Goal: Task Accomplishment & Management: Manage account settings

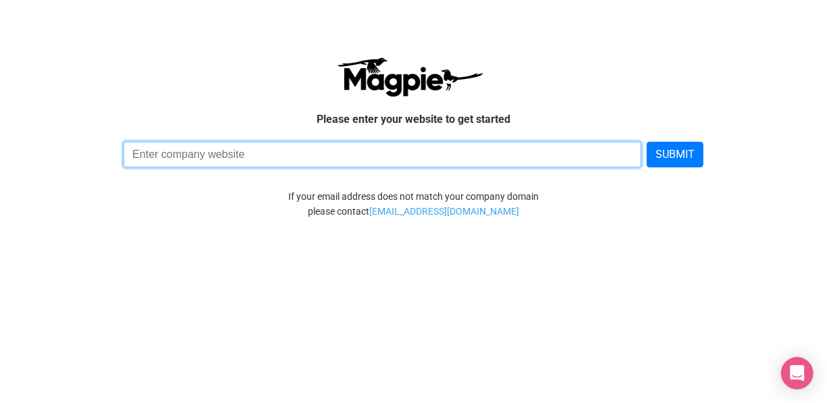
drag, startPoint x: 0, startPoint y: 0, endPoint x: 350, endPoint y: 159, distance: 384.6
click at [350, 159] on input at bounding box center [383, 155] width 518 height 26
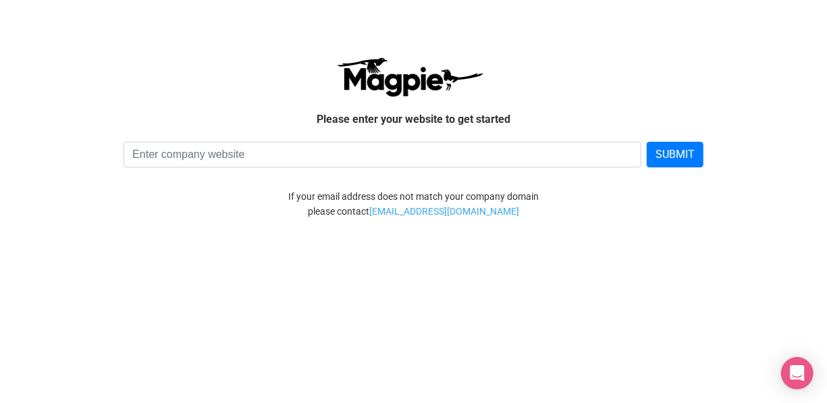
click at [506, 262] on html "Please enter your website to get started SUBMIT If your email address does not …" at bounding box center [413, 131] width 827 height 262
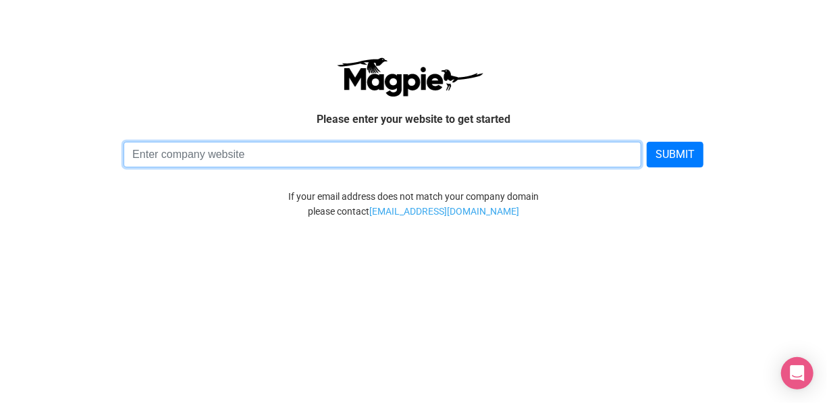
paste input "Musement"
type input "Musement"
drag, startPoint x: 233, startPoint y: 157, endPoint x: 4, endPoint y: 140, distance: 229.5
click at [4, 140] on body "Please enter your website to get started Musement SUBMIT If your email address …" at bounding box center [413, 138] width 827 height 248
paste input "https://www.instagram.com/accounts/edit/"
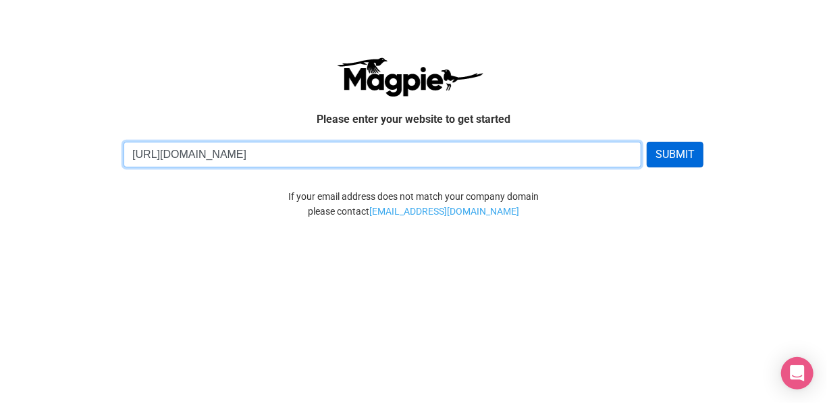
type input "https://www.instagram.com/accounts/edit/"
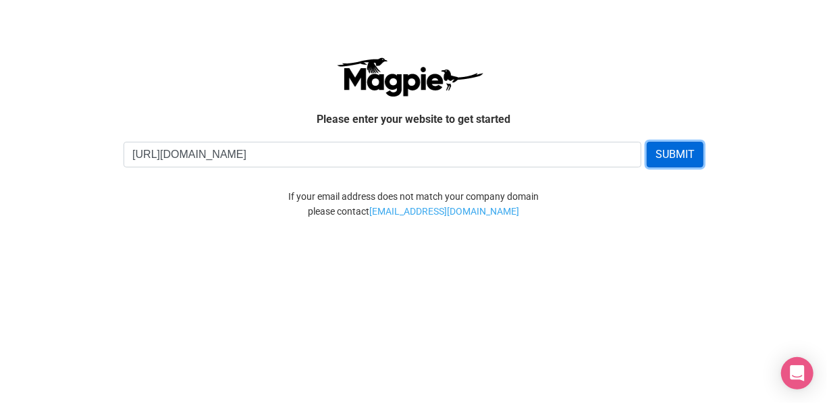
click at [670, 149] on button "SUBMIT" at bounding box center [675, 155] width 57 height 26
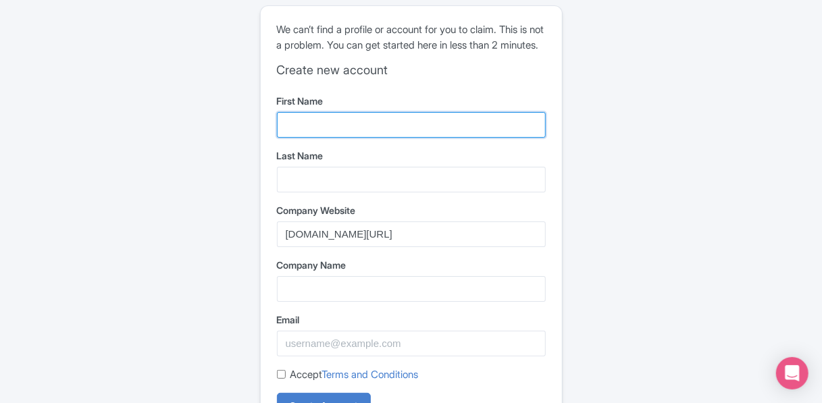
click at [338, 132] on input "First Name" at bounding box center [411, 125] width 269 height 26
type input "Gael"
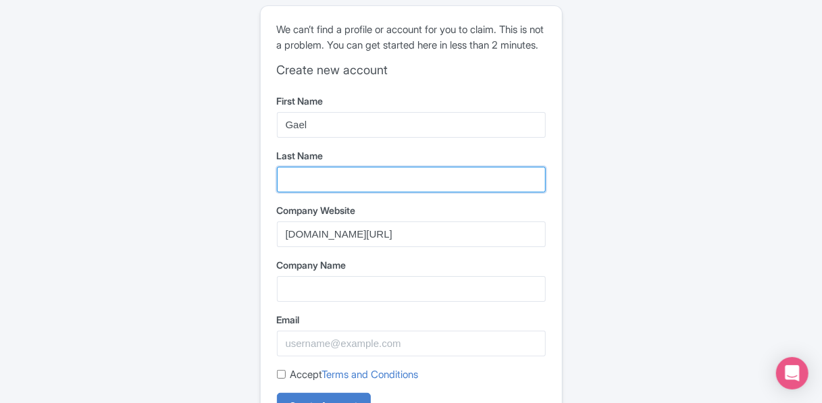
type input "Orieux"
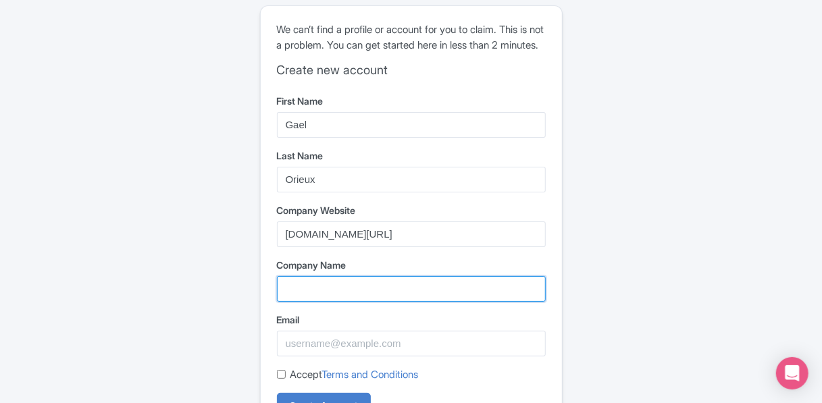
type input "Euro"
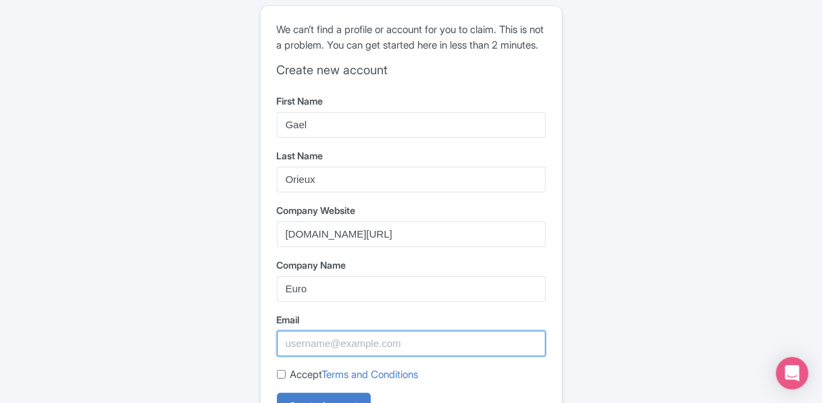
type input "gael2298@hotmail.com"
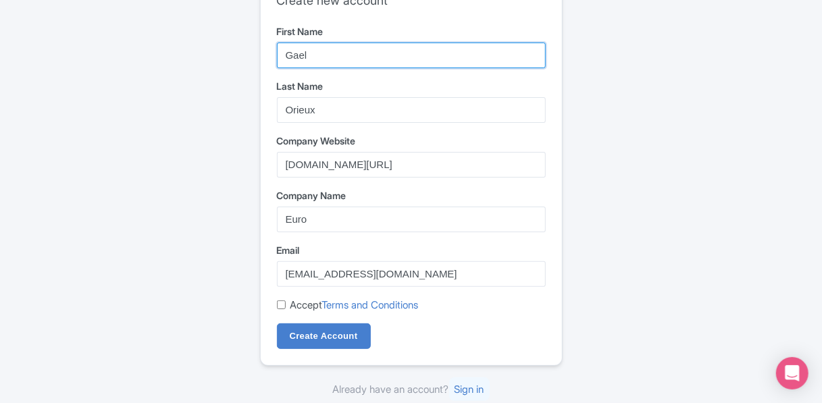
scroll to position [83, 0]
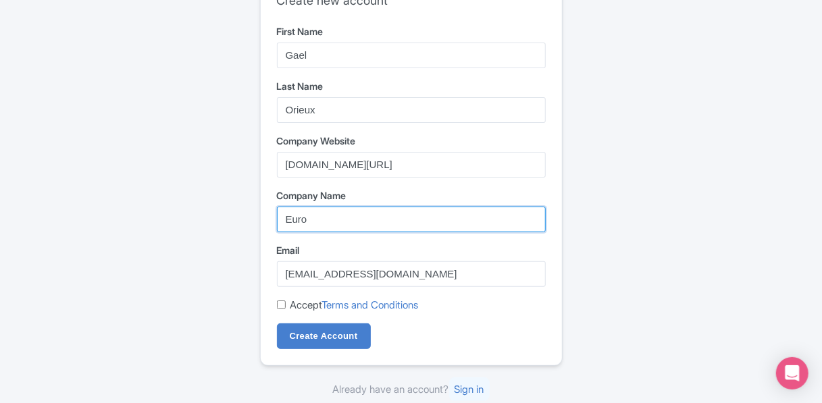
drag, startPoint x: 340, startPoint y: 225, endPoint x: 284, endPoint y: 220, distance: 56.2
click at [284, 220] on input "Euro" at bounding box center [411, 220] width 269 height 26
type input "Dreamchasers Diving"
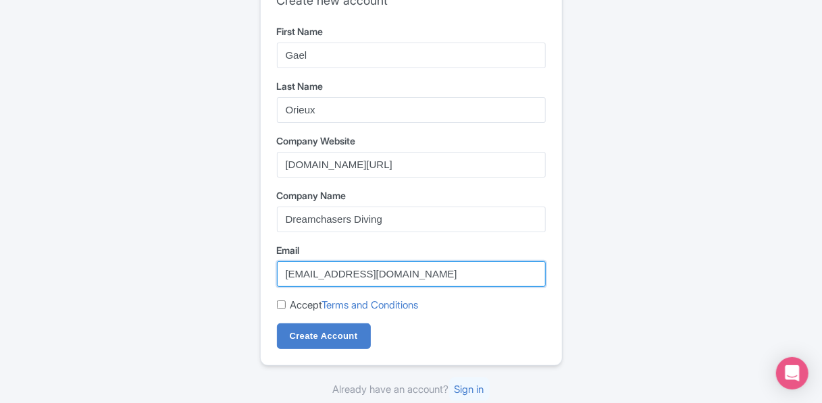
drag, startPoint x: 398, startPoint y: 276, endPoint x: 189, endPoint y: 256, distance: 210.3
click at [189, 256] on div "Error The company has not registered on Magpie yet. Please create a new account…" at bounding box center [411, 166] width 670 height 473
type input "[EMAIL_ADDRESS][DOMAIN_NAME]"
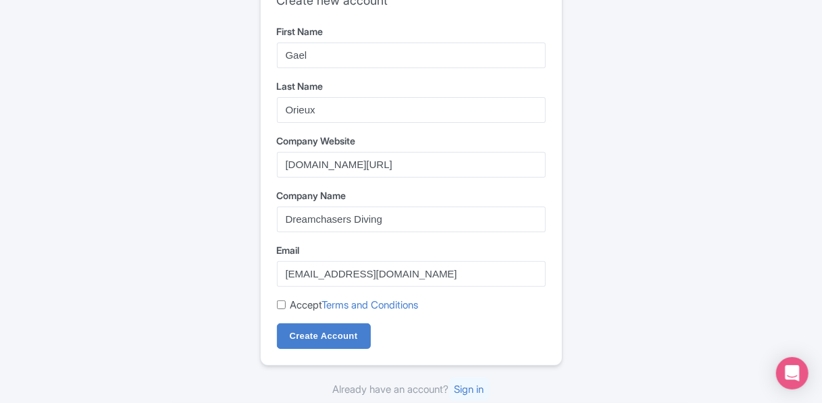
click at [277, 306] on input "Accept Terms and Conditions" at bounding box center [281, 304] width 9 height 9
checkbox input "true"
click at [330, 327] on input "Create Account" at bounding box center [324, 336] width 94 height 26
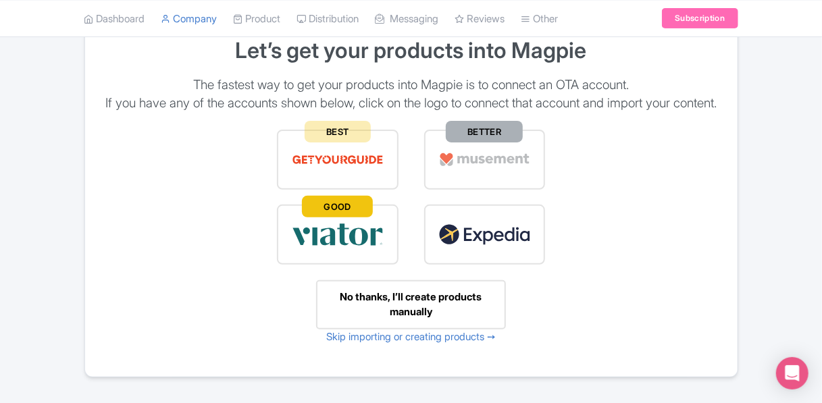
scroll to position [135, 0]
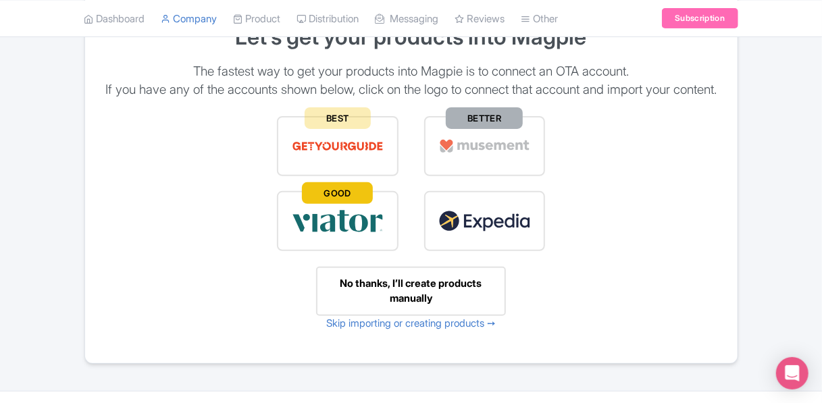
click at [342, 161] on img at bounding box center [338, 146] width 92 height 30
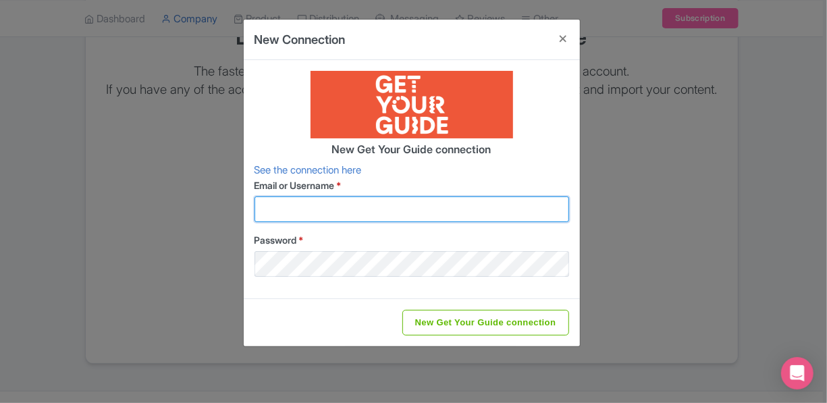
click at [335, 206] on input "Email or Username *" at bounding box center [412, 209] width 315 height 26
type input "[EMAIL_ADDRESS][DOMAIN_NAME]"
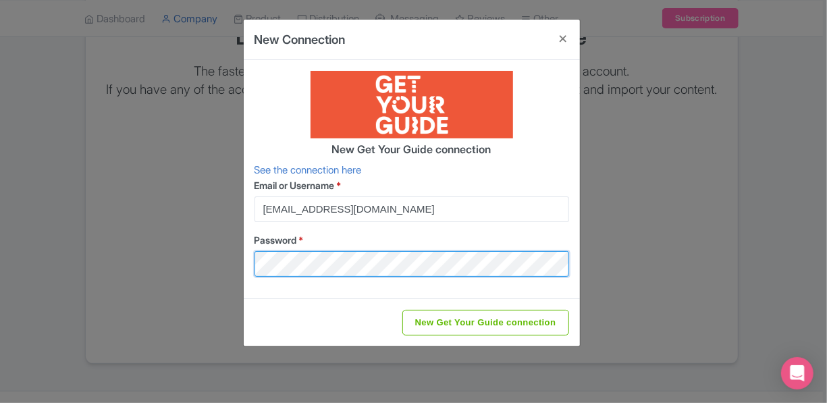
click at [402, 310] on input "New Get Your Guide connection" at bounding box center [485, 323] width 167 height 26
type input "Saving..."
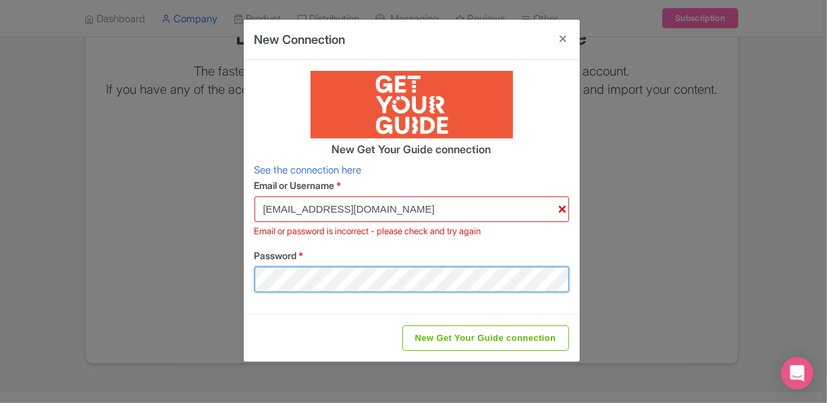
click at [104, 244] on div "New Connection New Get Your Guide connection See the connection here Email or U…" at bounding box center [413, 201] width 827 height 403
click at [402, 325] on input "New Get Your Guide connection" at bounding box center [485, 338] width 167 height 26
type input "Saving..."
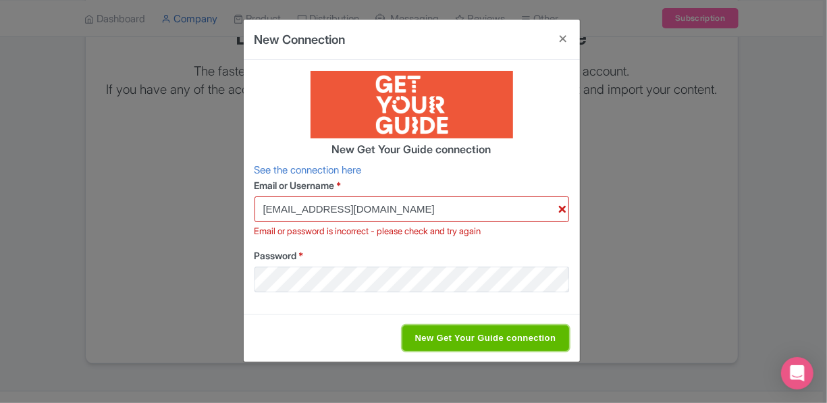
click at [502, 330] on input "New Get Your Guide connection" at bounding box center [485, 338] width 167 height 26
type input "Saving..."
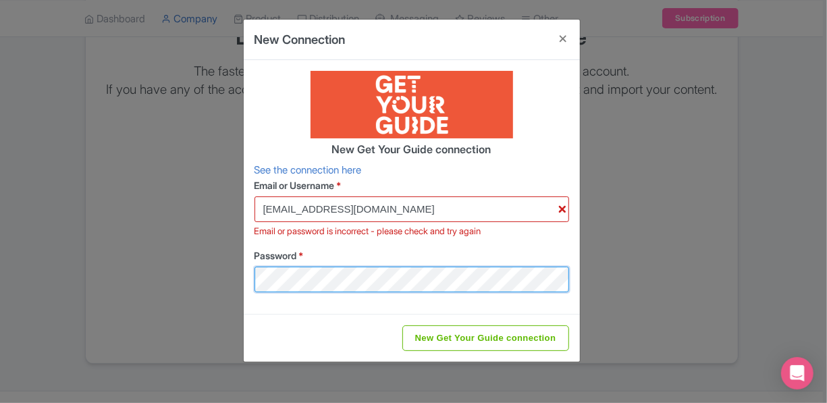
click at [171, 273] on div "New Connection New Get Your Guide connection See the connection here Email or U…" at bounding box center [413, 201] width 827 height 403
click at [231, 273] on div "New Connection New Get Your Guide connection See the connection here Email or U…" at bounding box center [413, 201] width 827 height 403
click at [402, 325] on input "New Get Your Guide connection" at bounding box center [485, 338] width 167 height 26
type input "Saving..."
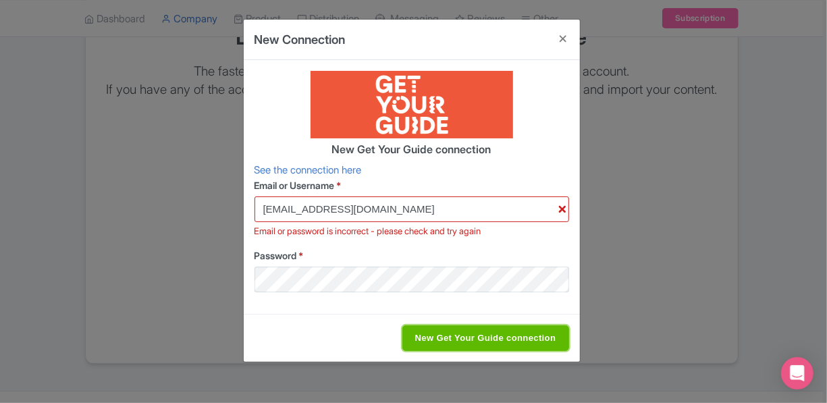
click at [475, 334] on input "New Get Your Guide connection" at bounding box center [485, 338] width 167 height 26
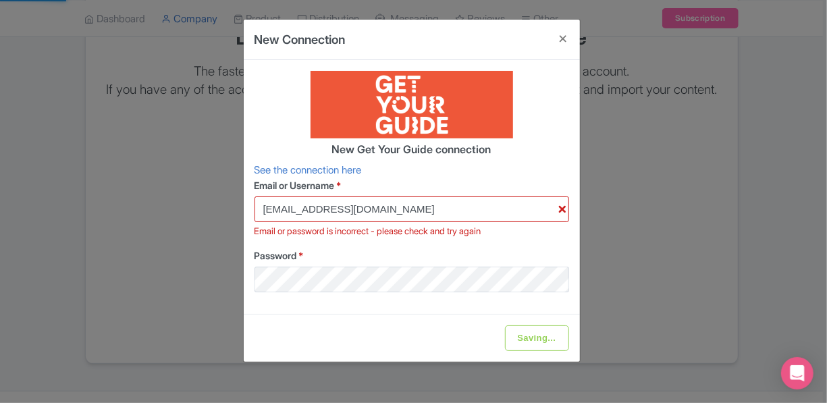
type input "Saving..."
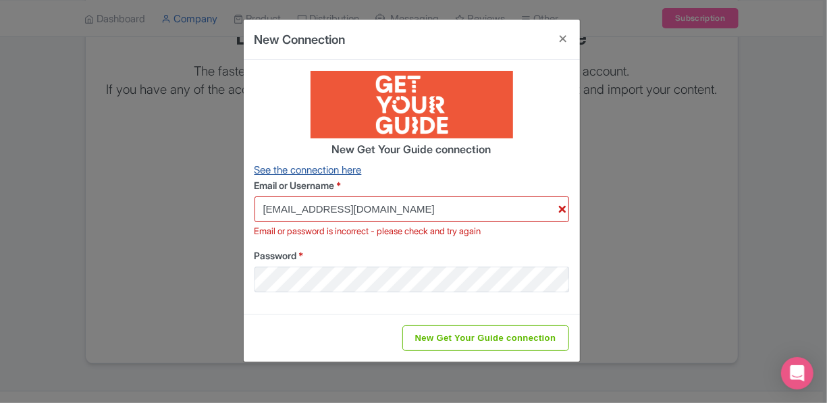
click at [293, 171] on link "See the connection here" at bounding box center [308, 169] width 107 height 13
click at [560, 37] on button "Close" at bounding box center [564, 39] width 32 height 38
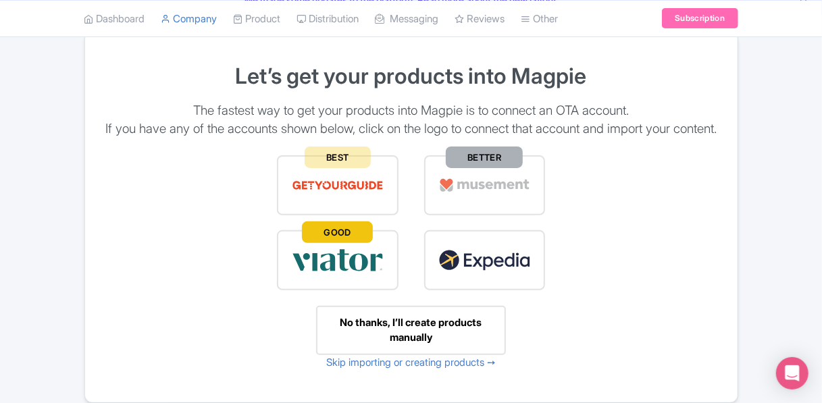
scroll to position [0, 0]
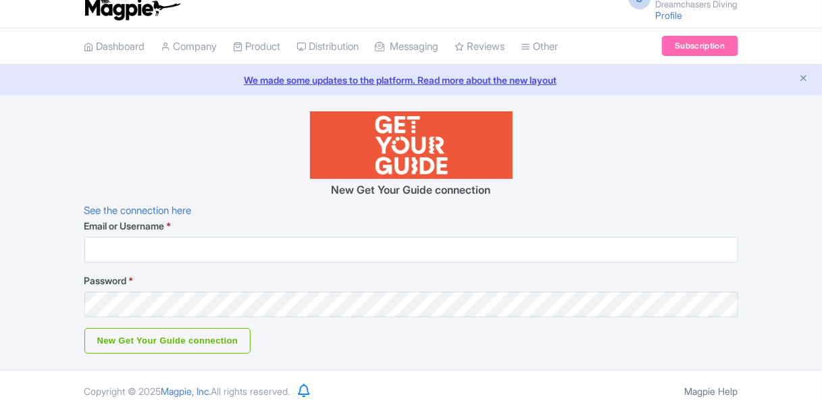
scroll to position [22, 0]
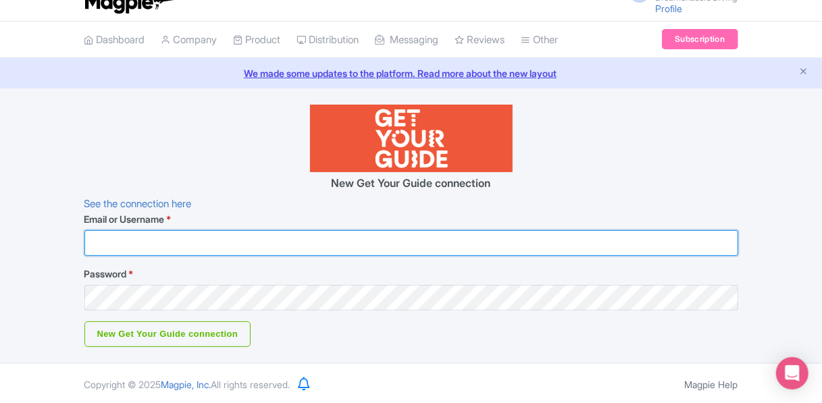
click at [181, 244] on input "Email or Username *" at bounding box center [411, 243] width 654 height 26
type input "[EMAIL_ADDRESS][DOMAIN_NAME]"
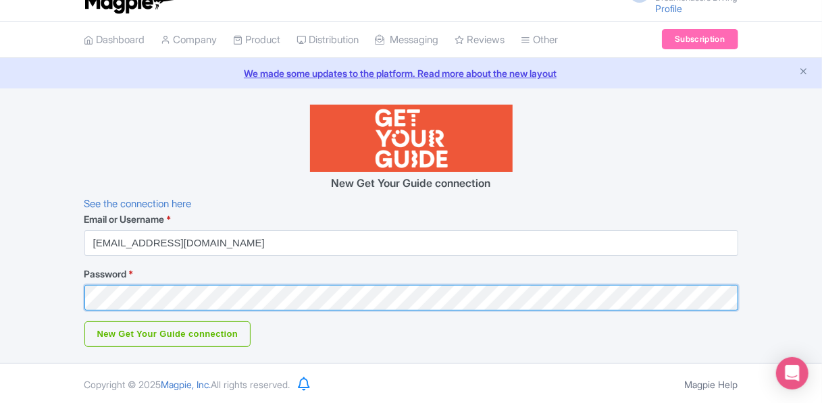
click at [84, 321] on input "New Get Your Guide connection" at bounding box center [167, 334] width 167 height 26
type input "Saving..."
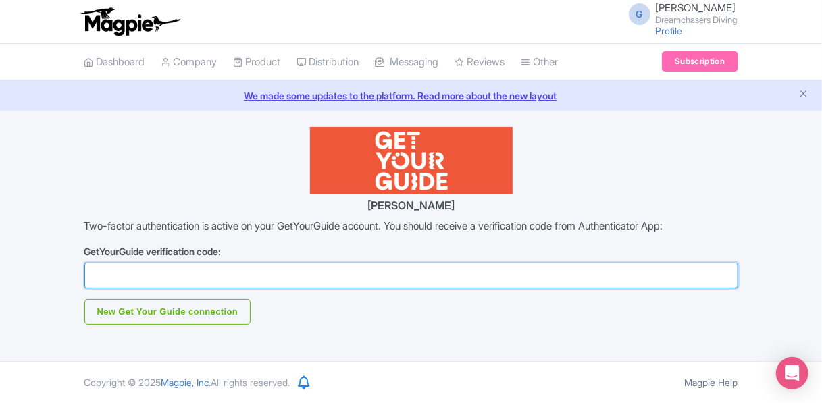
click at [103, 267] on input "GetYourGuide verification code:" at bounding box center [411, 276] width 654 height 26
type input "415852"
click at [84, 299] on input "New Get Your Guide connection" at bounding box center [167, 312] width 167 height 26
type input "Saving..."
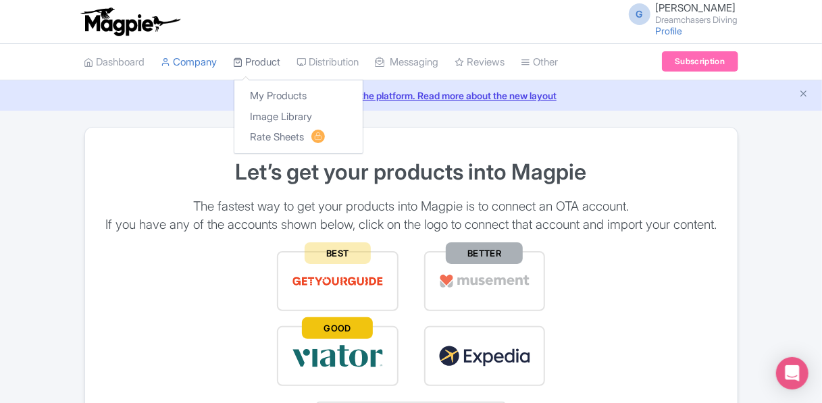
click at [262, 67] on link "Product" at bounding box center [257, 62] width 47 height 37
click at [281, 92] on link "My Products" at bounding box center [298, 96] width 128 height 21
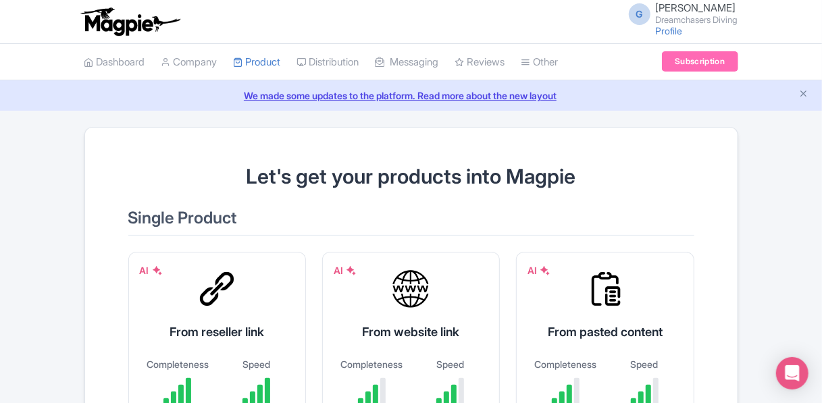
click at [716, 26] on div "G [PERSON_NAME] Dreamchasers Diving Profile Users Settings Sign out" at bounding box center [678, 21] width 117 height 37
click at [675, 28] on link "Profile" at bounding box center [669, 30] width 27 height 11
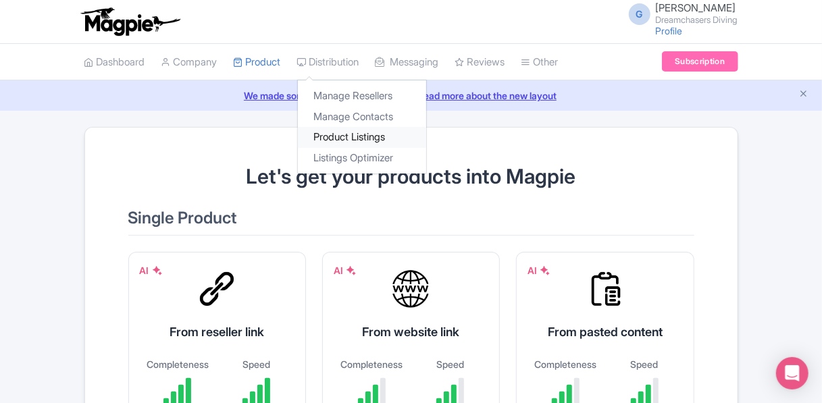
click at [362, 137] on link "Product Listings" at bounding box center [362, 137] width 128 height 21
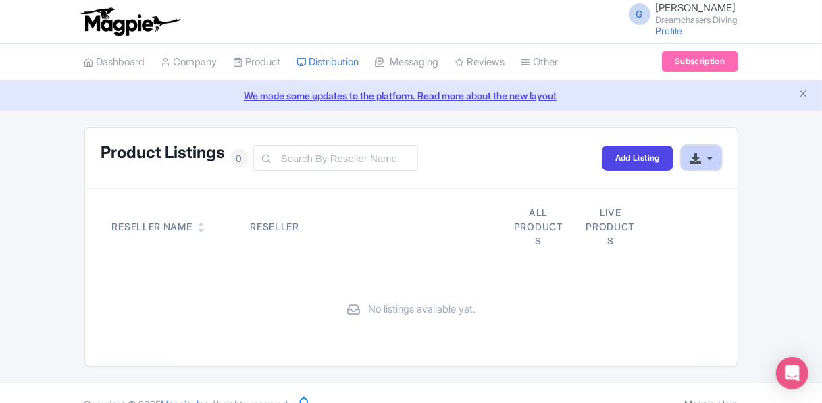
click at [715, 159] on button "button" at bounding box center [700, 158] width 39 height 25
click at [734, 183] on link "Download All Listings" at bounding box center [746, 188] width 128 height 21
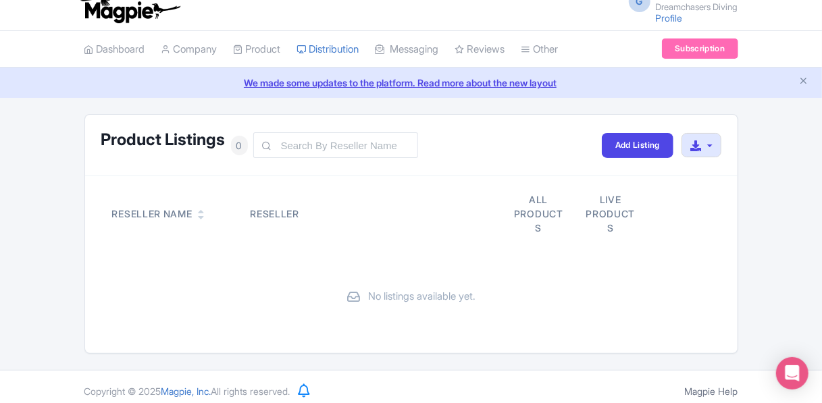
scroll to position [20, 0]
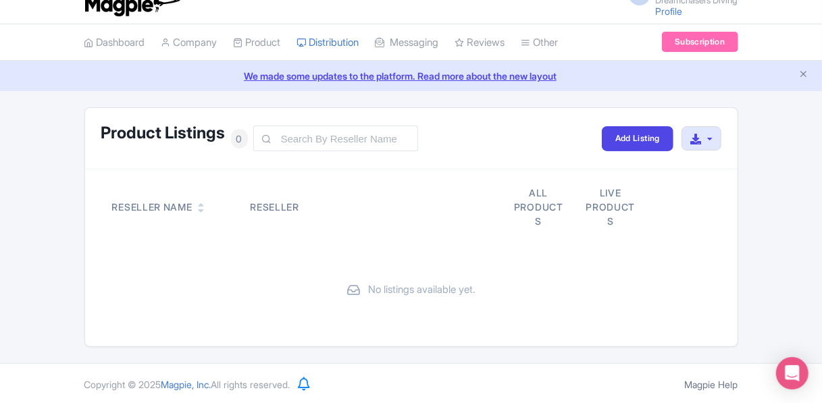
click at [762, 146] on div "Product Listings 0 Add Listing Download All Listings Reseller Name Reseller All…" at bounding box center [411, 227] width 822 height 240
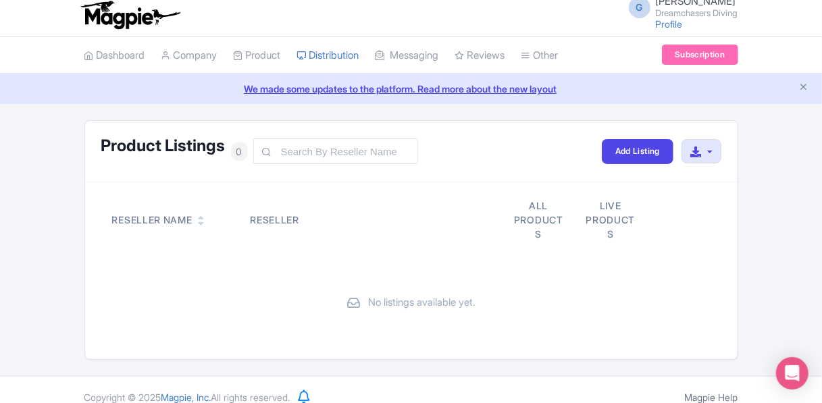
scroll to position [0, 0]
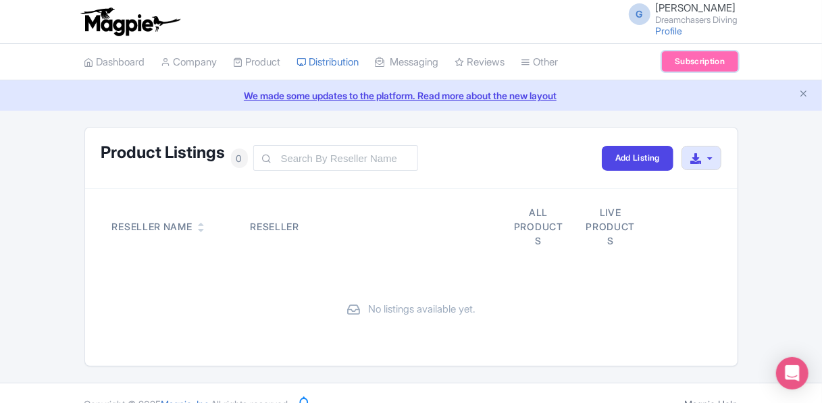
click at [681, 65] on link "Subscription" at bounding box center [700, 61] width 76 height 20
click at [138, 60] on link "Dashboard" at bounding box center [114, 62] width 61 height 37
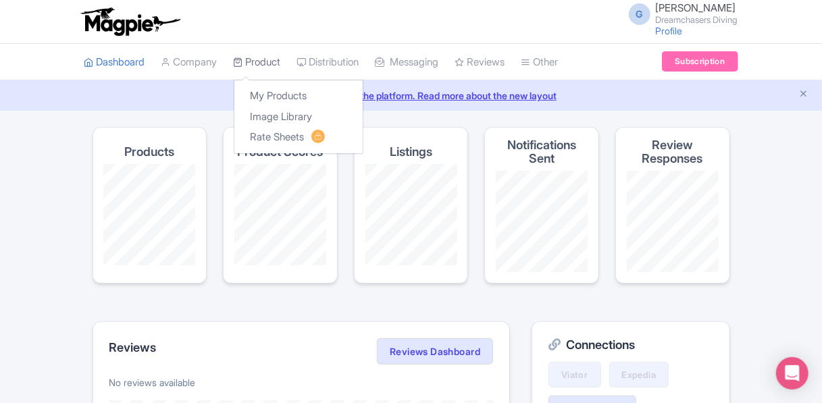
click at [281, 59] on link "Product" at bounding box center [257, 62] width 47 height 37
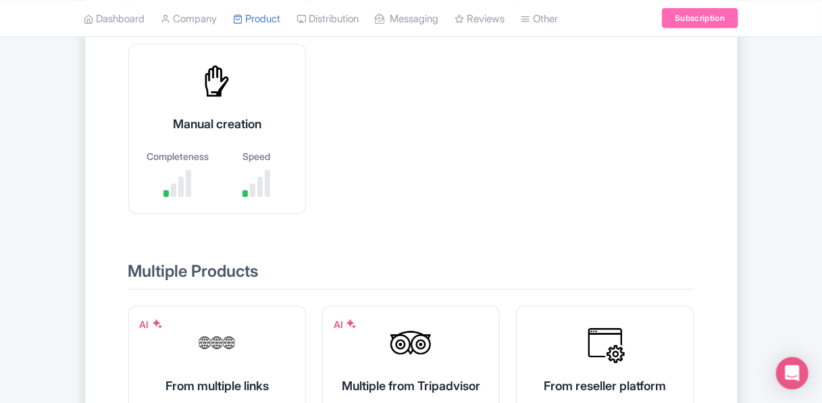
scroll to position [611, 0]
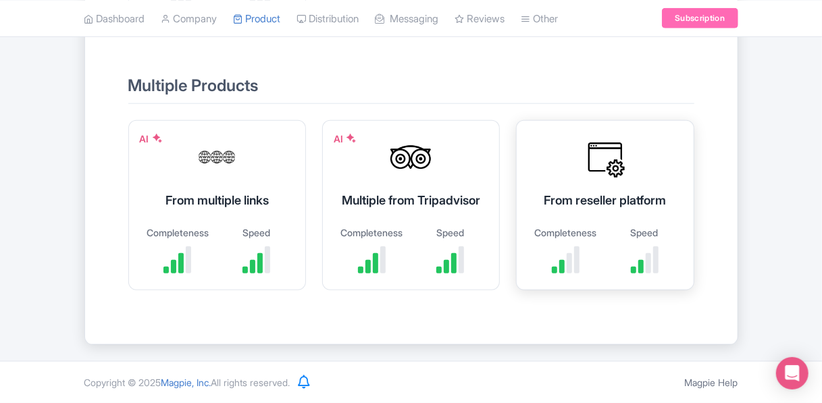
click at [587, 207] on div "From reseller platform Completeness Speed" at bounding box center [605, 205] width 178 height 170
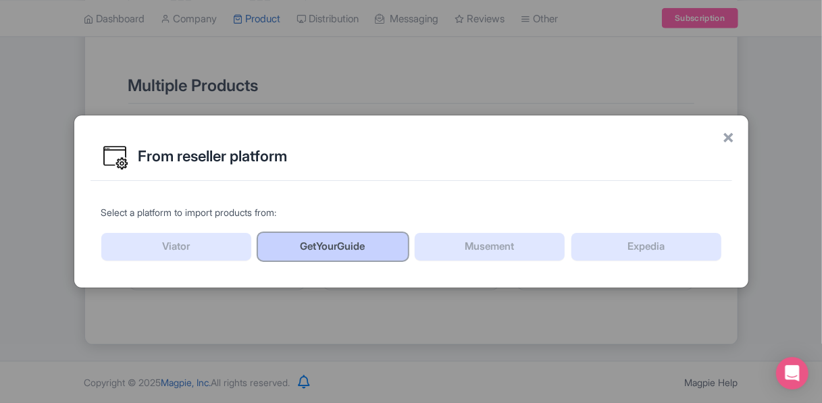
click at [312, 240] on link "GetYourGuide" at bounding box center [333, 247] width 150 height 28
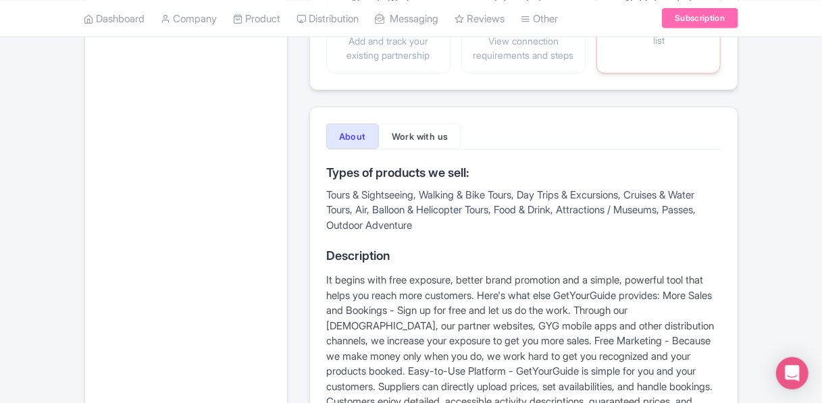
scroll to position [135, 0]
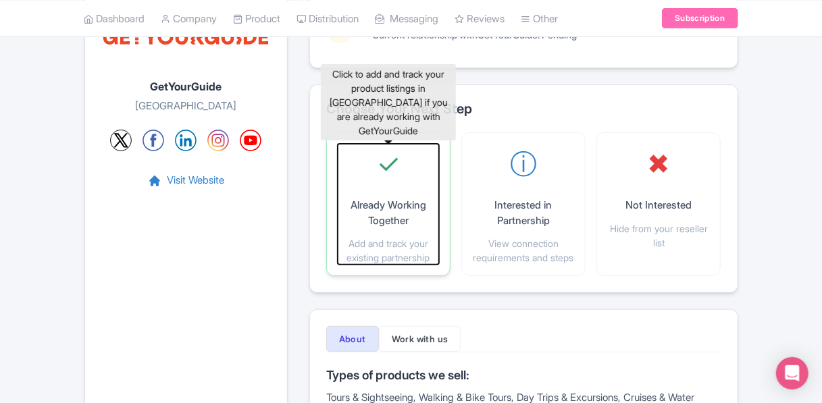
click at [423, 237] on p "Add and track your existing partnership" at bounding box center [388, 250] width 101 height 28
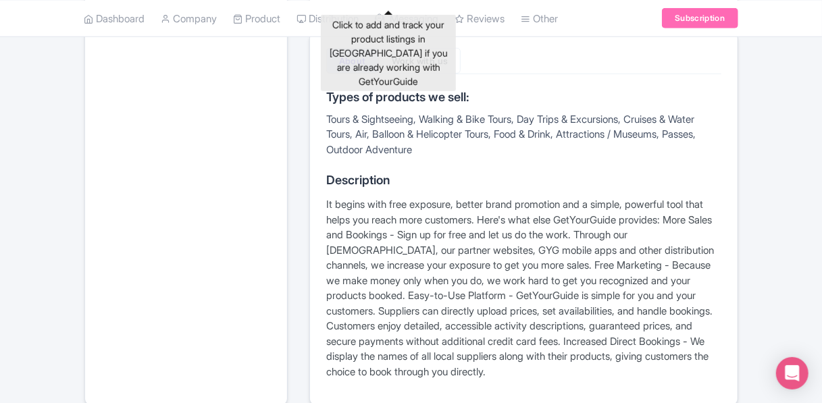
scroll to position [338, 0]
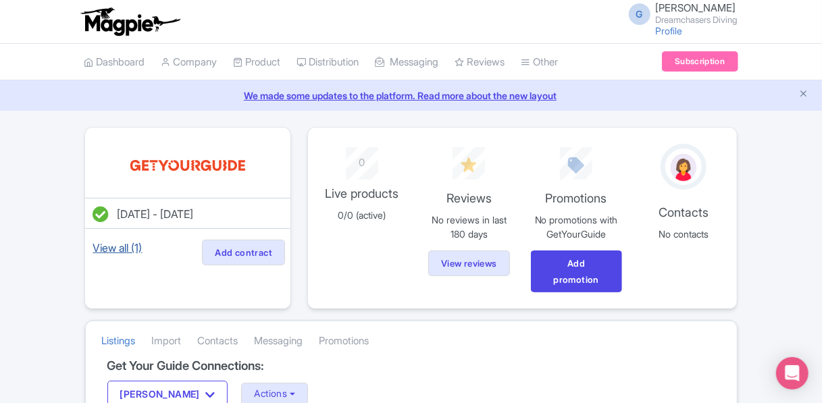
click at [112, 241] on link "View all (1)" at bounding box center [117, 247] width 55 height 19
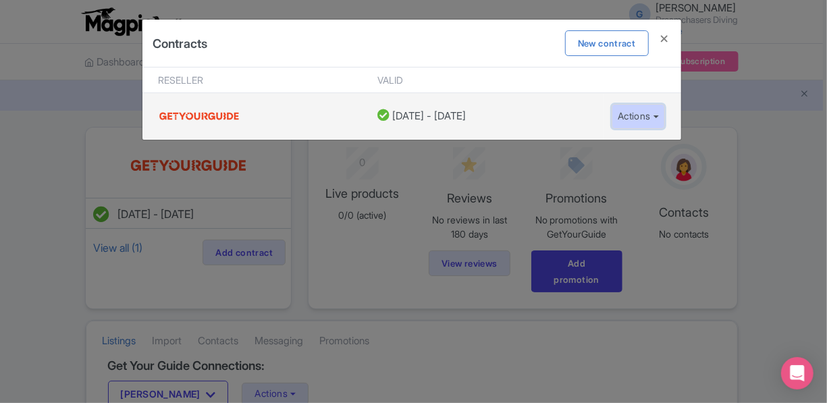
click at [649, 115] on button "Actions" at bounding box center [638, 116] width 53 height 25
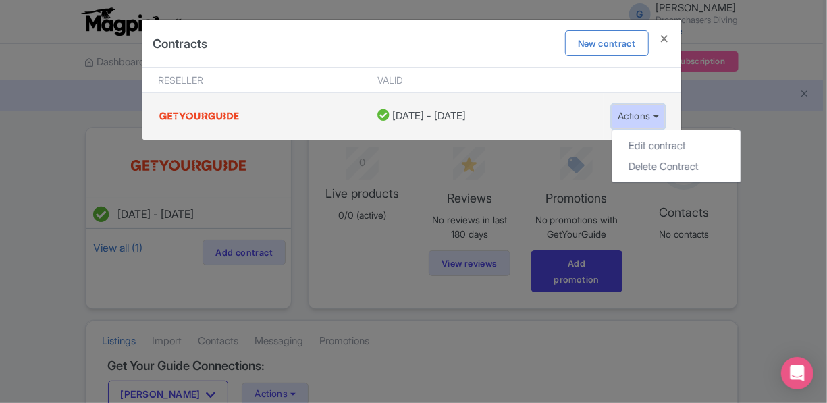
click at [649, 115] on button "Actions" at bounding box center [638, 116] width 53 height 25
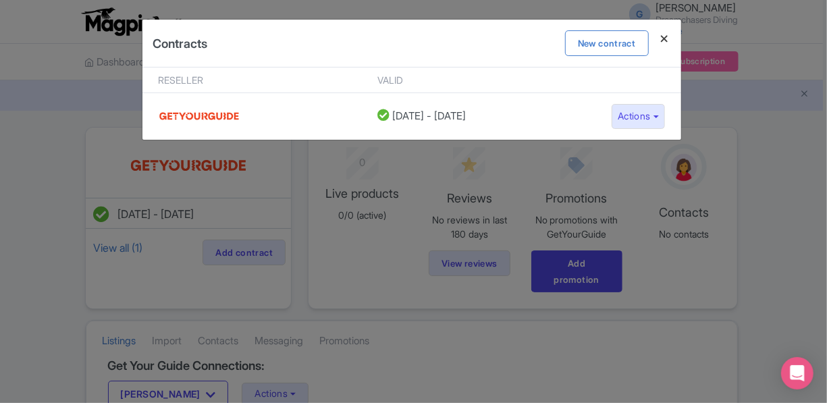
click at [666, 40] on h4 at bounding box center [665, 39] width 32 height 38
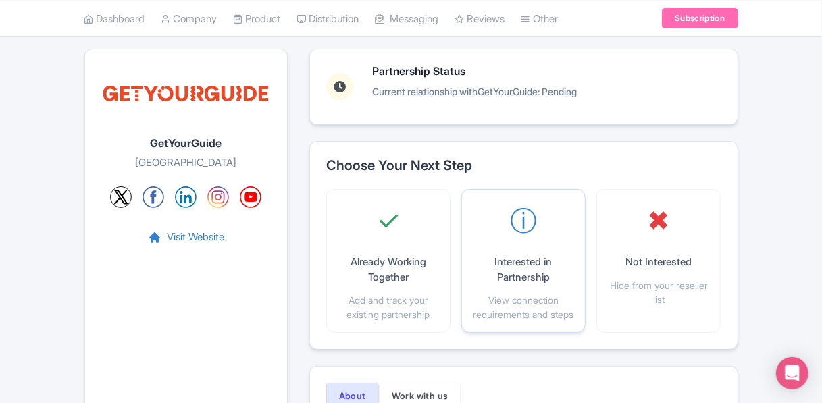
scroll to position [97, 0]
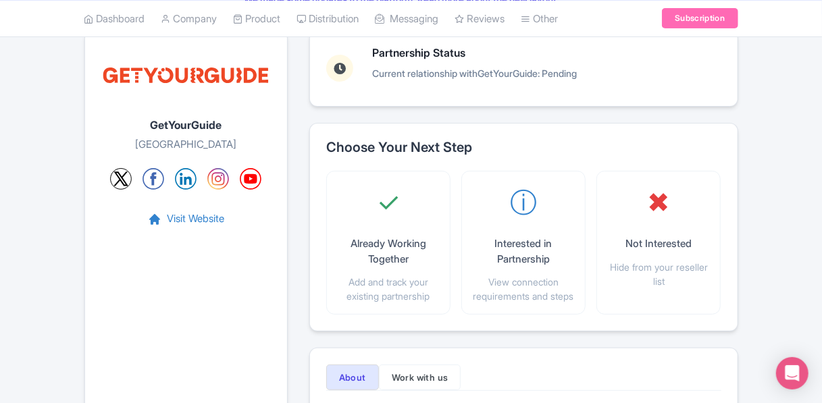
click at [524, 166] on div "Choose Your Next Step ✓ Already Working Together Add and track your existing pa…" at bounding box center [523, 227] width 429 height 209
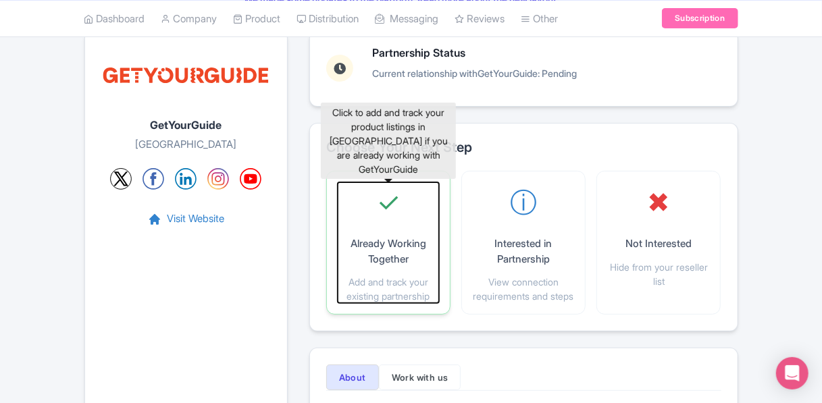
click at [428, 206] on div "✓ Already Working Together Add and track your existing partnership" at bounding box center [388, 242] width 101 height 121
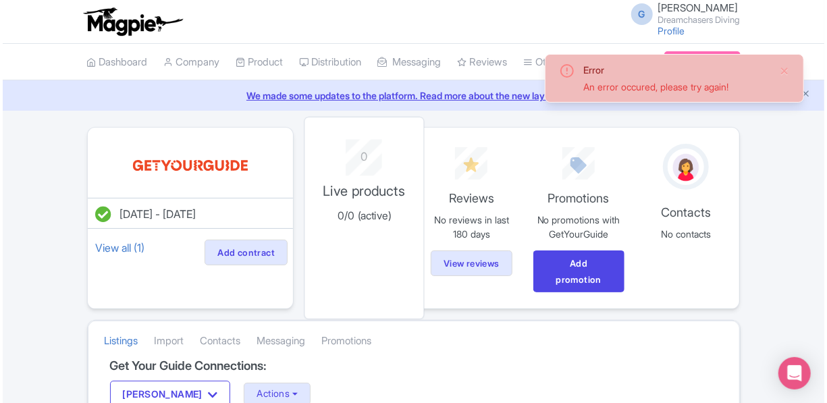
scroll to position [191, 0]
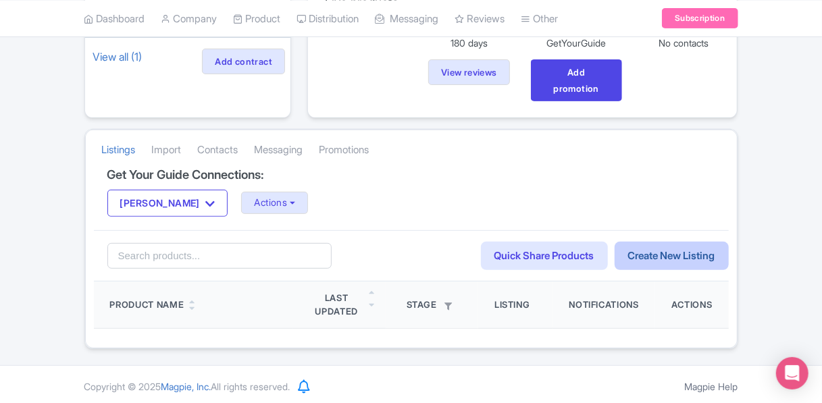
click at [649, 250] on link "Create New Listing" at bounding box center [671, 256] width 114 height 29
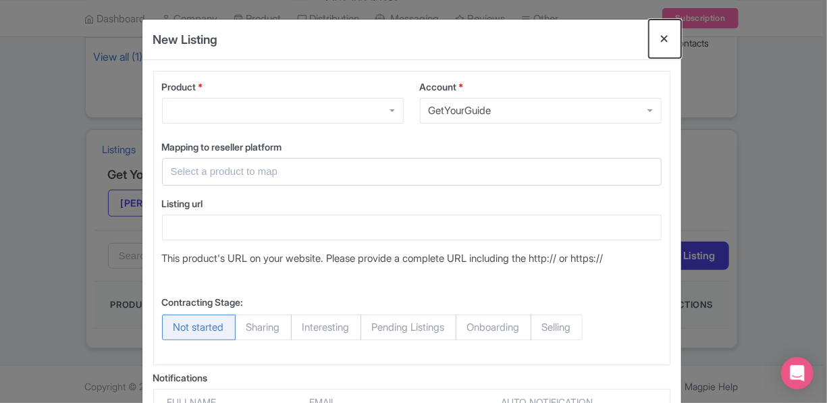
click at [659, 36] on button "Close" at bounding box center [665, 39] width 32 height 38
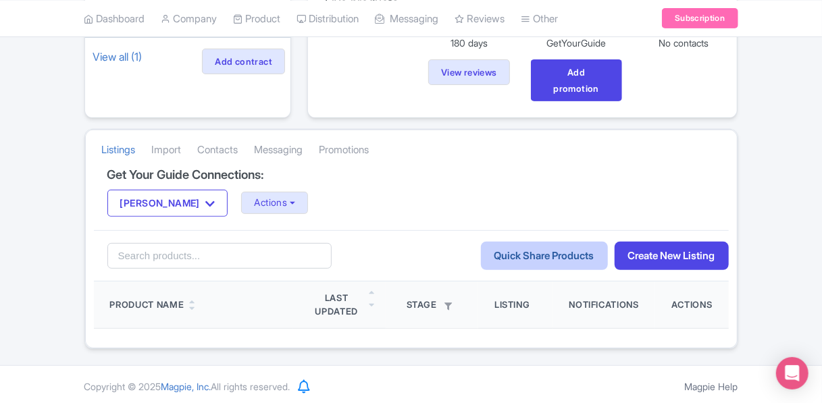
click at [570, 254] on link "Quick Share Products" at bounding box center [544, 256] width 127 height 29
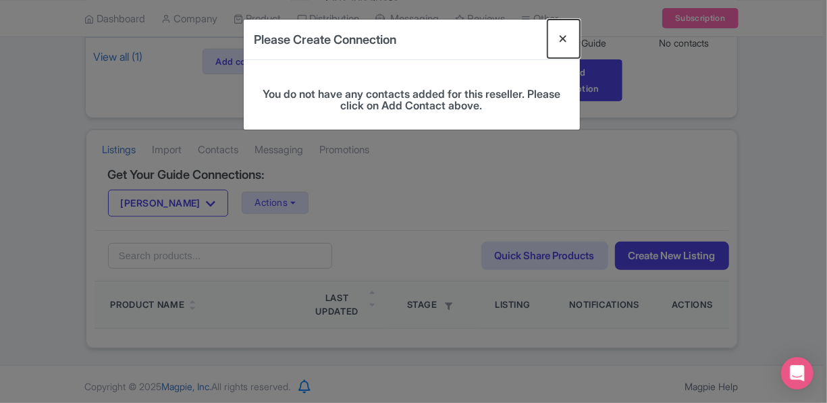
click at [562, 40] on button "Close" at bounding box center [564, 39] width 32 height 38
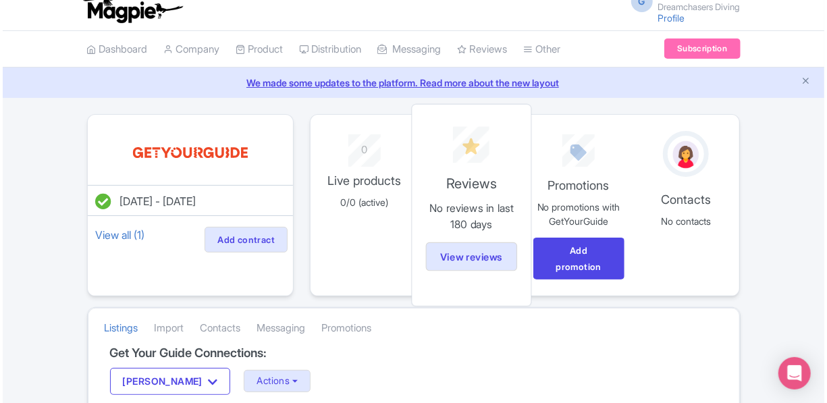
scroll to position [0, 0]
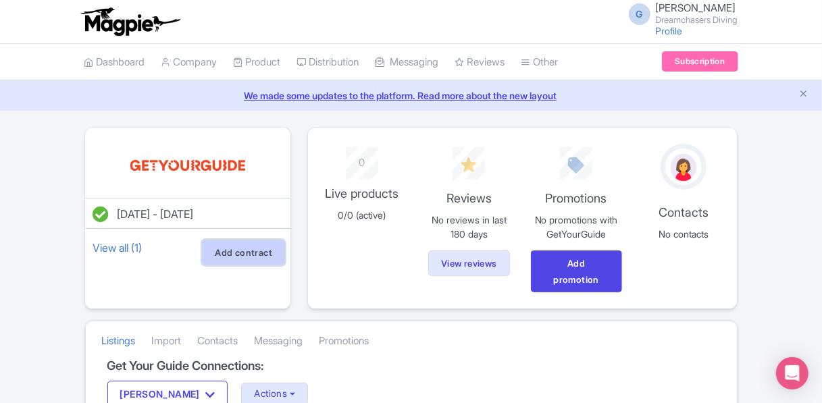
click at [242, 251] on link "Add contract" at bounding box center [243, 253] width 83 height 26
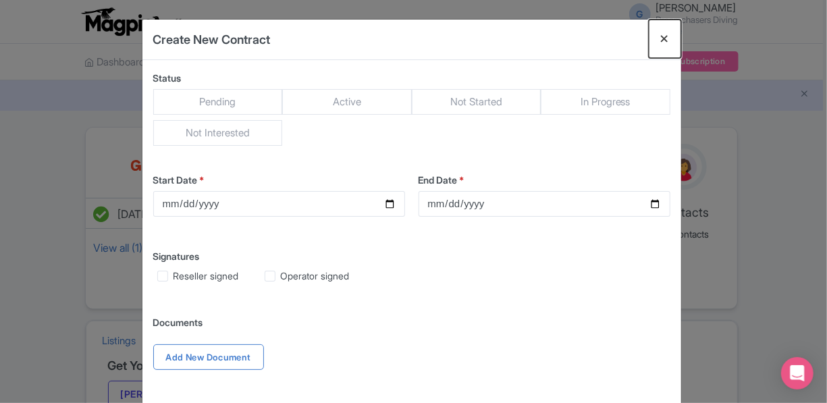
click at [663, 36] on button "Close" at bounding box center [665, 39] width 32 height 38
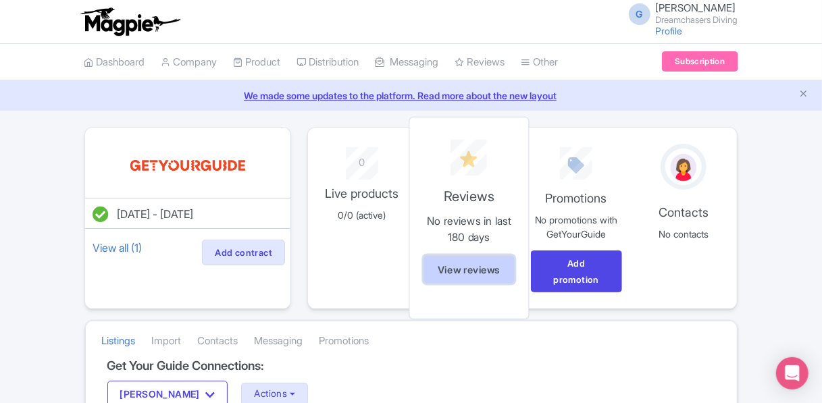
click at [469, 265] on link "View reviews" at bounding box center [468, 269] width 91 height 29
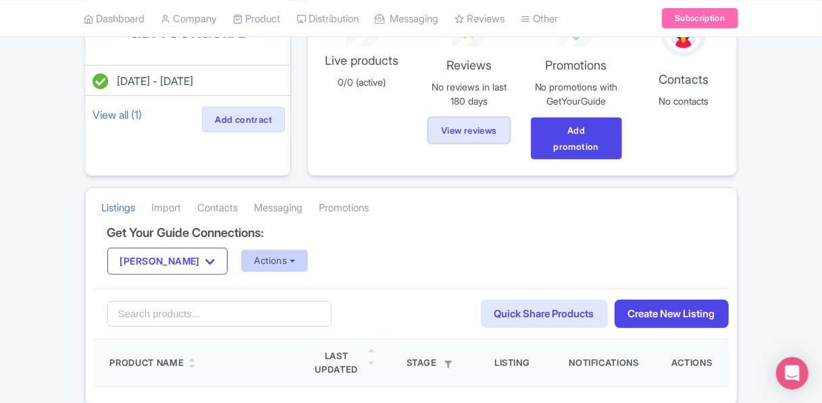
scroll to position [191, 0]
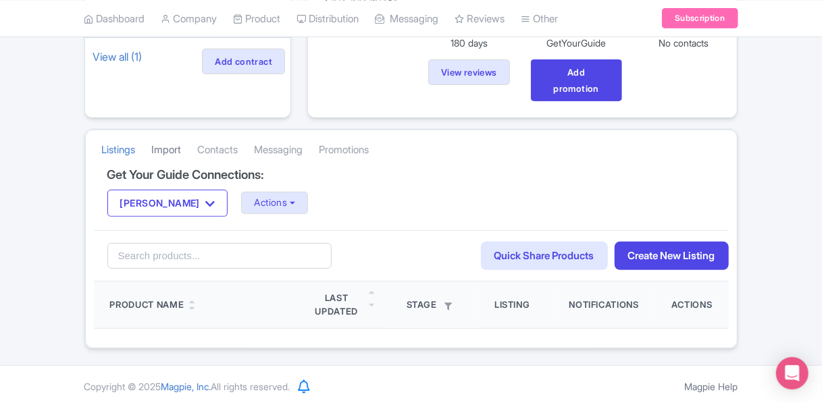
click at [167, 146] on link "Import" at bounding box center [167, 150] width 30 height 37
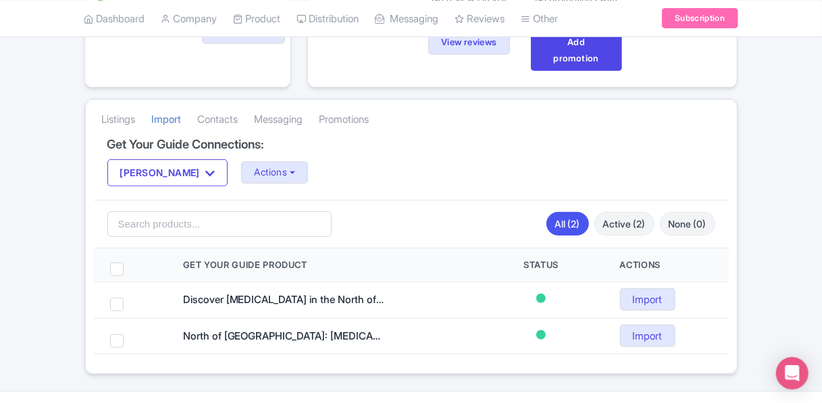
scroll to position [247, 0]
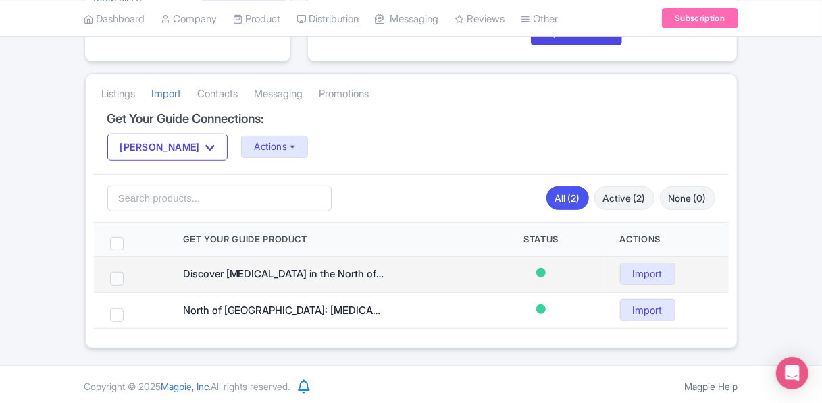
click at [112, 276] on span at bounding box center [117, 279] width 14 height 14
click at [130, 276] on input "checkbox" at bounding box center [134, 276] width 9 height 9
checkbox input "true"
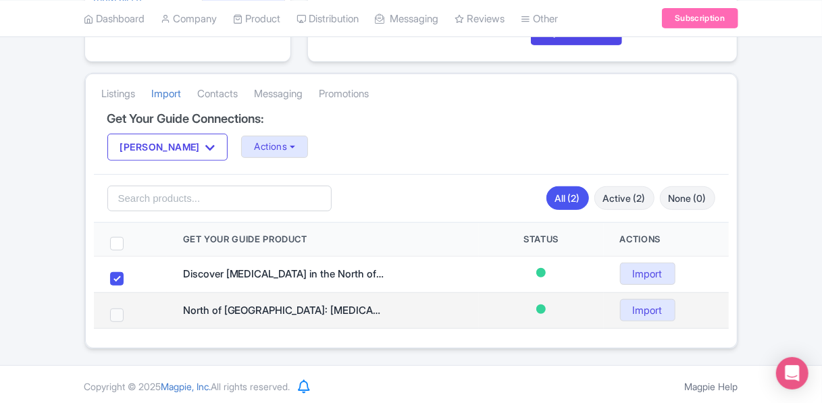
click at [114, 313] on span at bounding box center [117, 316] width 14 height 14
click at [130, 313] on input "checkbox" at bounding box center [134, 313] width 9 height 9
checkbox input "true"
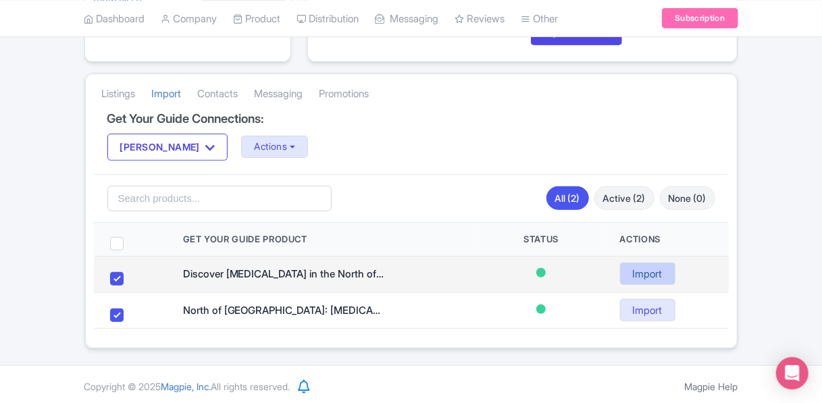
click at [656, 275] on link "Import" at bounding box center [647, 274] width 55 height 22
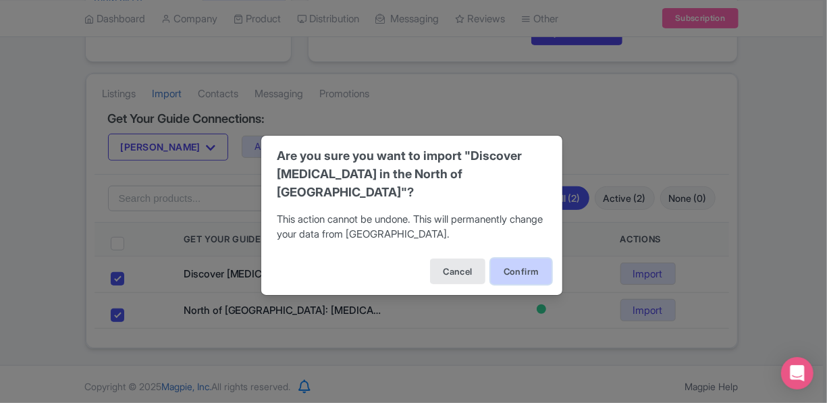
click at [504, 265] on button "Confirm" at bounding box center [521, 272] width 61 height 26
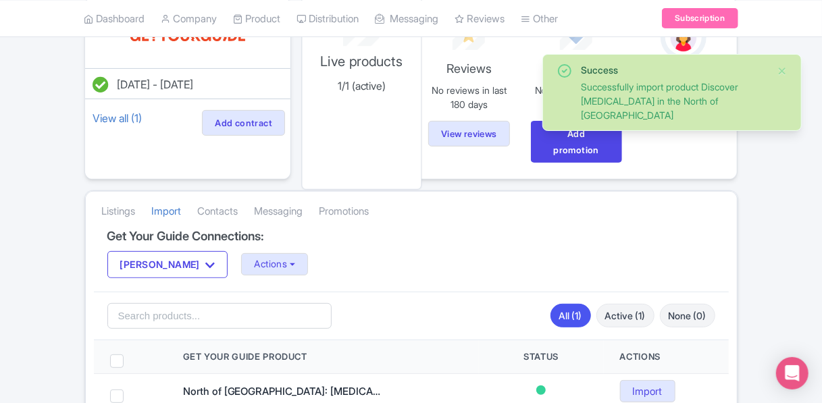
scroll to position [211, 0]
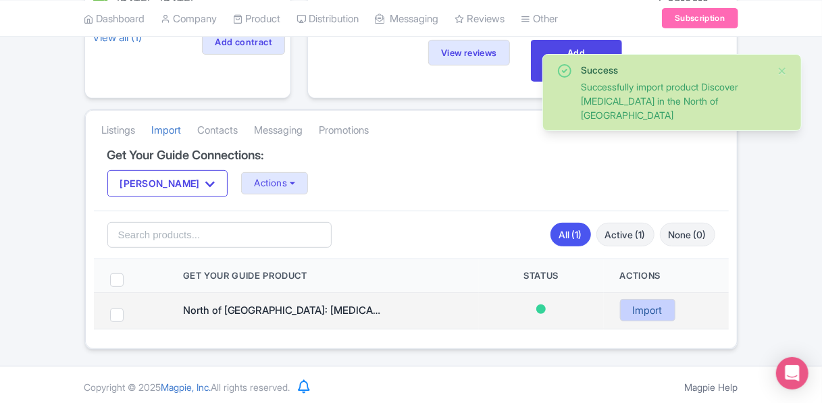
click at [656, 310] on link "Import" at bounding box center [647, 310] width 55 height 22
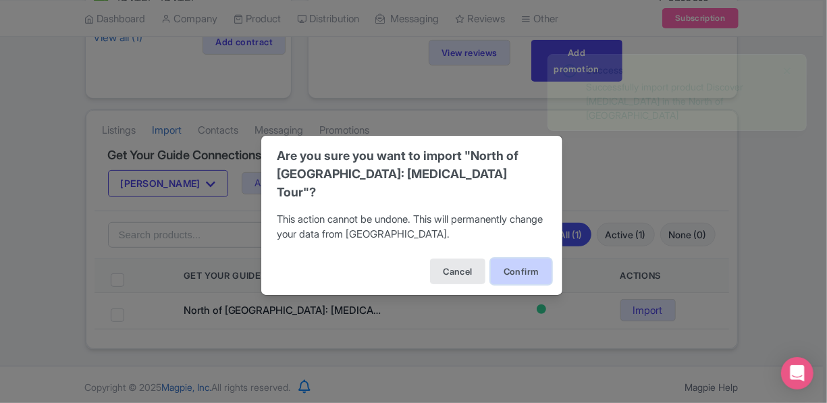
click at [519, 263] on button "Confirm" at bounding box center [521, 272] width 61 height 26
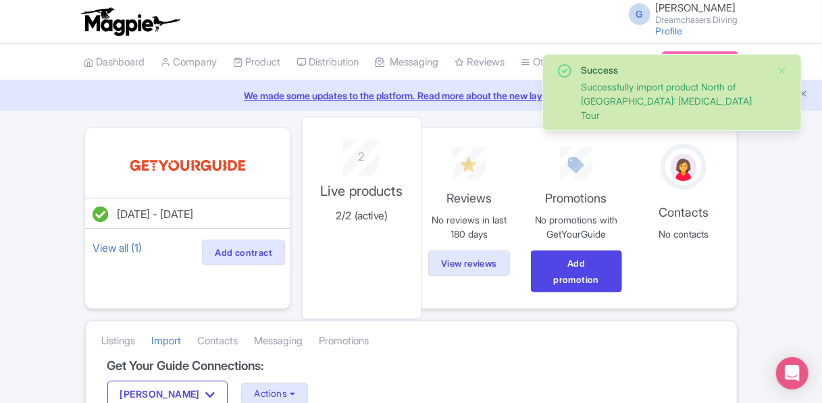
click at [366, 259] on div "2 Live products 2/2 (active)" at bounding box center [362, 218] width 120 height 203
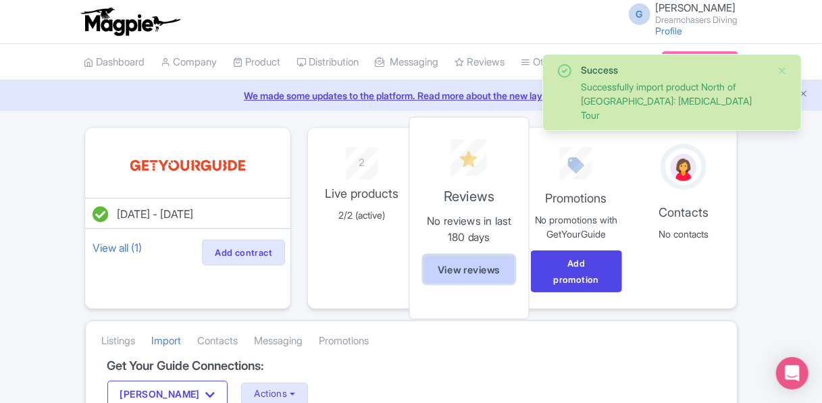
click at [485, 269] on link "View reviews" at bounding box center [468, 269] width 91 height 29
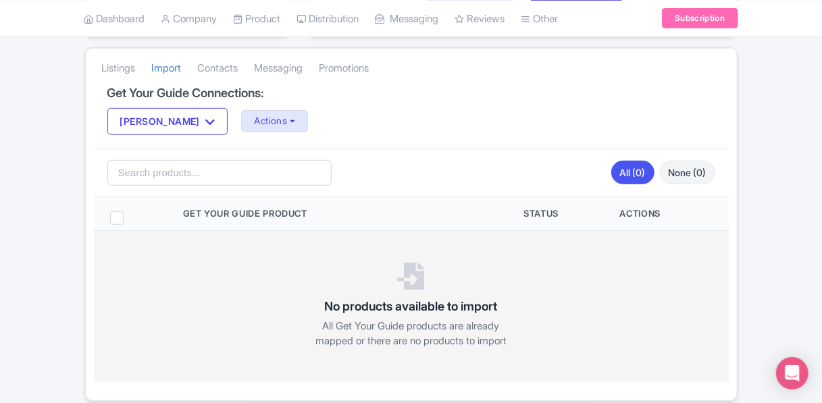
scroll to position [138, 0]
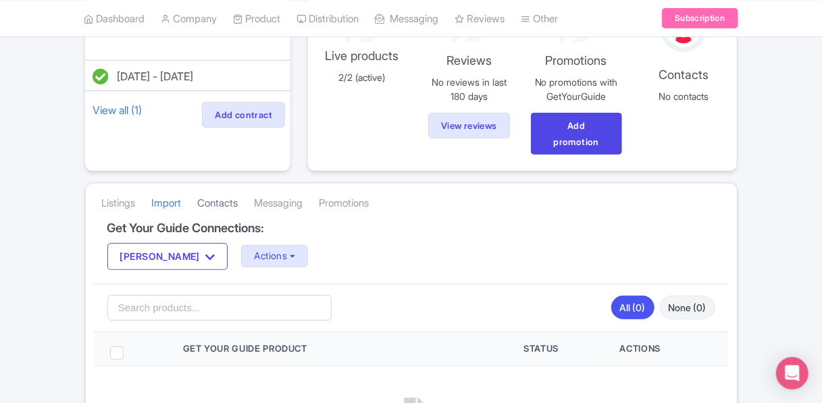
click at [238, 202] on link "Contacts" at bounding box center [218, 203] width 41 height 37
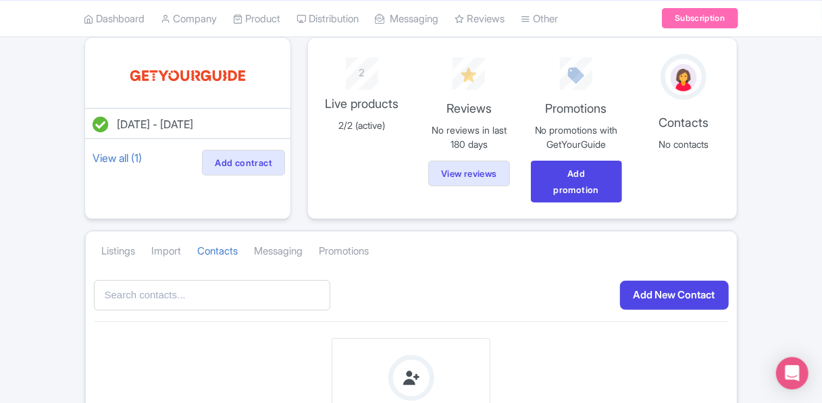
scroll to position [89, 0]
click at [270, 250] on link "Messaging" at bounding box center [279, 252] width 49 height 37
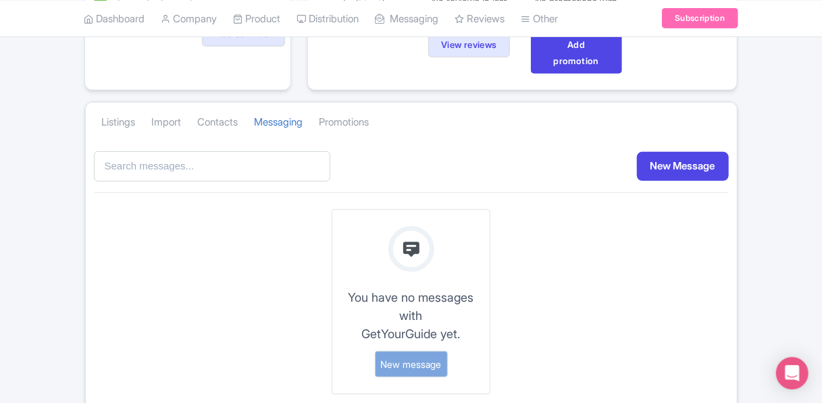
scroll to position [224, 0]
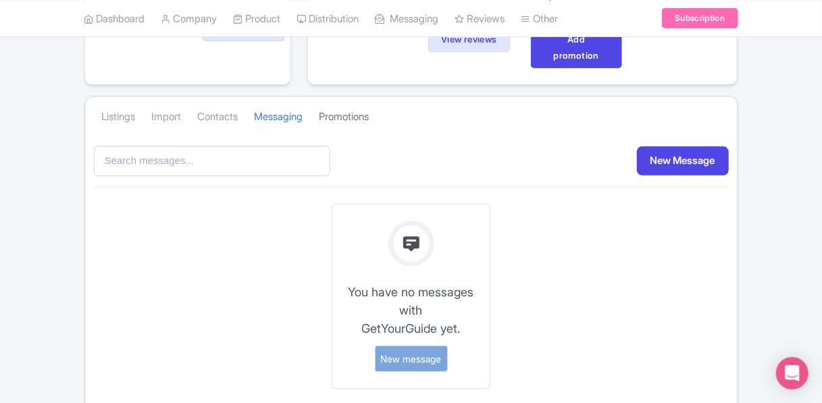
click at [356, 115] on link "Promotions" at bounding box center [344, 117] width 50 height 37
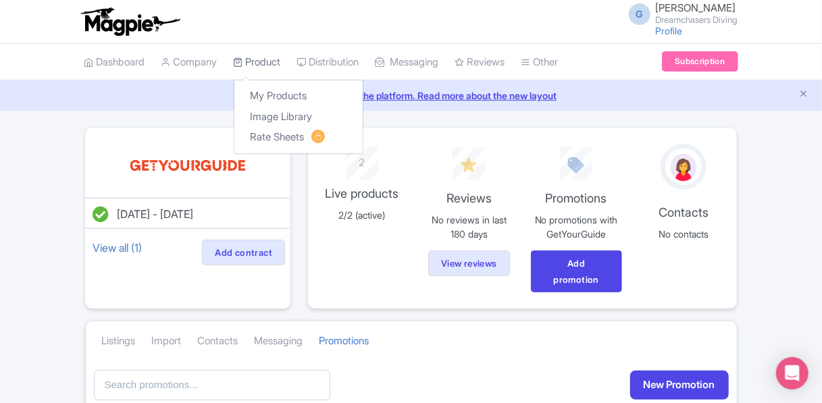
click at [265, 61] on link "Product" at bounding box center [257, 62] width 47 height 37
click at [298, 95] on link "My Products" at bounding box center [298, 96] width 128 height 21
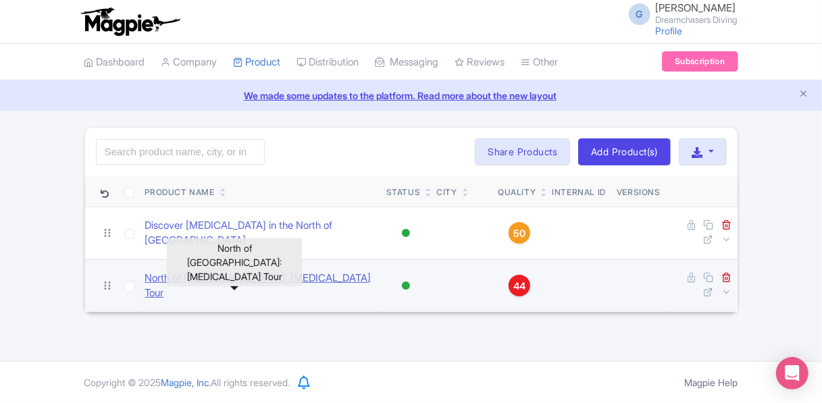
click at [252, 286] on link "North of [GEOGRAPHIC_DATA]: [MEDICAL_DATA] Tour" at bounding box center [260, 286] width 230 height 30
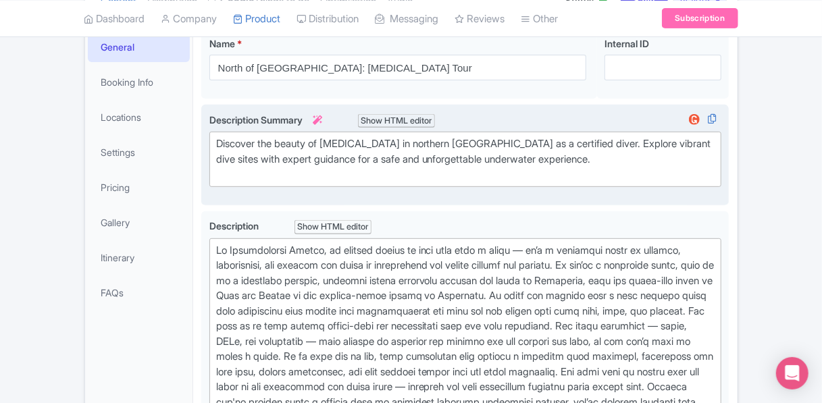
scroll to position [203, 0]
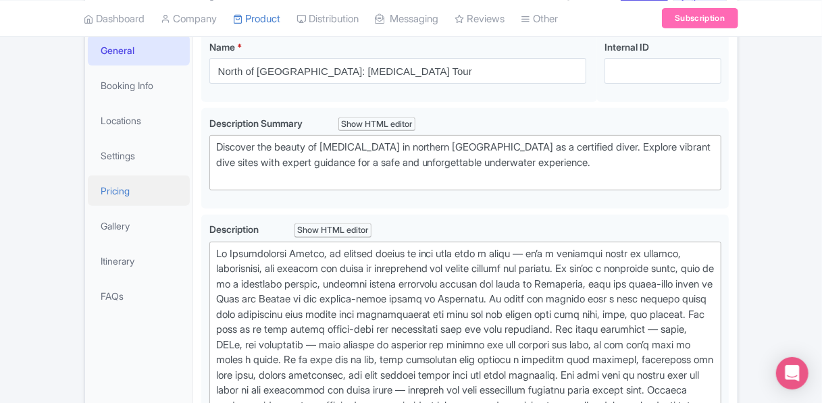
click at [122, 184] on link "Pricing" at bounding box center [139, 191] width 103 height 30
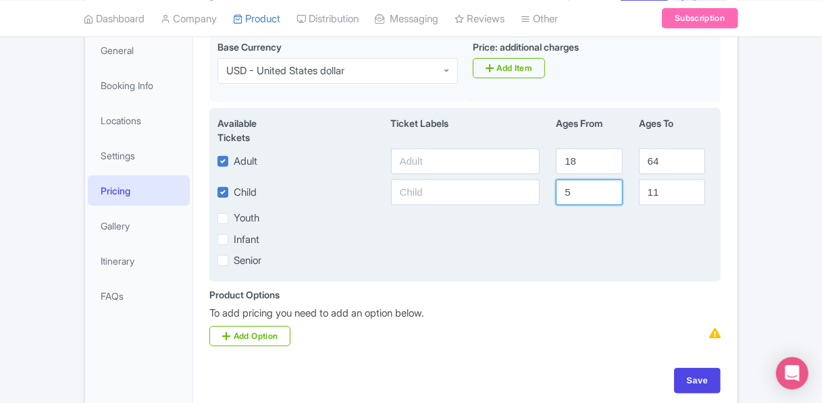
click at [591, 191] on input "5" at bounding box center [589, 193] width 66 height 26
click at [608, 190] on input "6" at bounding box center [589, 193] width 66 height 26
click at [608, 190] on input "7" at bounding box center [589, 193] width 66 height 26
click at [608, 190] on input "8" at bounding box center [589, 193] width 66 height 26
click at [608, 190] on input "9" at bounding box center [589, 193] width 66 height 26
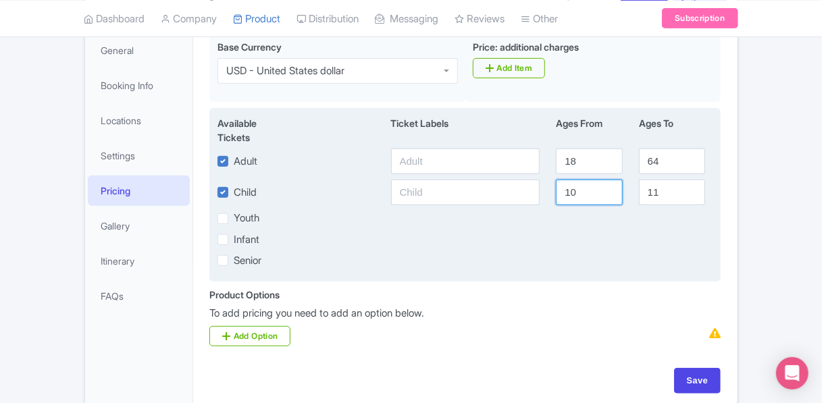
type input "10"
click at [608, 190] on input "10" at bounding box center [589, 193] width 66 height 26
click at [691, 188] on input "12" at bounding box center [672, 193] width 66 height 26
click at [691, 188] on input "13" at bounding box center [672, 193] width 66 height 26
click at [691, 188] on input "14" at bounding box center [672, 193] width 66 height 26
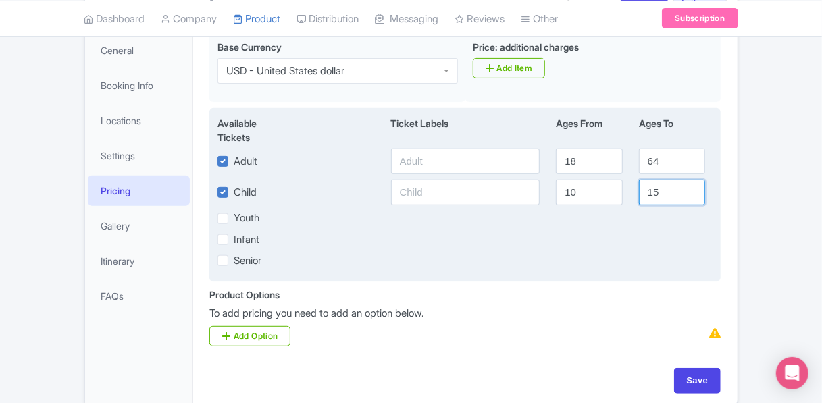
click at [691, 188] on input "15" at bounding box center [672, 193] width 66 height 26
click at [691, 188] on input "16" at bounding box center [672, 193] width 66 height 26
click at [691, 188] on input "17" at bounding box center [672, 193] width 66 height 26
click at [691, 188] on input "18" at bounding box center [672, 193] width 66 height 26
click at [691, 188] on input "19" at bounding box center [672, 193] width 66 height 26
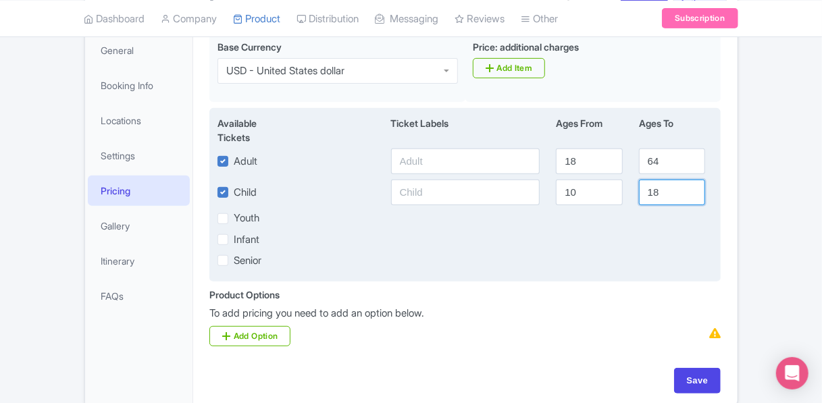
type input "18"
click at [693, 194] on input "18" at bounding box center [672, 193] width 66 height 26
click at [613, 167] on input "18" at bounding box center [589, 162] width 66 height 26
type input "19"
click at [610, 156] on input "19" at bounding box center [589, 162] width 66 height 26
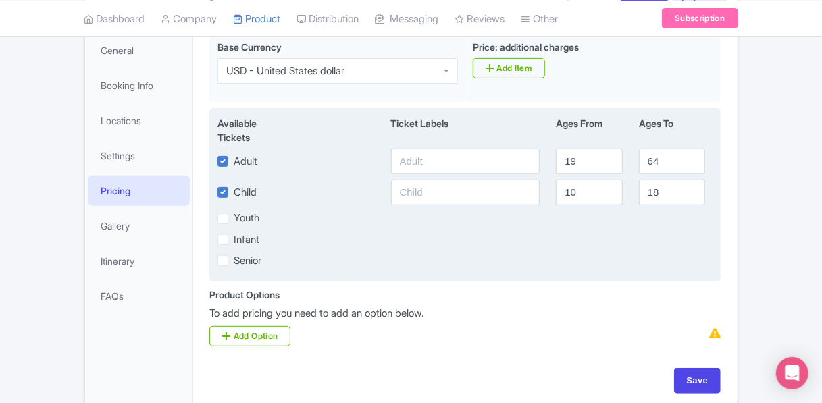
click at [614, 234] on div "Infant" at bounding box center [465, 240] width 512 height 16
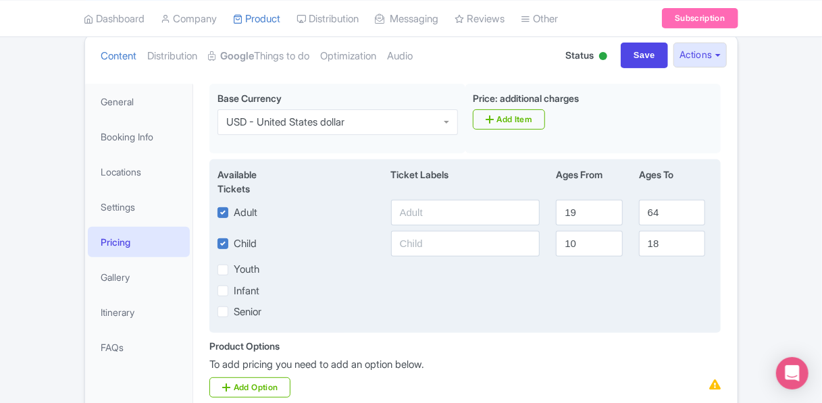
scroll to position [0, 0]
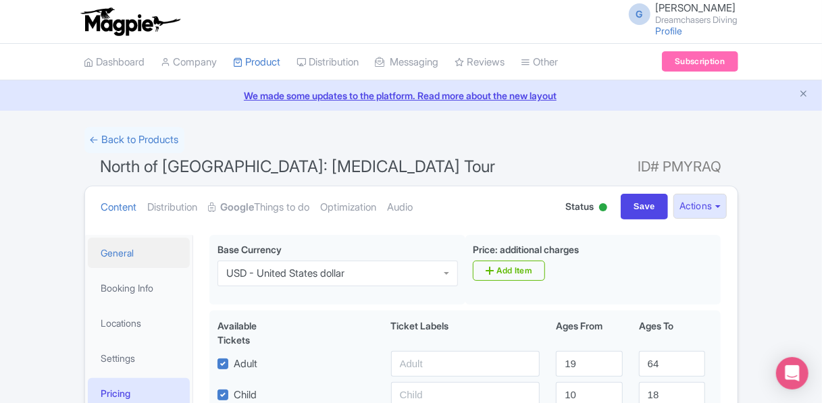
click at [110, 253] on link "General" at bounding box center [139, 253] width 103 height 30
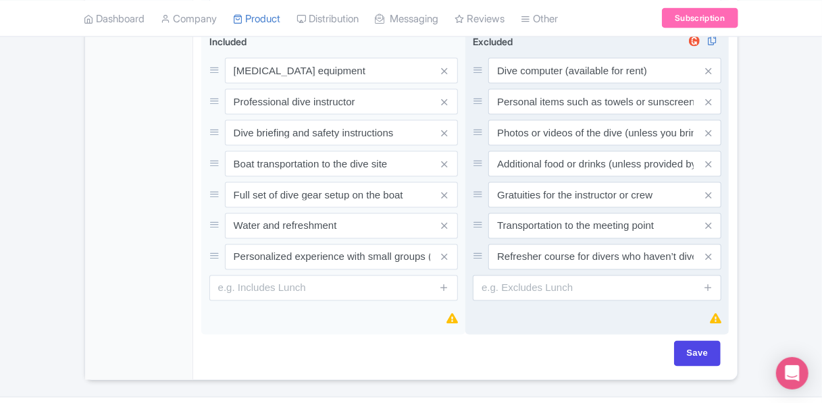
scroll to position [992, 0]
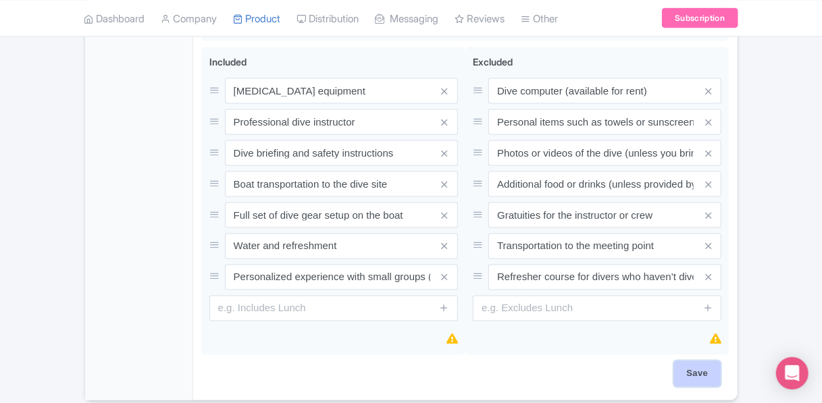
click at [712, 377] on input "Save" at bounding box center [697, 374] width 47 height 26
type input "Saving..."
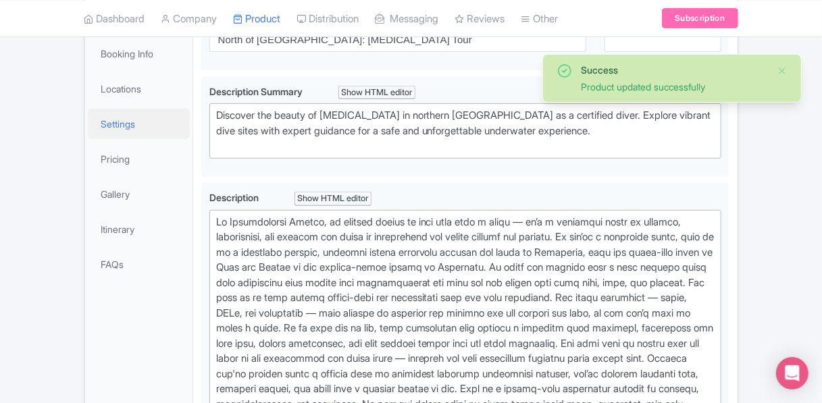
scroll to position [167, 0]
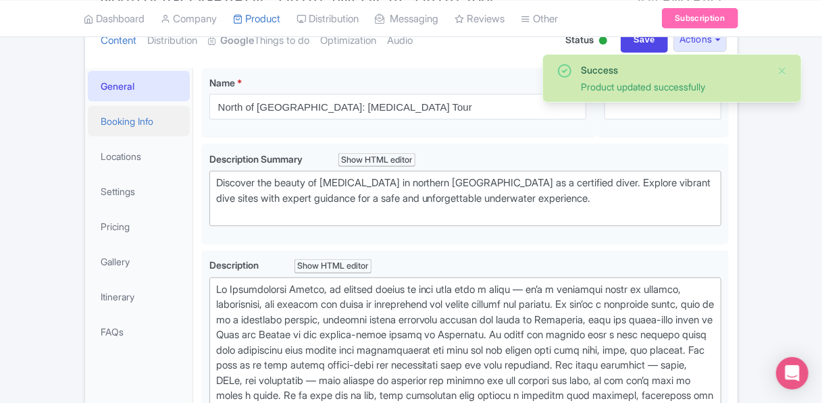
click at [120, 120] on link "Booking Info" at bounding box center [139, 121] width 103 height 30
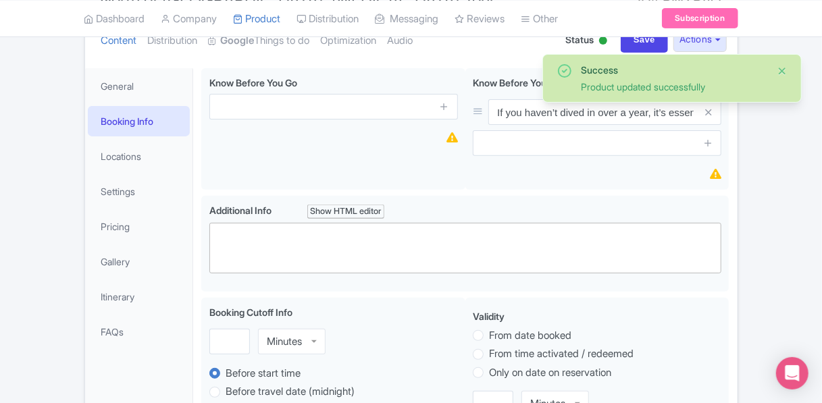
click at [783, 70] on button "Close" at bounding box center [781, 71] width 11 height 16
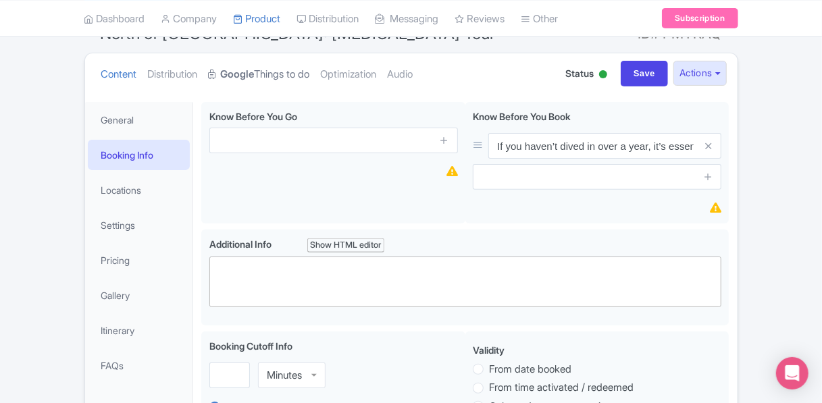
scroll to position [302, 0]
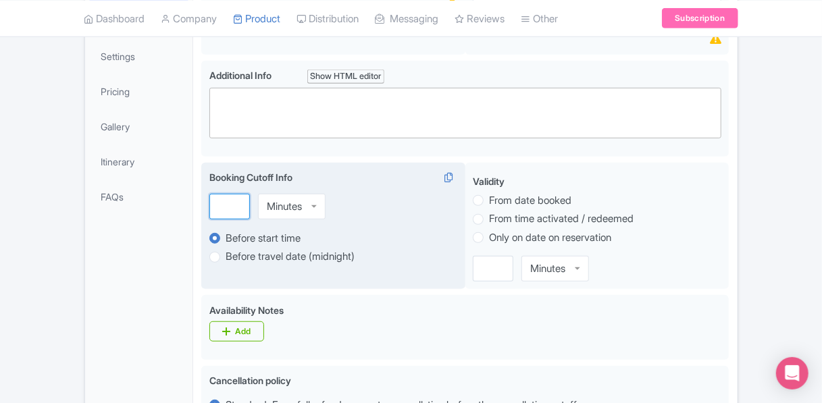
click at [223, 201] on input "number" at bounding box center [229, 207] width 41 height 26
click at [235, 207] on input "-1" at bounding box center [229, 207] width 41 height 26
click at [235, 201] on input "0" at bounding box center [229, 207] width 41 height 26
click at [235, 201] on input "1" at bounding box center [229, 207] width 41 height 26
click at [235, 201] on input "2" at bounding box center [229, 207] width 41 height 26
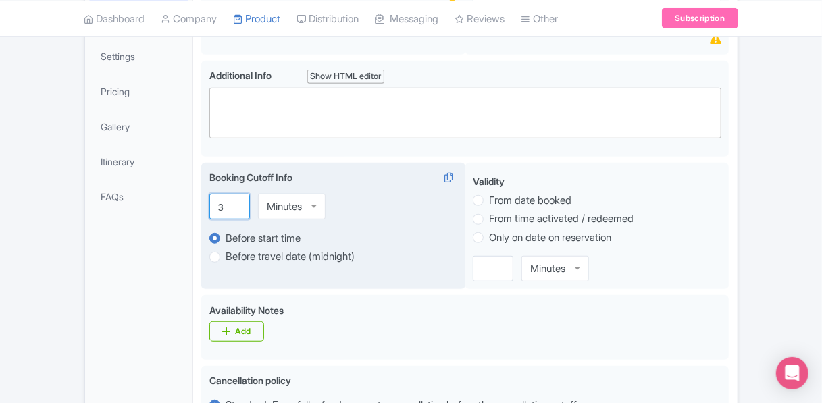
click at [235, 201] on input "3" at bounding box center [229, 207] width 41 height 26
click at [235, 201] on input "4" at bounding box center [229, 207] width 41 height 26
click at [235, 201] on input "5" at bounding box center [229, 207] width 41 height 26
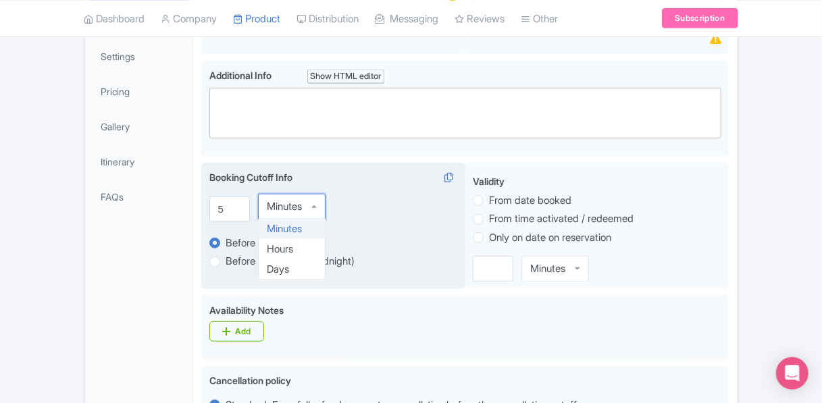
click at [293, 202] on div "Minutes" at bounding box center [284, 207] width 35 height 12
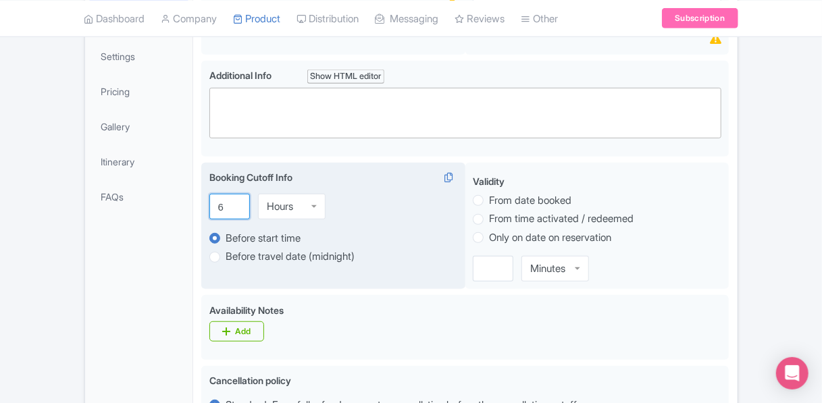
type input "6"
click at [235, 201] on input "6" at bounding box center [229, 207] width 41 height 26
click at [219, 206] on input "6" at bounding box center [229, 207] width 41 height 26
click at [223, 205] on input "6" at bounding box center [229, 207] width 41 height 26
type input "24"
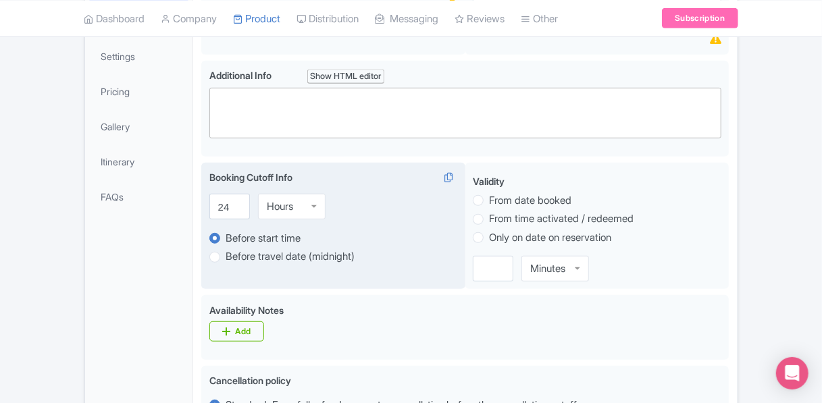
click at [413, 184] on div "Booking Cutoff Info i" at bounding box center [333, 180] width 248 height 20
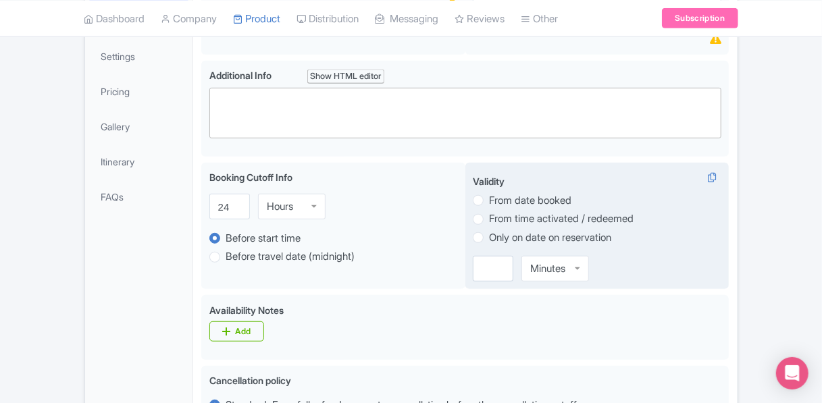
click at [489, 202] on label "From date booked" at bounding box center [530, 201] width 82 height 16
click at [489, 202] on input "From date booked" at bounding box center [496, 199] width 14 height 14
radio input "true"
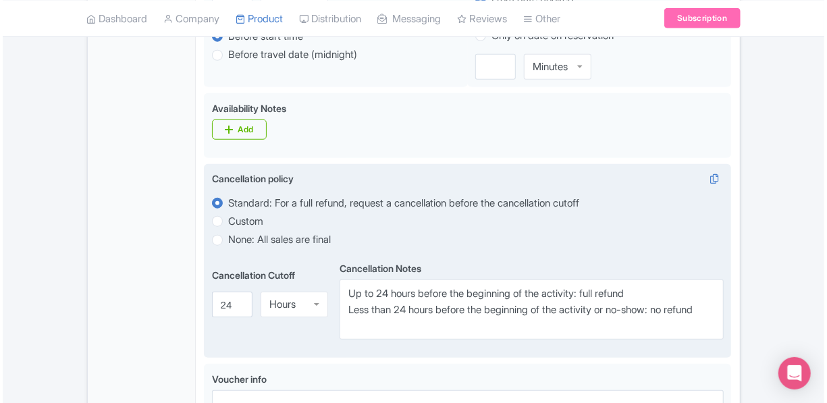
scroll to position [369, 0]
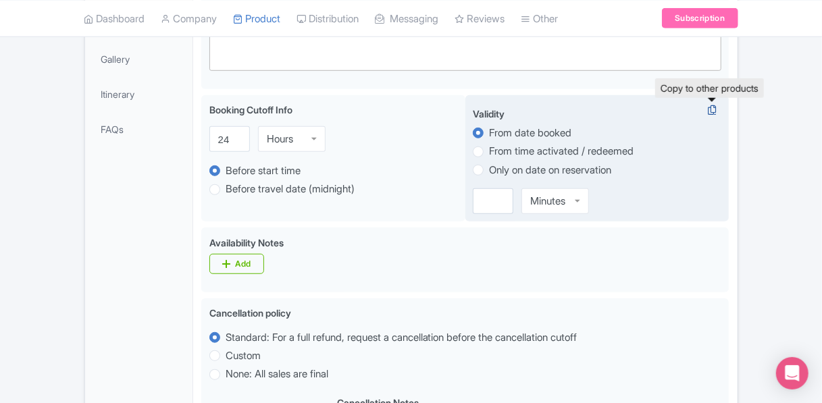
click at [708, 108] on icon at bounding box center [711, 110] width 19 height 12
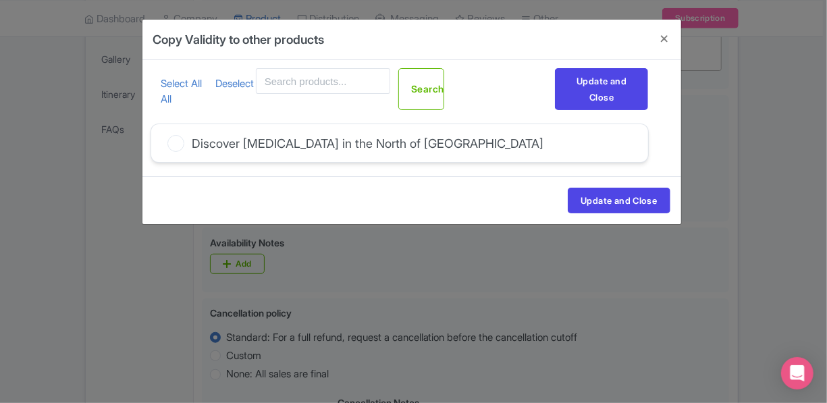
click at [176, 139] on icon at bounding box center [175, 143] width 17 height 17
click at [0, 0] on input "Discover Scuba Diving in the North of Mauritius" at bounding box center [0, 0] width 0 height 0
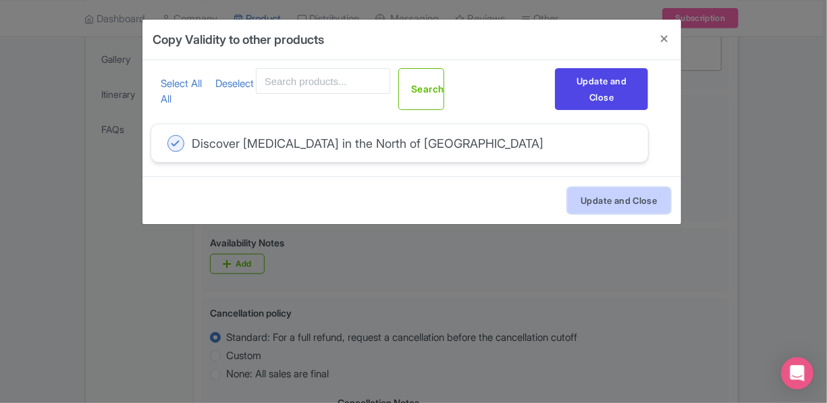
click at [601, 201] on button "Update and Close" at bounding box center [619, 201] width 102 height 26
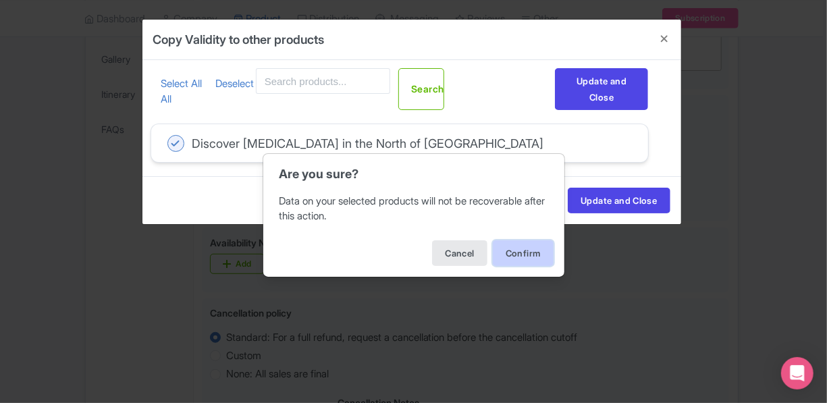
click at [515, 253] on button "Confirm" at bounding box center [523, 253] width 61 height 26
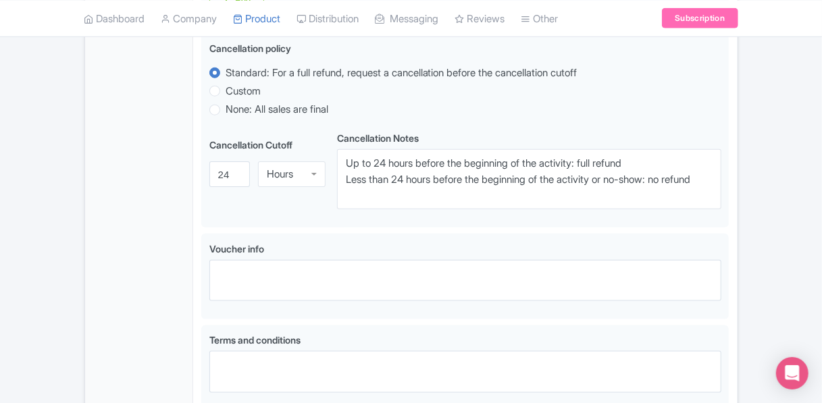
scroll to position [712, 0]
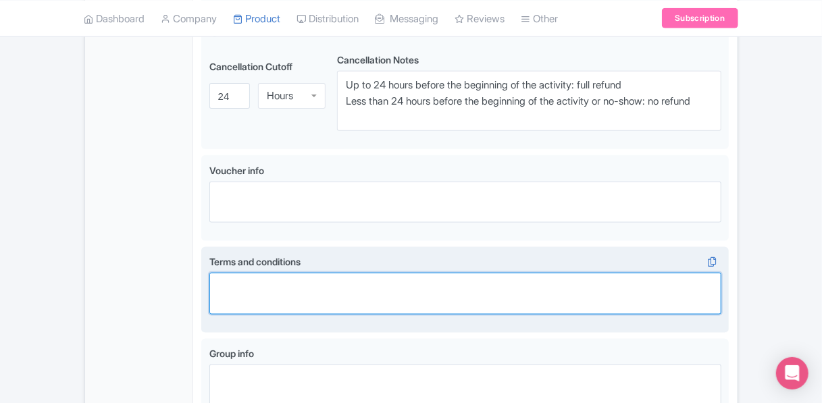
click at [290, 292] on textarea "Terms and conditions" at bounding box center [465, 293] width 512 height 41
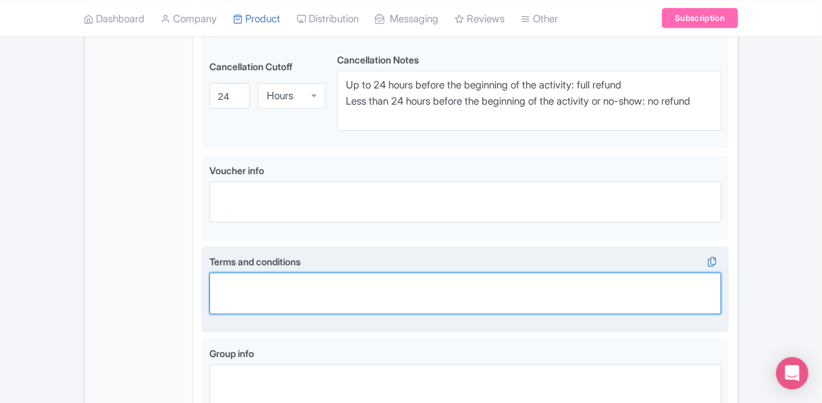
paste textarea "Once the activity has started, no refunds will be given if a participant choose…"
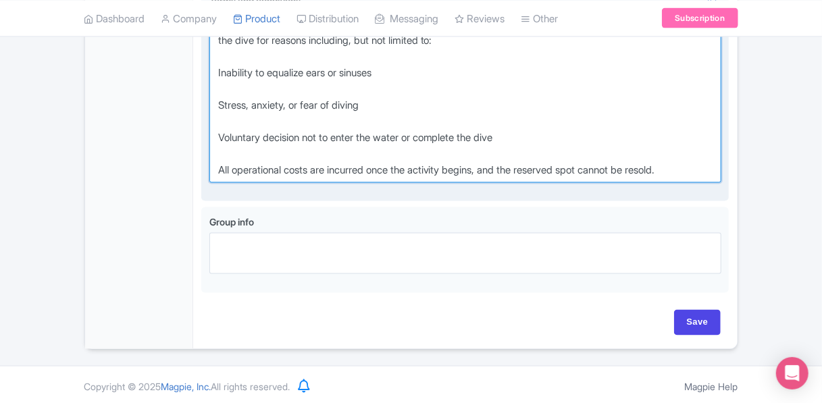
scroll to position [977, 0]
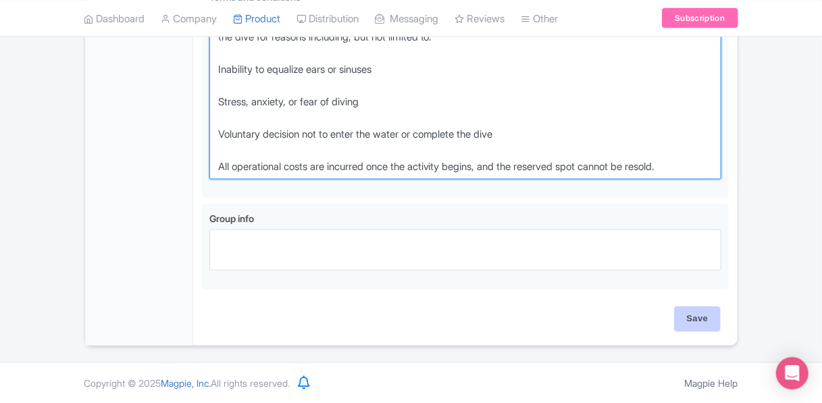
type textarea "Once the activity has started, no refunds will be given if a participant choose…"
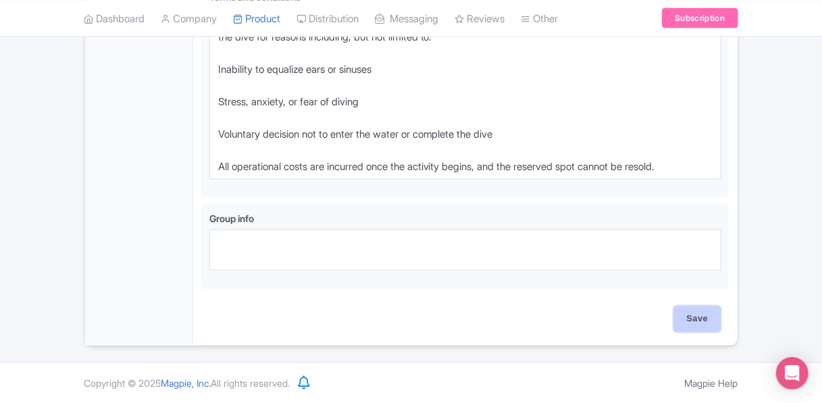
click at [688, 322] on input "Save" at bounding box center [697, 320] width 47 height 26
type input "Update Product"
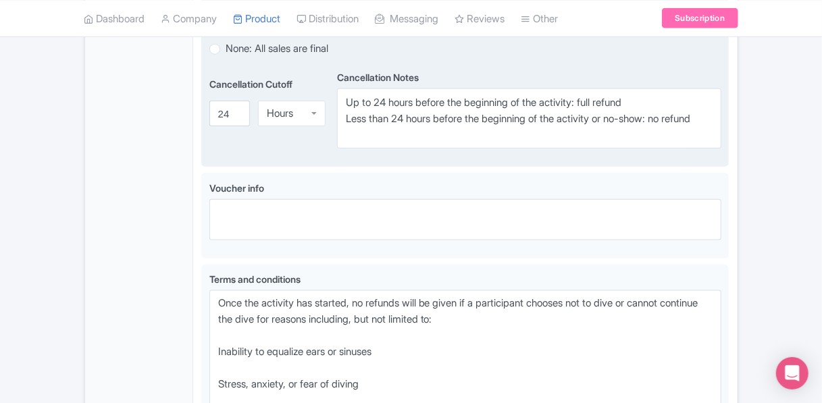
scroll to position [572, 0]
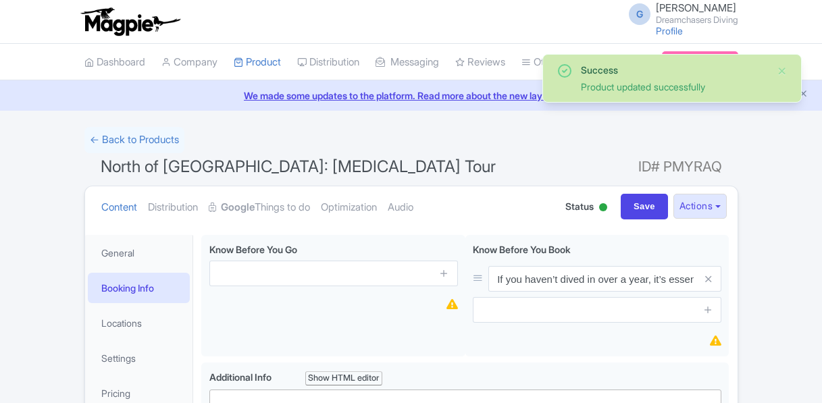
scroll to position [167, 0]
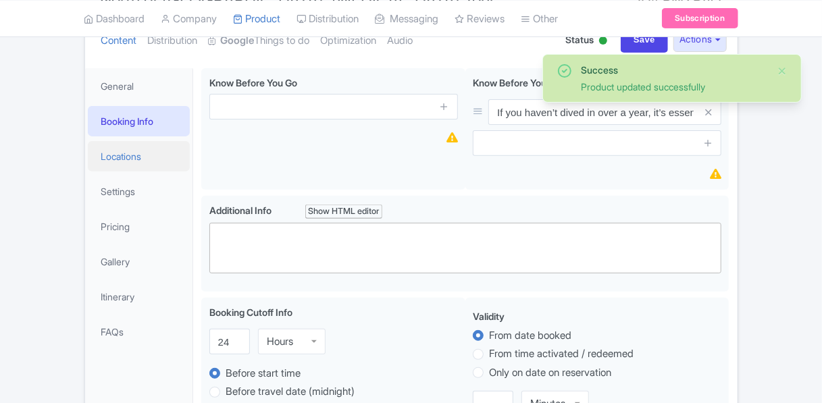
click at [127, 163] on link "Locations" at bounding box center [139, 156] width 103 height 30
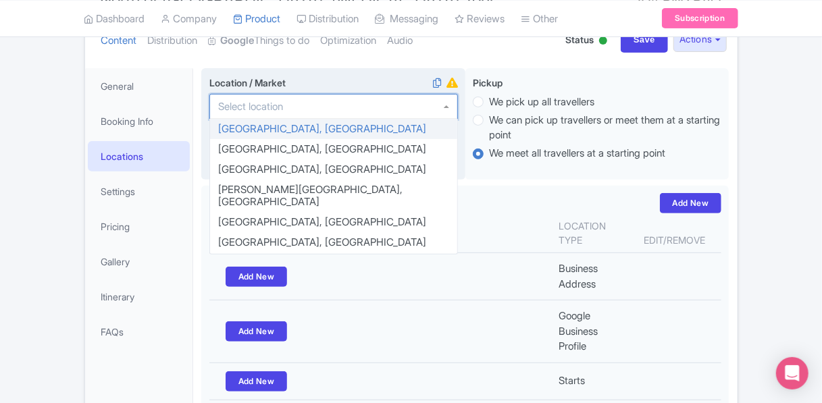
click at [444, 105] on div at bounding box center [333, 107] width 248 height 26
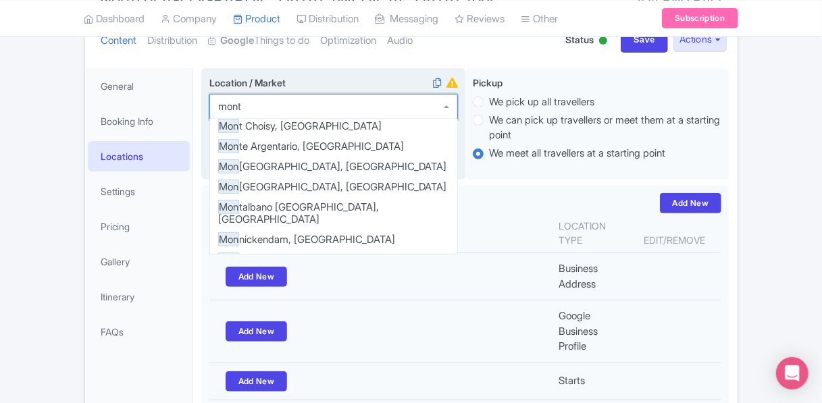
scroll to position [0, 0]
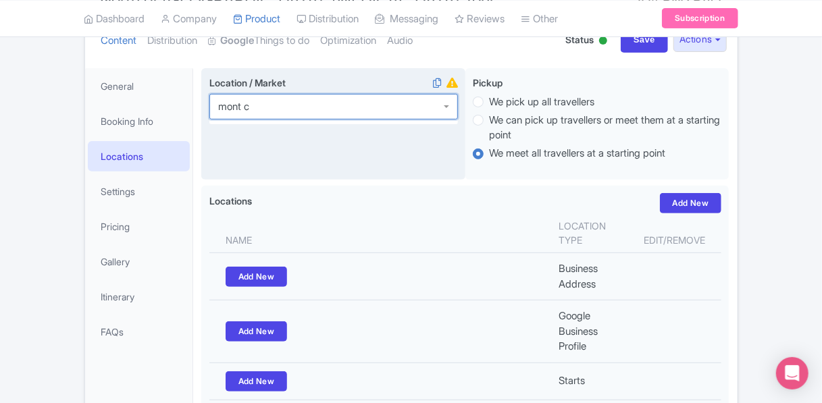
type input "mont ch"
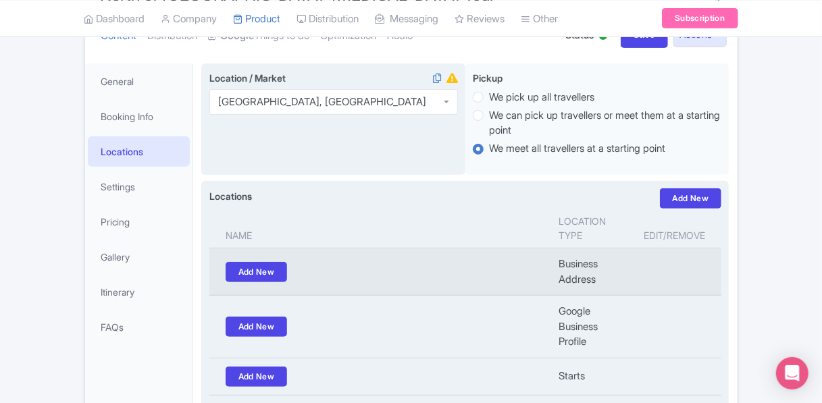
scroll to position [167, 0]
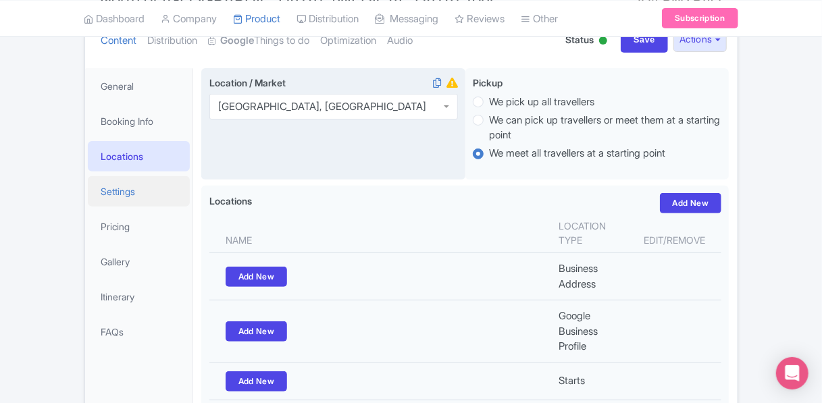
click at [143, 184] on link "Settings" at bounding box center [139, 191] width 103 height 30
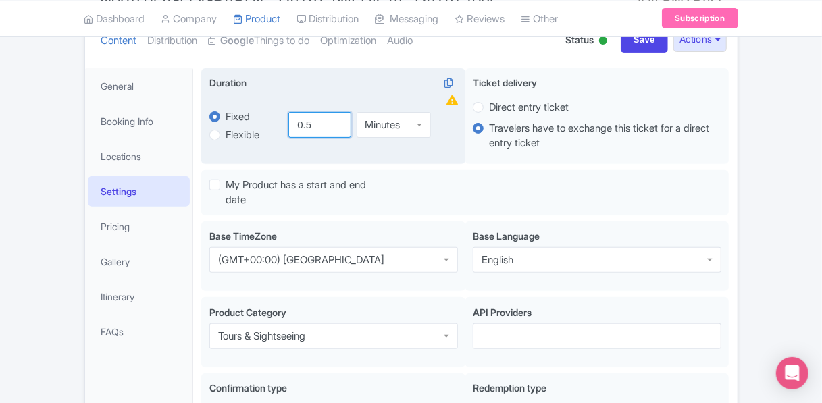
click at [336, 122] on input "0.5" at bounding box center [319, 125] width 62 height 26
click at [400, 119] on div "Minutes" at bounding box center [382, 125] width 35 height 12
click at [335, 119] on input "1" at bounding box center [319, 125] width 62 height 26
click at [335, 119] on input "1.5" at bounding box center [319, 125] width 62 height 26
click at [335, 119] on input "2" at bounding box center [319, 125] width 62 height 26
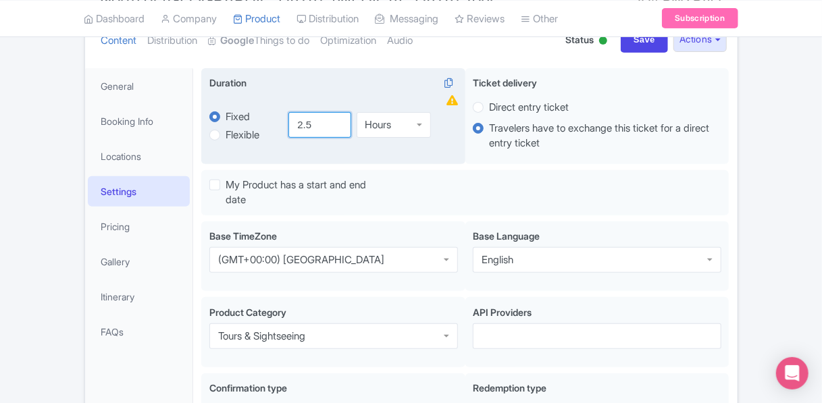
click at [335, 119] on input "2.5" at bounding box center [319, 125] width 62 height 26
click at [335, 119] on input "3" at bounding box center [319, 125] width 62 height 26
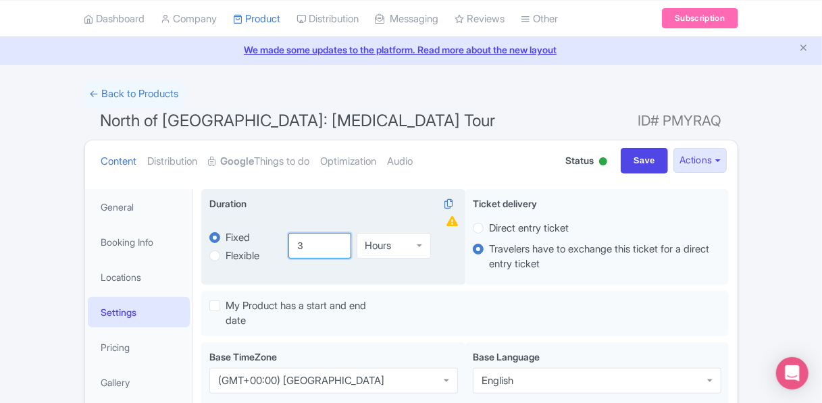
scroll to position [68, 0]
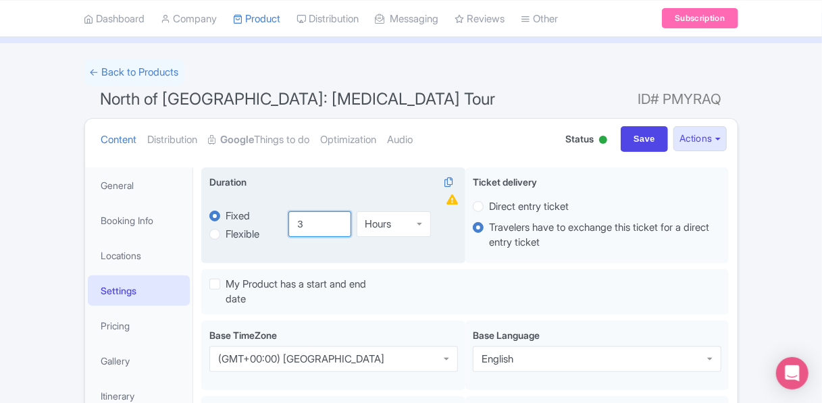
click at [342, 227] on input "3" at bounding box center [319, 224] width 62 height 26
click at [339, 225] on input "2.5" at bounding box center [319, 224] width 62 height 26
click at [339, 225] on input "2" at bounding box center [319, 224] width 62 height 26
click at [339, 225] on input "1.5" at bounding box center [319, 224] width 62 height 26
click at [339, 225] on input "1" at bounding box center [319, 224] width 62 height 26
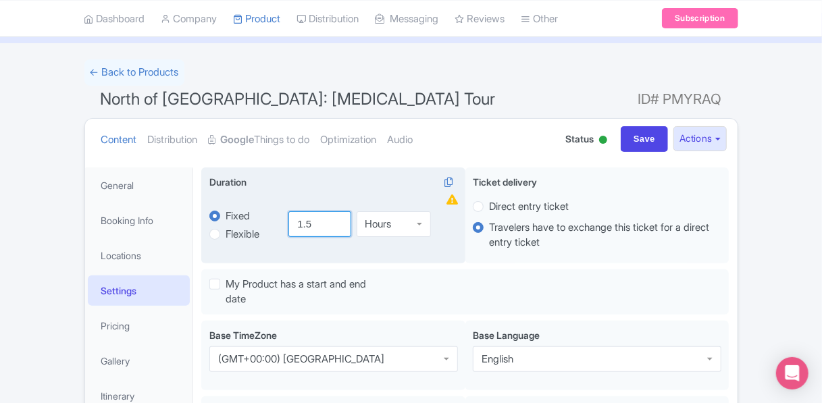
type input "1.5"
click at [339, 217] on input "1.5" at bounding box center [319, 224] width 62 height 26
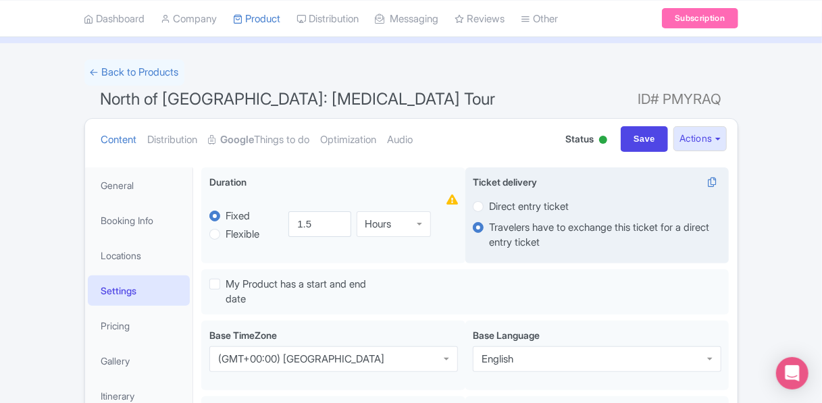
click at [489, 209] on label "Direct entry ticket" at bounding box center [529, 207] width 80 height 16
click at [489, 209] on input "Direct entry ticket" at bounding box center [496, 205] width 14 height 14
radio input "true"
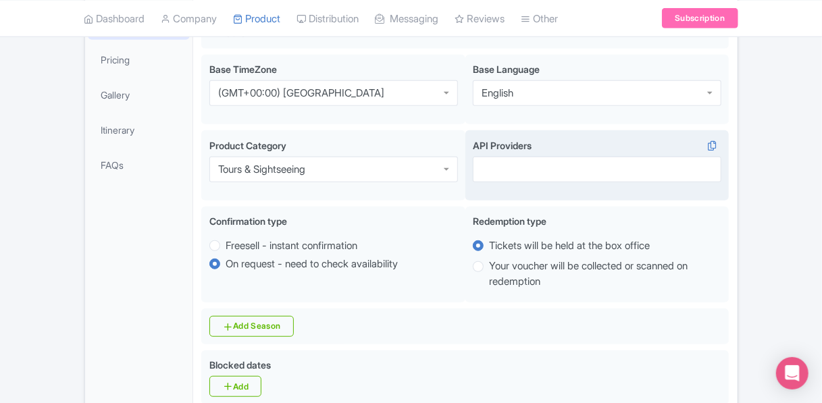
scroll to position [338, 0]
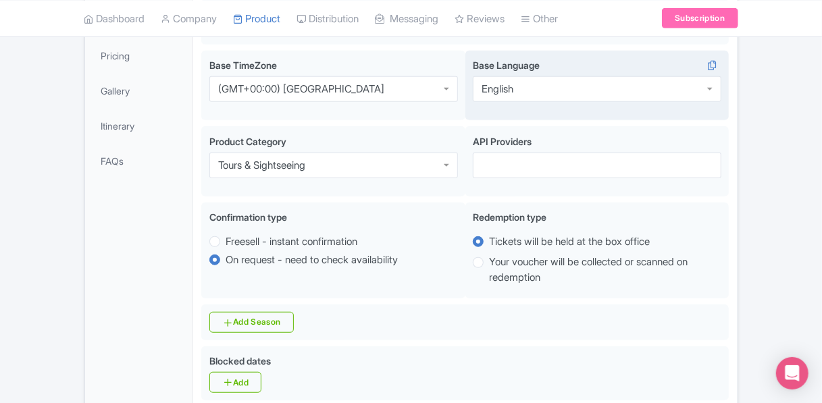
click at [560, 95] on div "English" at bounding box center [597, 89] width 248 height 26
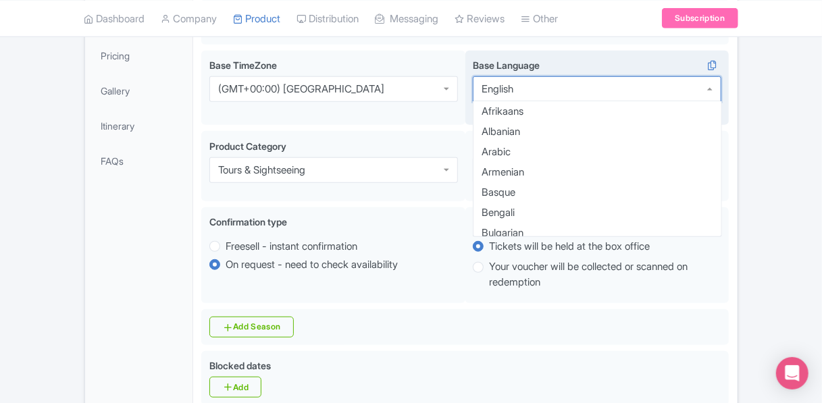
scroll to position [189, 0]
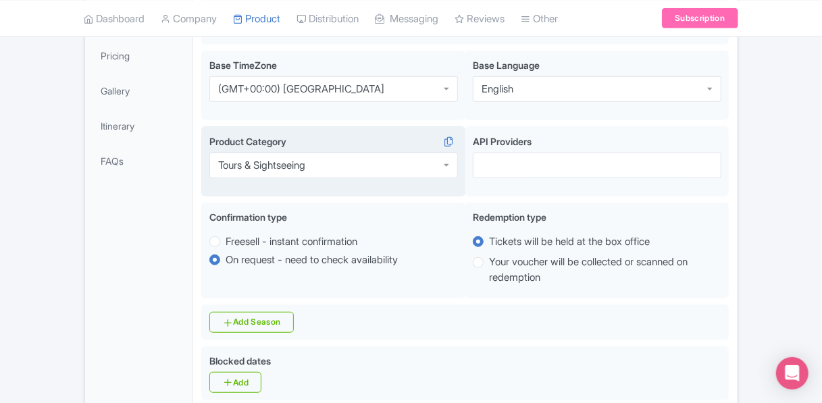
click at [346, 163] on div "Tours & Sightseeing" at bounding box center [333, 166] width 248 height 26
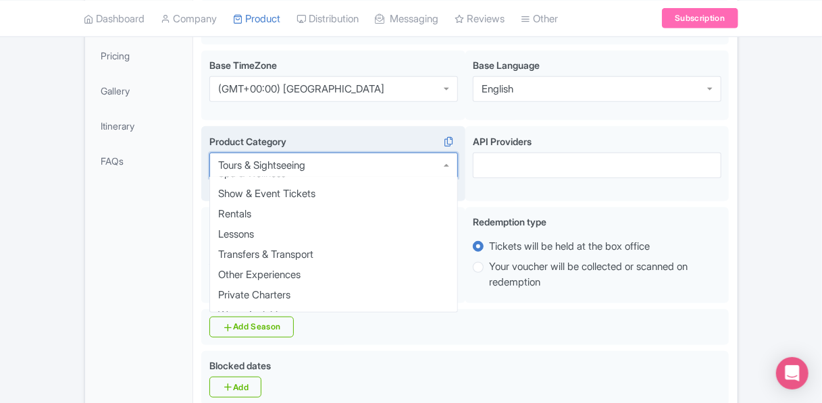
scroll to position [311, 0]
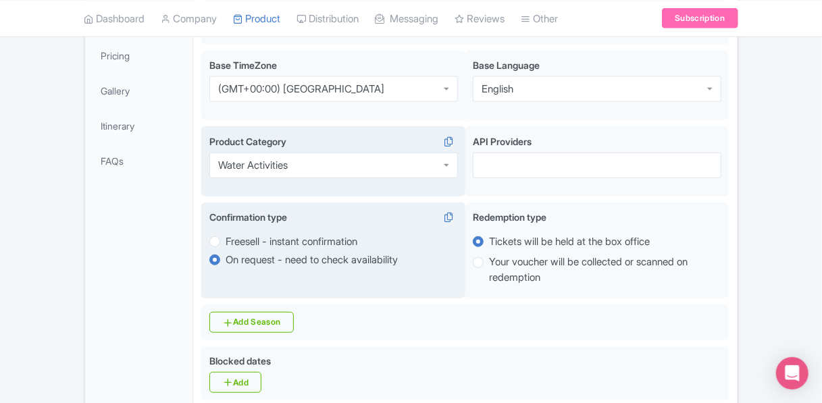
click at [225, 245] on label "Freesell - instant confirmation" at bounding box center [291, 242] width 132 height 16
click at [225, 245] on input "Freesell - instant confirmation" at bounding box center [232, 241] width 14 height 14
radio input "true"
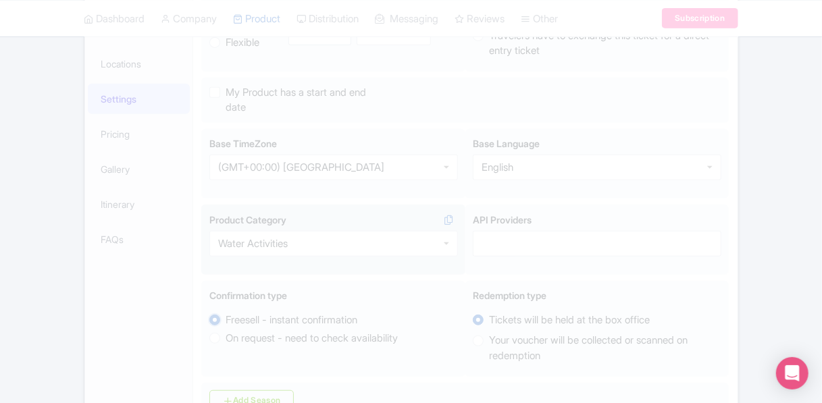
scroll to position [338, 0]
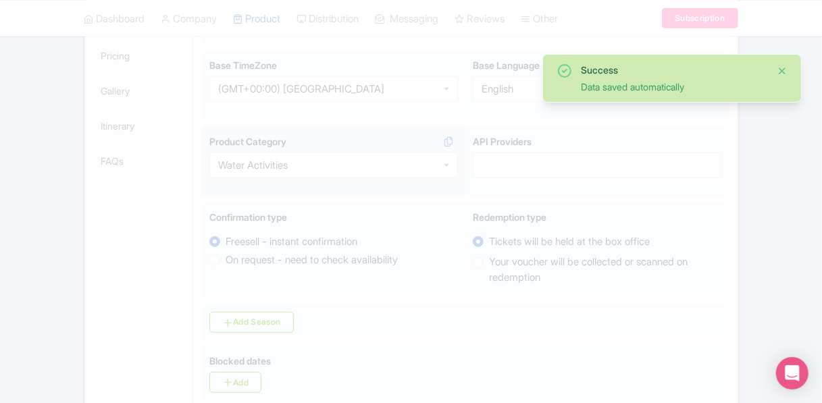
click at [783, 71] on button "Close" at bounding box center [781, 71] width 11 height 16
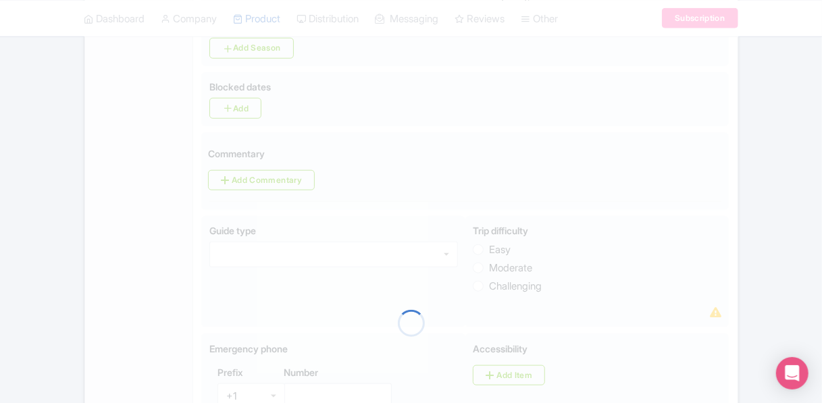
scroll to position [675, 0]
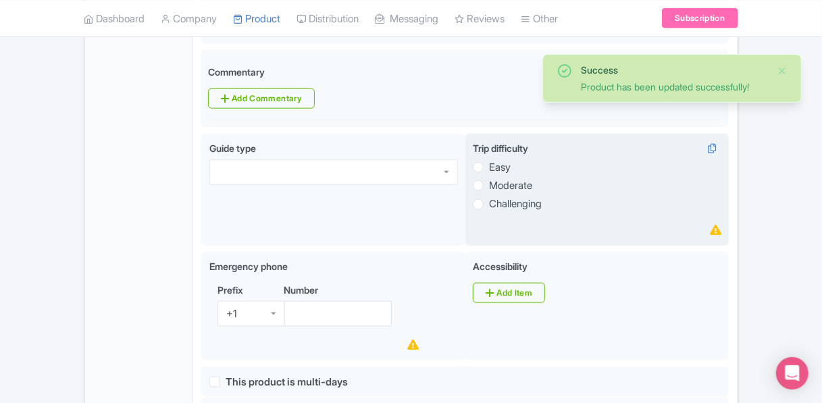
click at [489, 168] on label "Easy" at bounding box center [500, 168] width 22 height 16
click at [489, 168] on input "Easy" at bounding box center [496, 166] width 14 height 14
radio input "true"
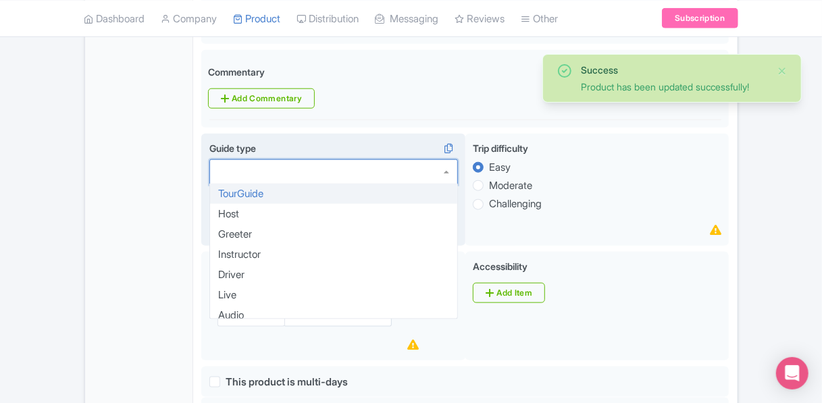
click at [452, 172] on div at bounding box center [333, 172] width 248 height 26
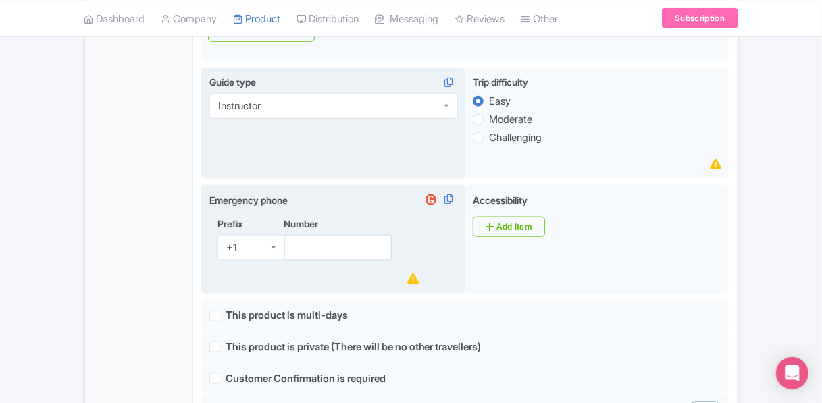
scroll to position [810, 0]
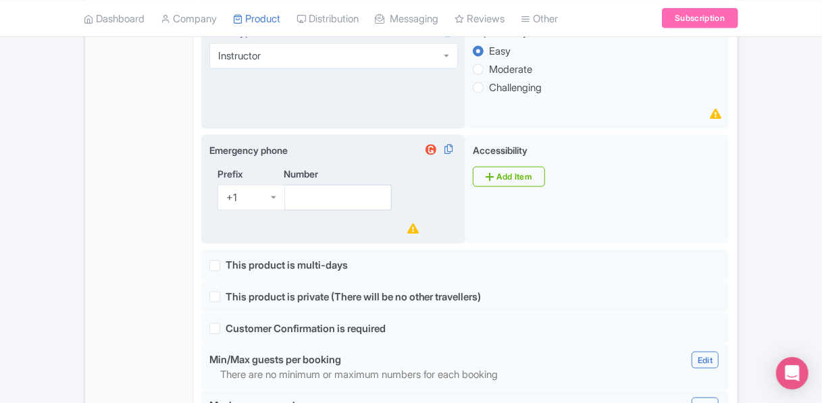
click at [270, 199] on div "+1" at bounding box center [251, 198] width 68 height 26
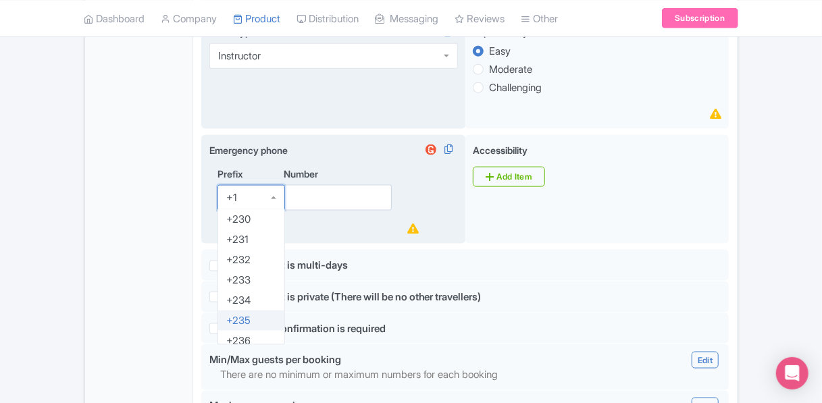
scroll to position [1215, 0]
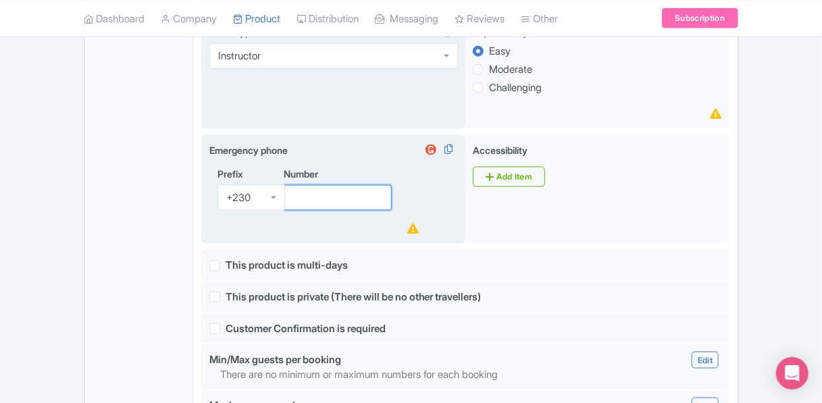
click at [304, 195] on input "Number" at bounding box center [338, 198] width 109 height 26
type input "58146219"
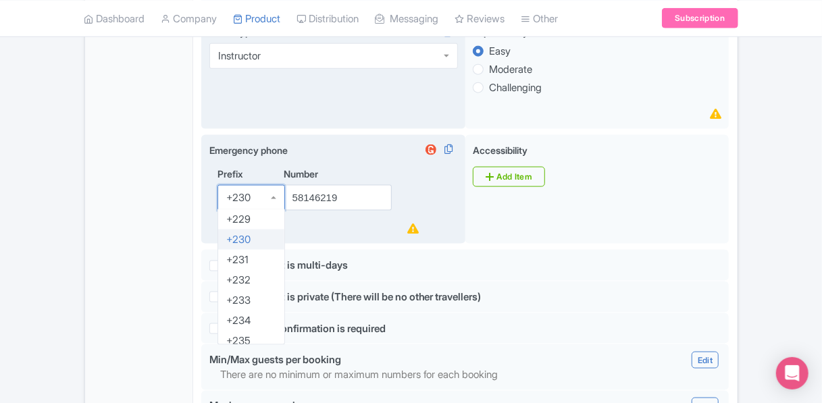
scroll to position [1121, 0]
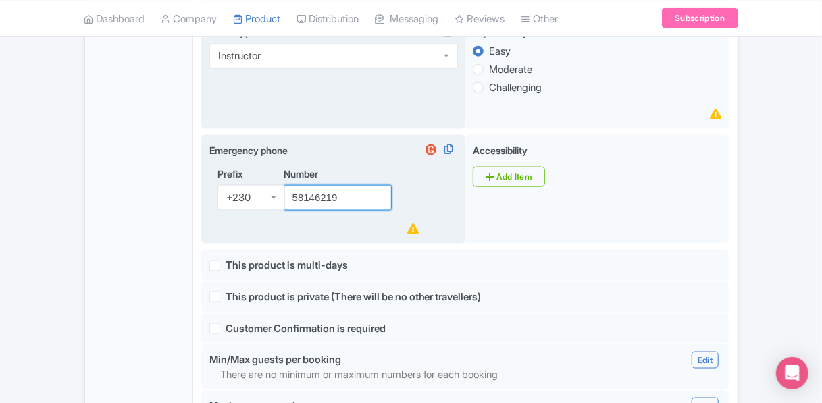
click at [355, 202] on input "58146219" at bounding box center [338, 198] width 109 height 26
type input "58204917"
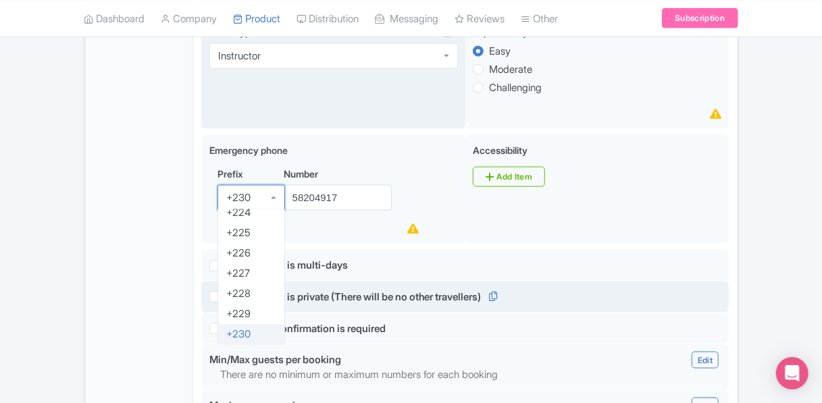
click at [560, 296] on div "This product is private (There will be no other travellers)" at bounding box center [465, 297] width 512 height 16
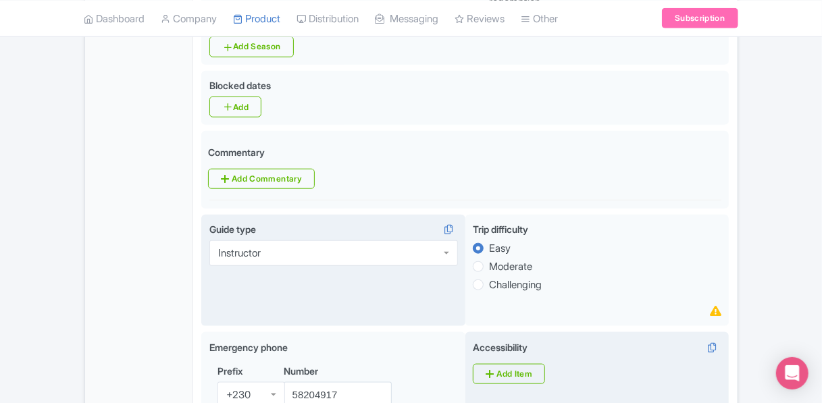
scroll to position [608, 0]
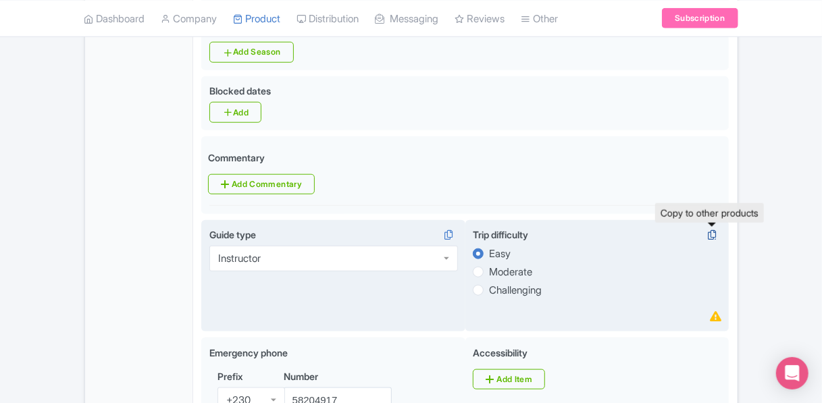
click at [714, 230] on icon at bounding box center [711, 235] width 19 height 12
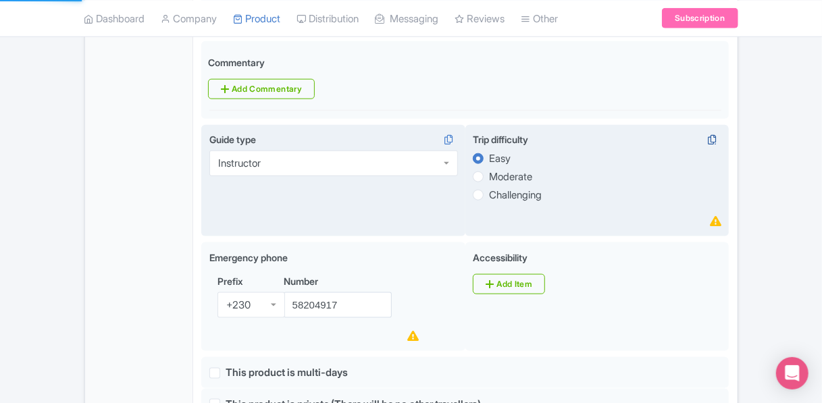
scroll to position [810, 0]
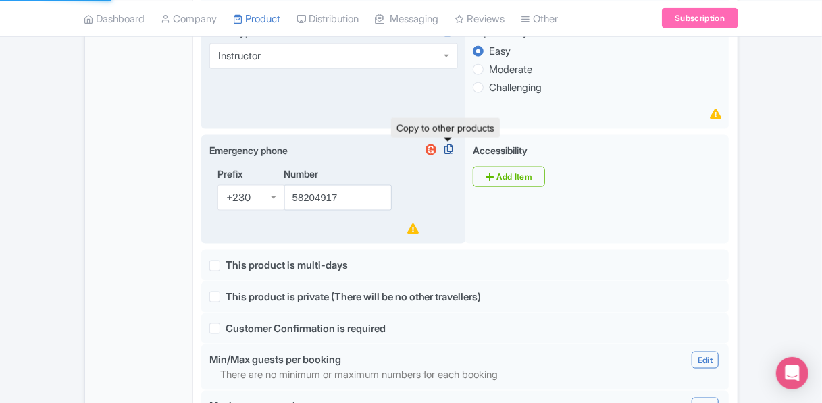
click at [443, 147] on icon at bounding box center [448, 149] width 19 height 12
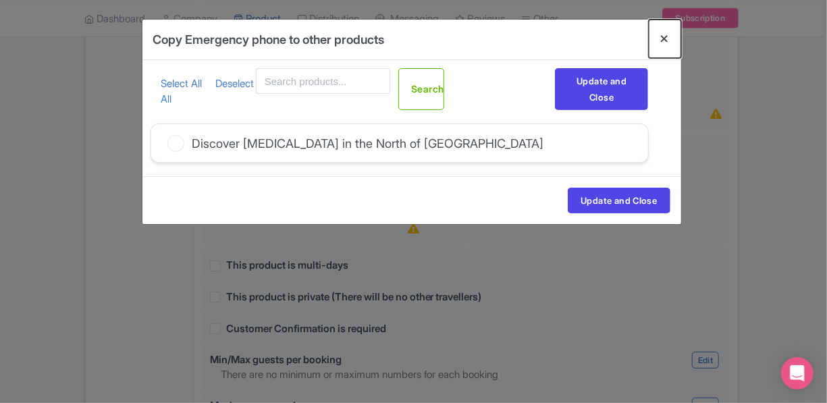
click at [663, 42] on button "Close" at bounding box center [665, 39] width 32 height 38
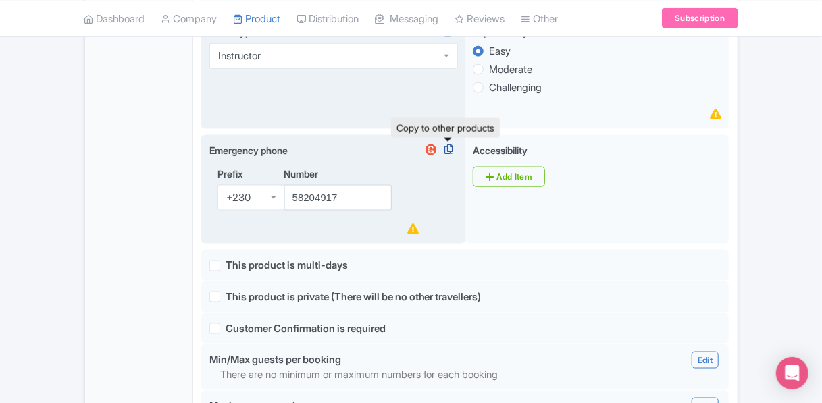
click at [445, 148] on icon at bounding box center [448, 149] width 19 height 12
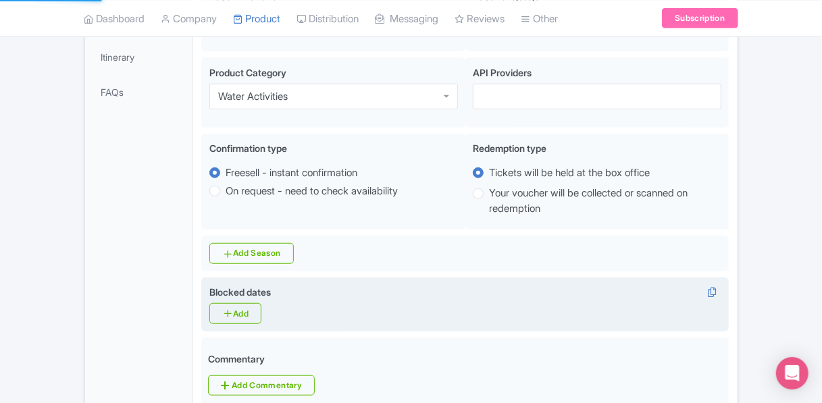
scroll to position [405, 0]
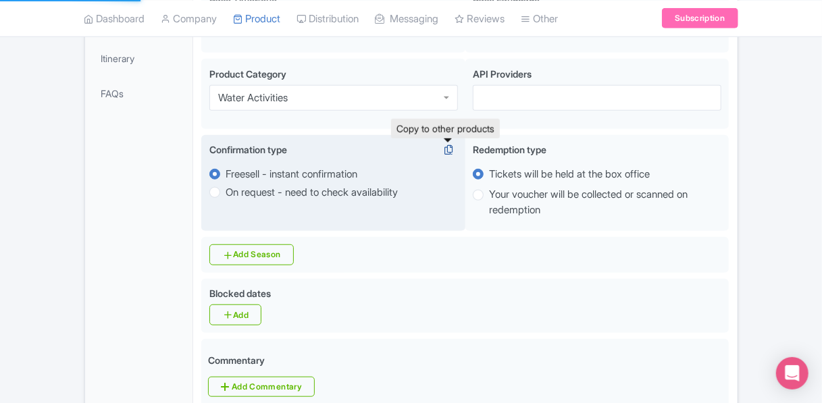
click at [447, 151] on icon at bounding box center [448, 150] width 19 height 12
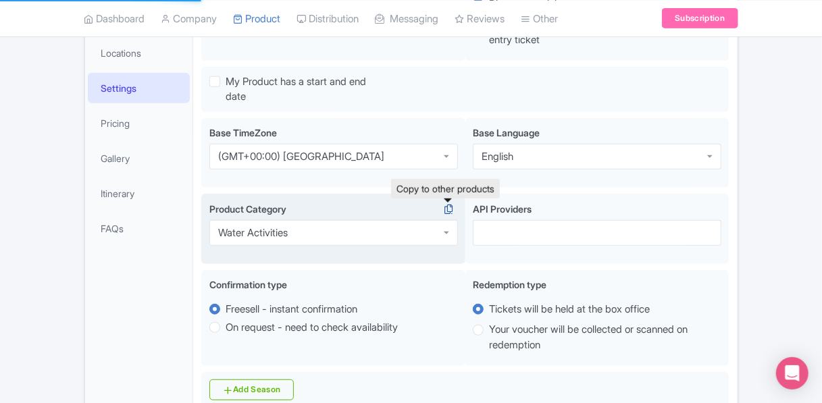
click at [444, 207] on icon at bounding box center [448, 209] width 19 height 12
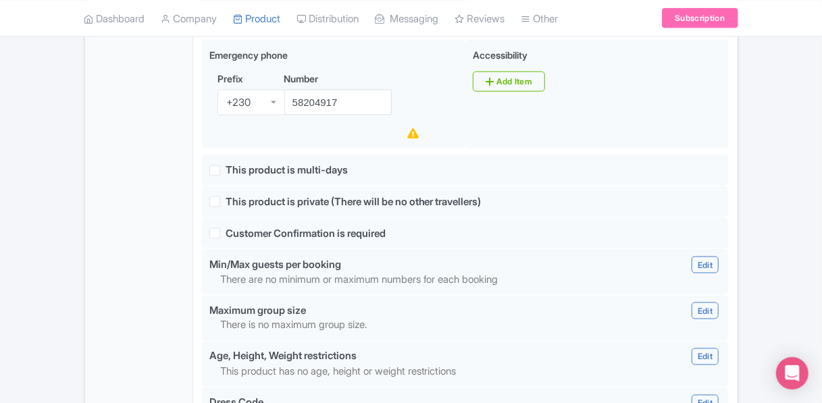
scroll to position [945, 0]
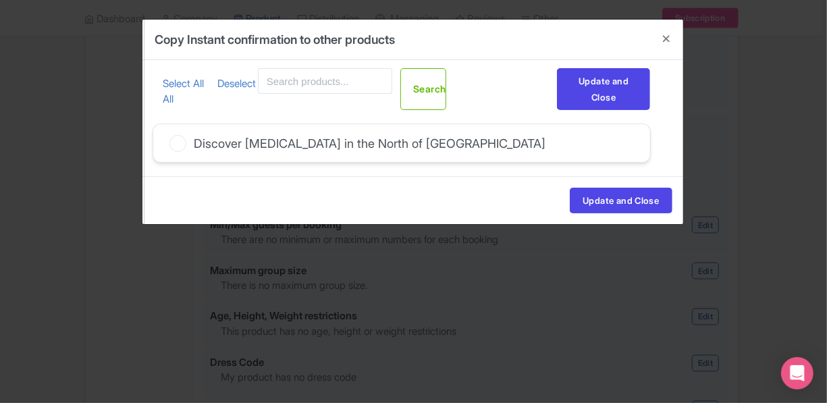
click at [178, 147] on icon at bounding box center [177, 143] width 17 height 17
click at [0, 0] on input "Discover Scuba Diving in the North of Mauritius" at bounding box center [0, 0] width 0 height 0
click at [178, 138] on icon at bounding box center [177, 143] width 17 height 17
click at [0, 0] on input "Discover Scuba Diving in the North of Mauritius" at bounding box center [0, 0] width 0 height 0
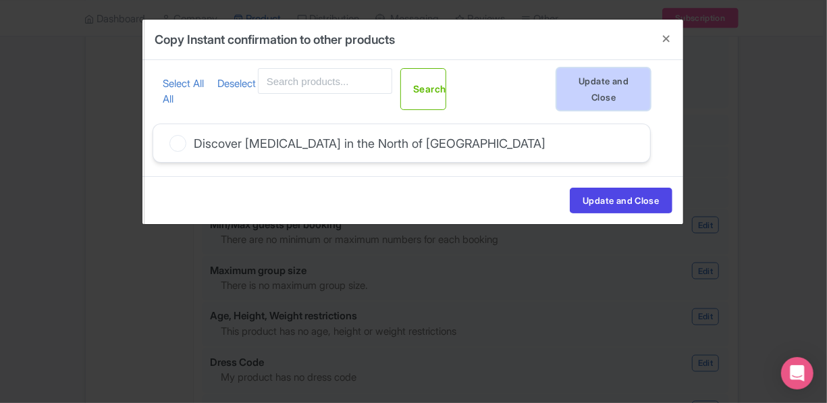
click at [605, 81] on button "Update and Close" at bounding box center [604, 89] width 94 height 42
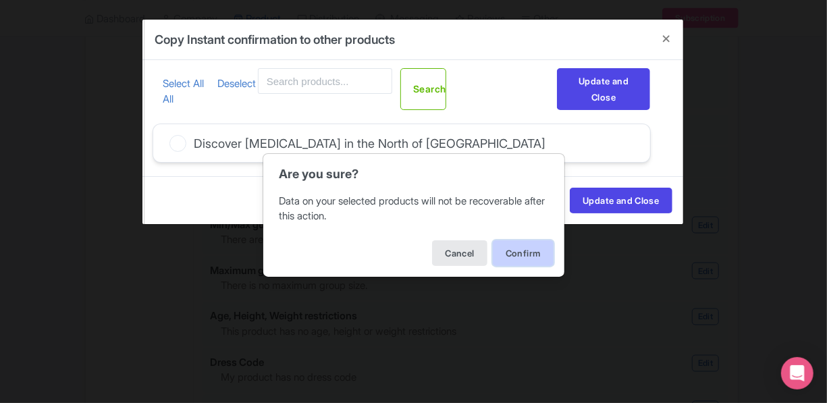
click at [508, 253] on button "Confirm" at bounding box center [523, 253] width 61 height 26
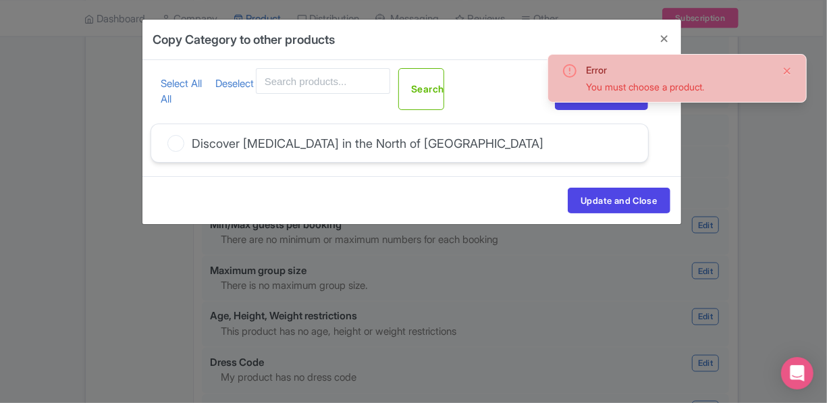
click at [789, 70] on button "Close" at bounding box center [787, 71] width 11 height 16
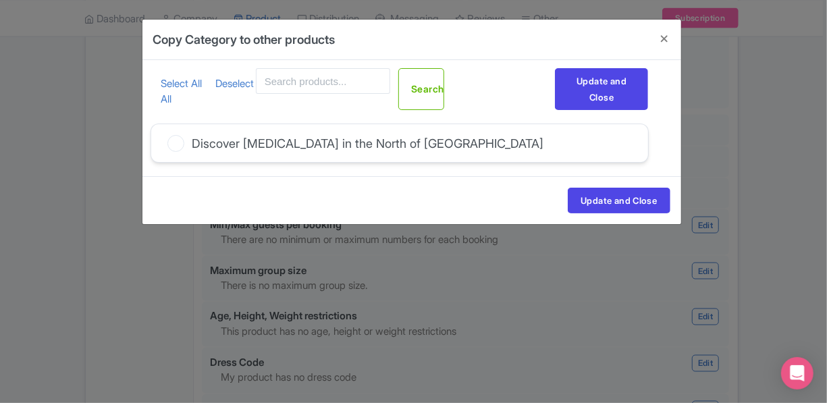
click at [181, 141] on icon at bounding box center [175, 143] width 17 height 17
click at [0, 0] on input "Discover Scuba Diving in the North of Mauritius" at bounding box center [0, 0] width 0 height 0
click at [176, 141] on icon at bounding box center [175, 143] width 17 height 17
click at [0, 0] on input "Discover Scuba Diving in the North of Mauritius" at bounding box center [0, 0] width 0 height 0
click at [184, 141] on label "Discover Scuba Diving in the North of Mauritius" at bounding box center [355, 143] width 377 height 18
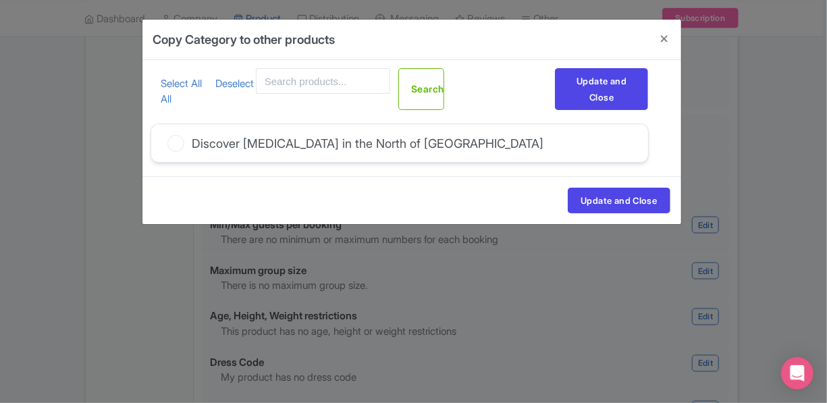
click at [0, 0] on input "Discover Scuba Diving in the North of Mauritius" at bounding box center [0, 0] width 0 height 0
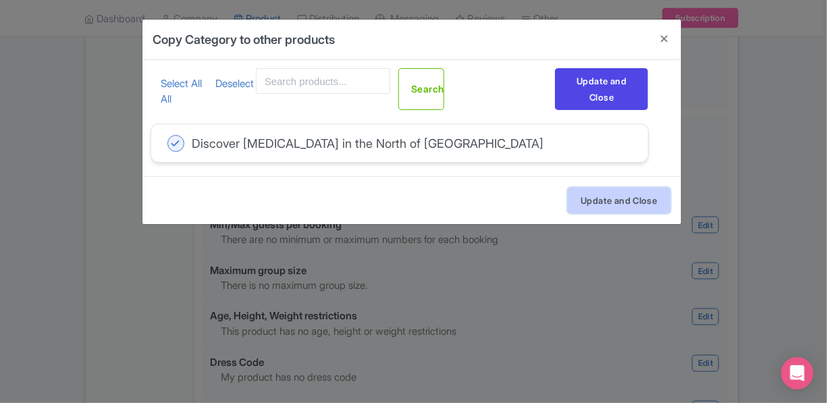
click at [569, 196] on button "Update and Close" at bounding box center [619, 201] width 102 height 26
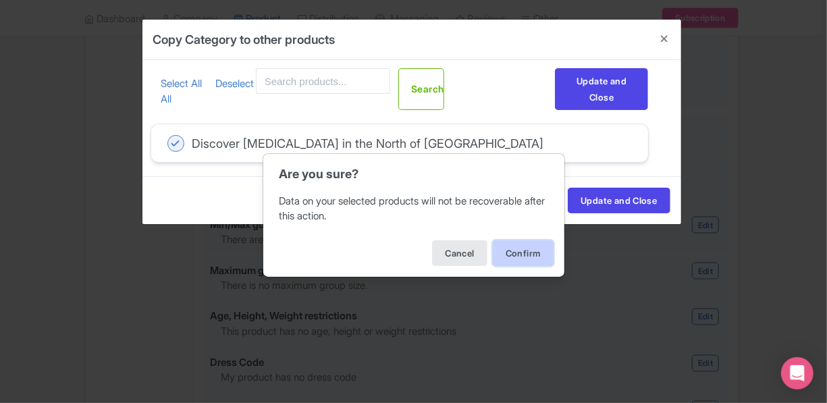
click at [528, 253] on button "Confirm" at bounding box center [523, 253] width 61 height 26
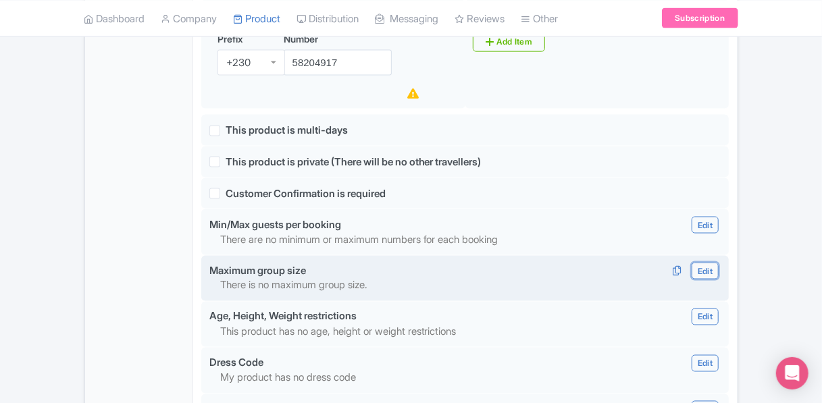
click at [697, 273] on link "Edit" at bounding box center [704, 271] width 27 height 17
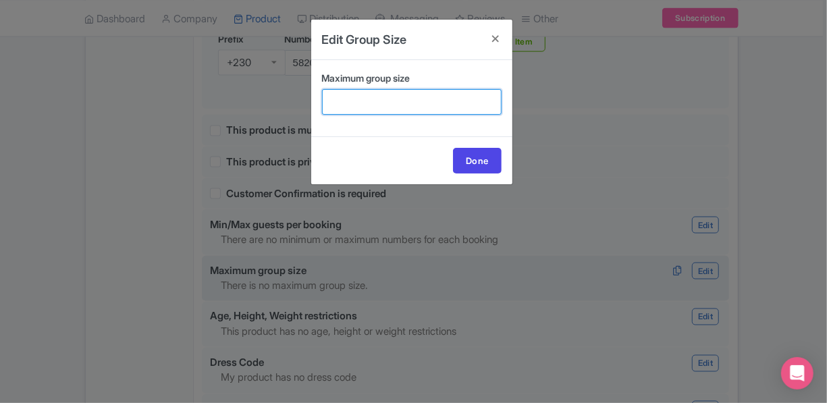
click at [340, 92] on input "Maximum group size" at bounding box center [412, 102] width 180 height 26
type input "5"
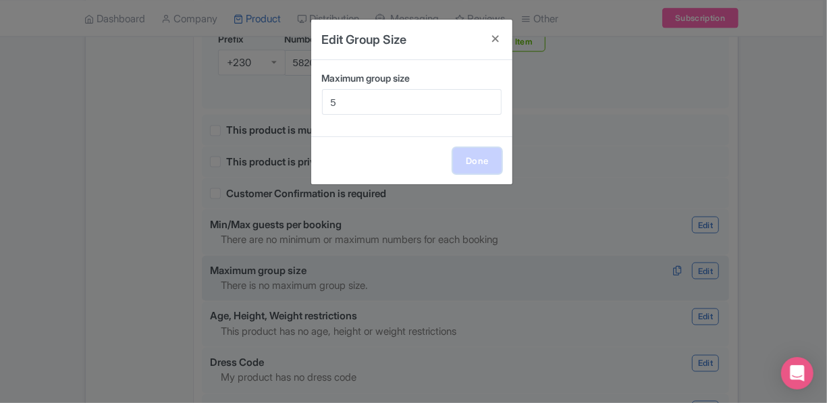
click at [475, 160] on link "Done" at bounding box center [477, 161] width 49 height 26
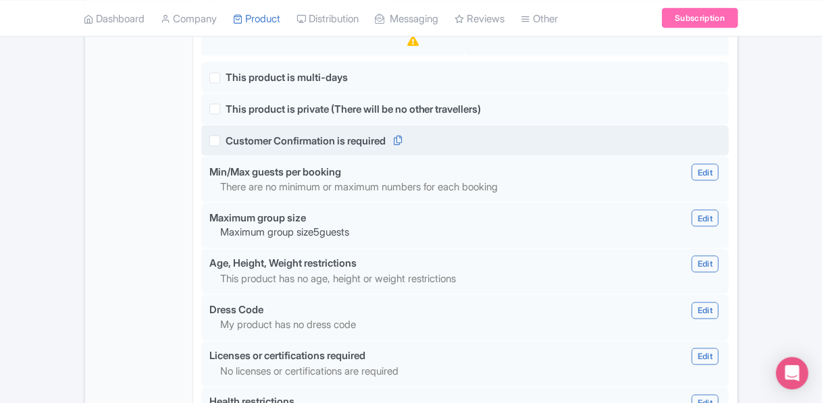
scroll to position [1080, 0]
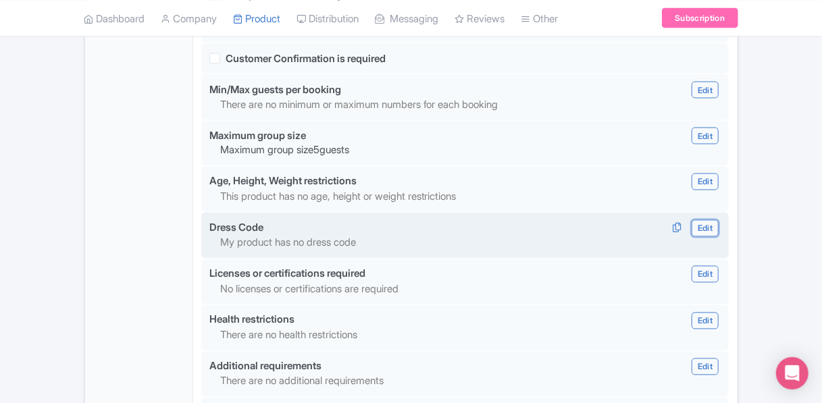
click at [712, 228] on link "Edit" at bounding box center [704, 228] width 27 height 17
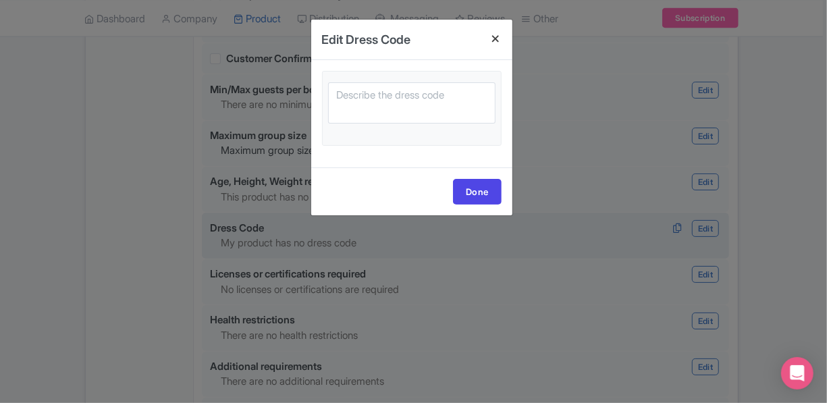
click at [493, 37] on h4 at bounding box center [496, 39] width 32 height 38
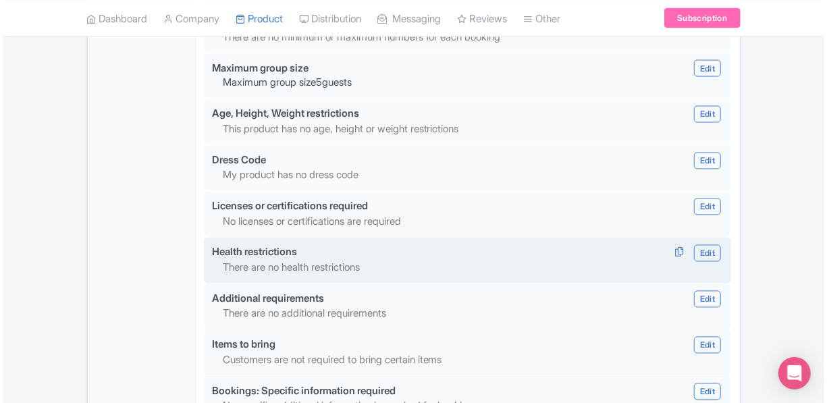
scroll to position [1215, 0]
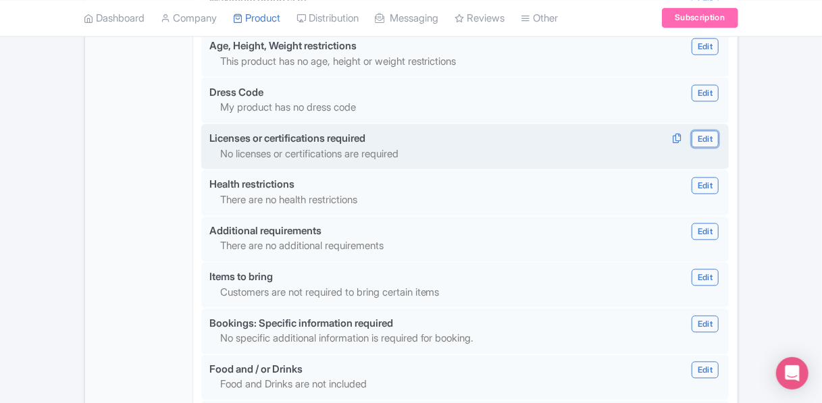
click at [701, 136] on link "Edit" at bounding box center [704, 139] width 27 height 17
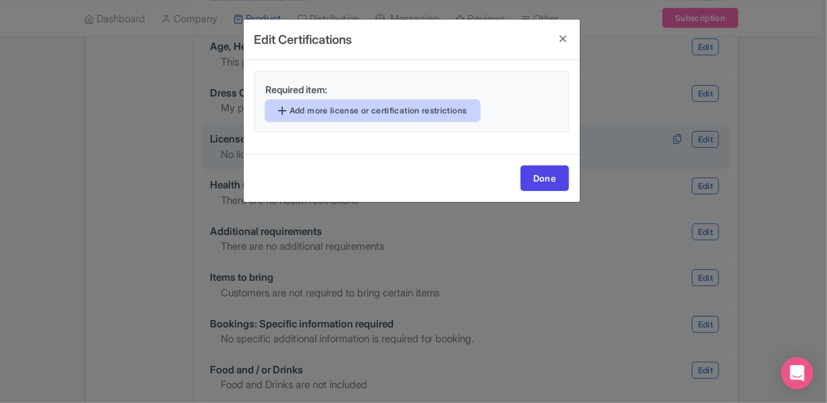
click at [325, 109] on link "Add more license or certification restrictions" at bounding box center [373, 111] width 214 height 20
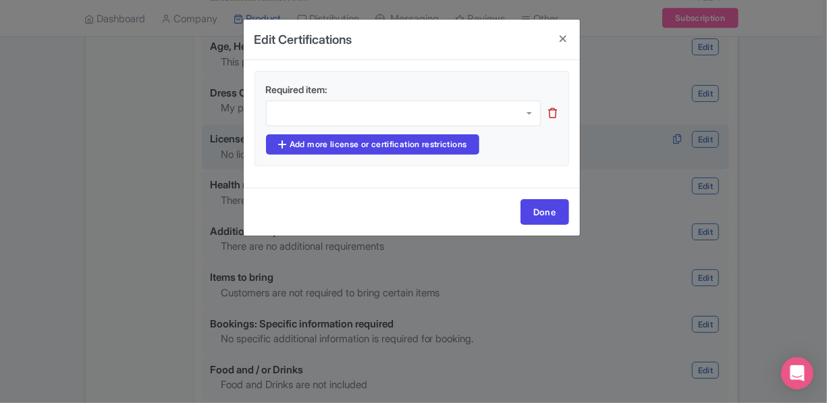
click at [321, 110] on div at bounding box center [403, 114] width 275 height 26
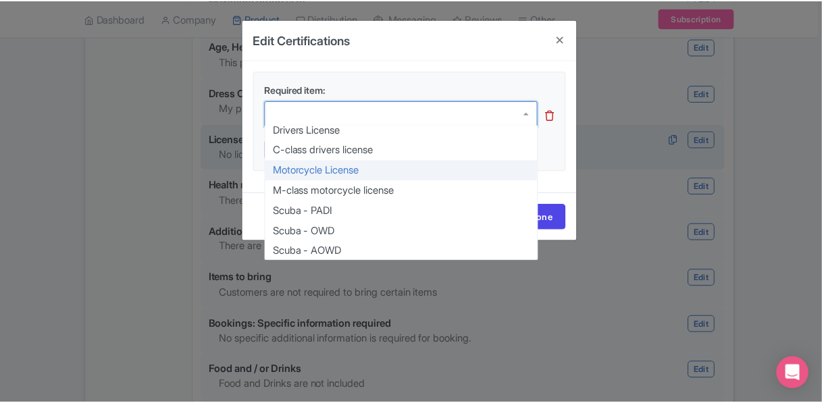
scroll to position [7, 0]
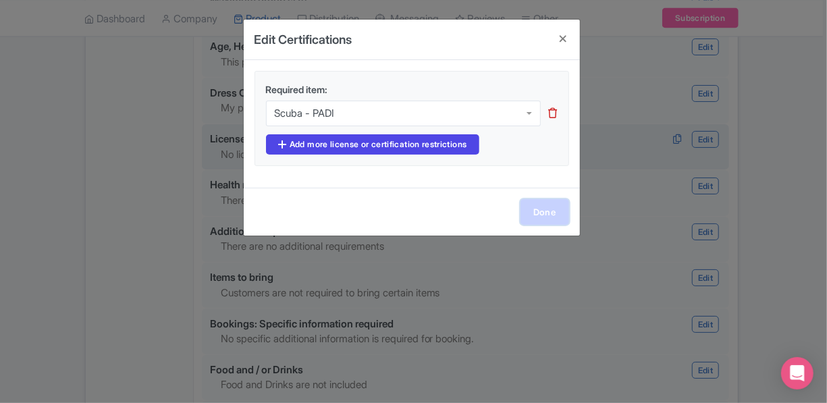
click at [547, 210] on link "Done" at bounding box center [545, 212] width 49 height 26
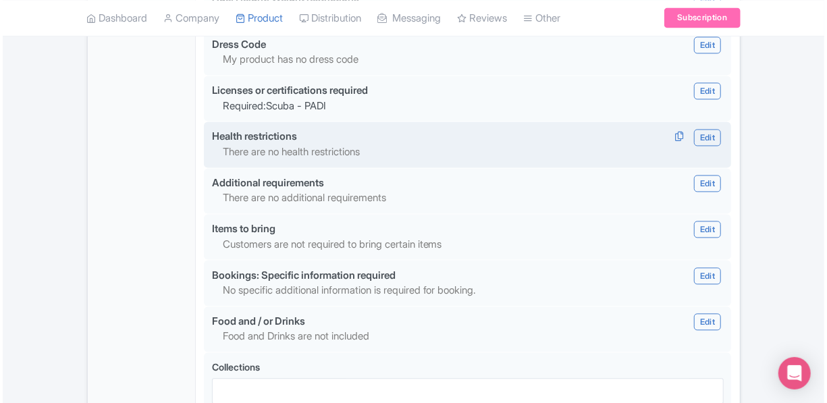
scroll to position [1350, 0]
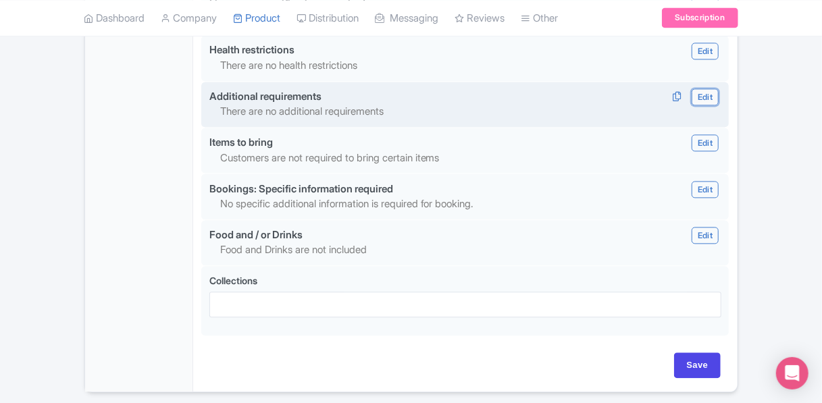
click at [701, 92] on link "Edit" at bounding box center [704, 96] width 27 height 17
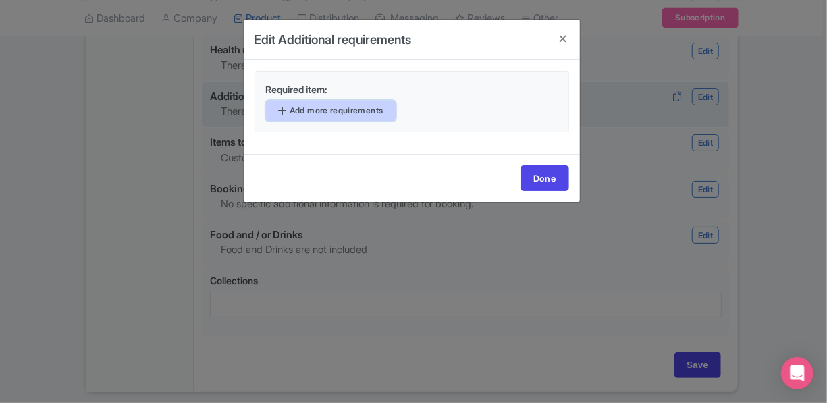
click at [332, 116] on link "Add more requirements" at bounding box center [331, 111] width 130 height 20
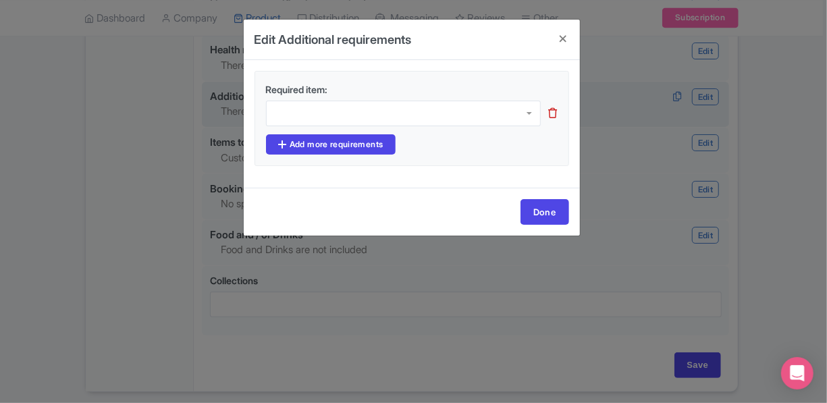
click at [513, 107] on div at bounding box center [403, 114] width 275 height 26
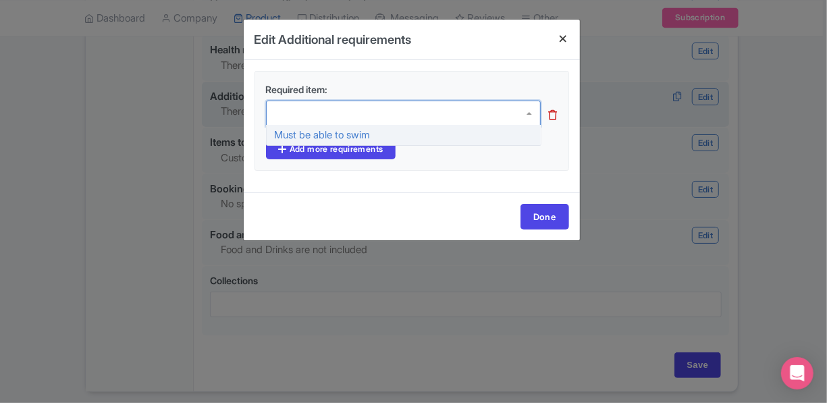
click at [564, 38] on h4 at bounding box center [564, 39] width 32 height 38
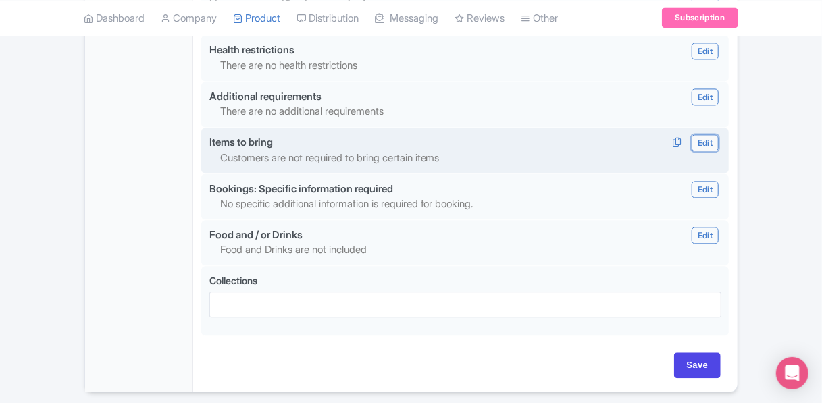
click at [705, 143] on link "Edit" at bounding box center [704, 142] width 27 height 17
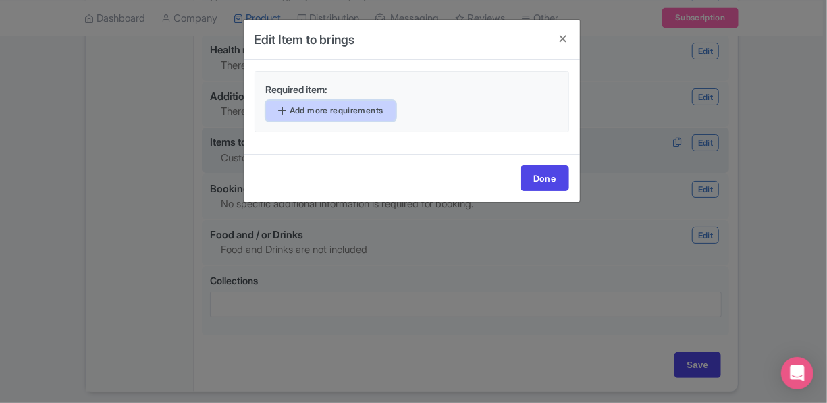
click at [346, 107] on link "Add more requirements" at bounding box center [331, 111] width 130 height 20
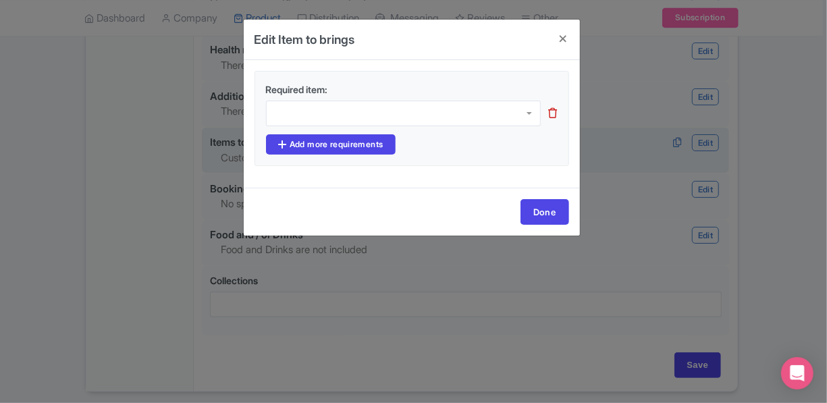
click at [525, 110] on div at bounding box center [403, 114] width 275 height 26
click at [5, 113] on div "Edit Item to brings Required item: Valid Passport Valid drivers license Valid I…" at bounding box center [413, 201] width 827 height 403
click at [559, 38] on h4 at bounding box center [564, 39] width 32 height 38
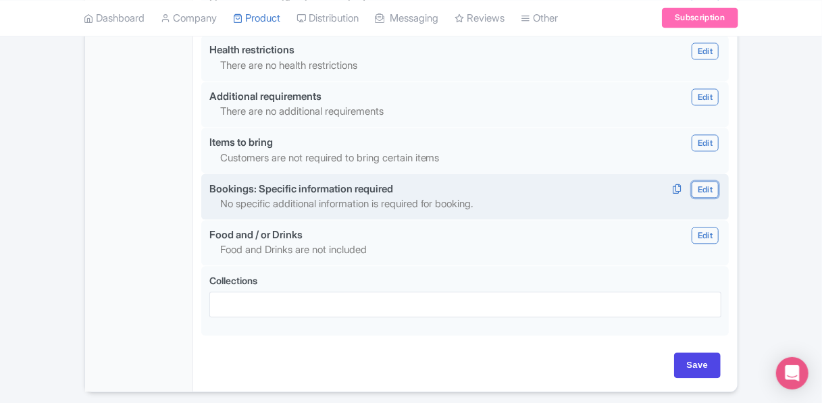
click at [698, 186] on link "Edit" at bounding box center [704, 189] width 27 height 17
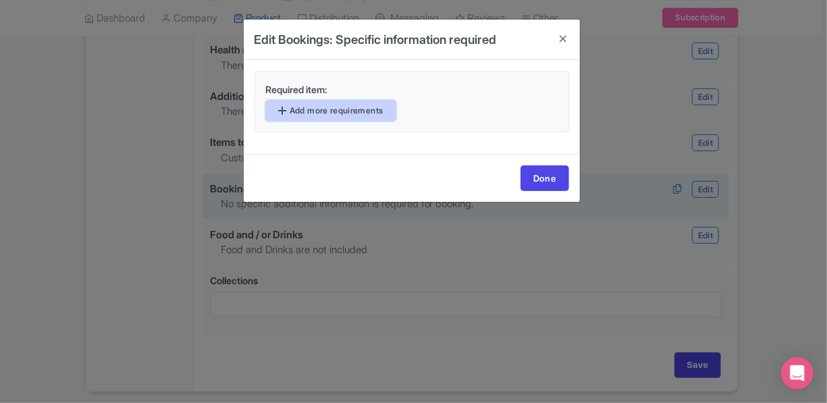
click at [313, 109] on link "Add more requirements" at bounding box center [331, 111] width 130 height 20
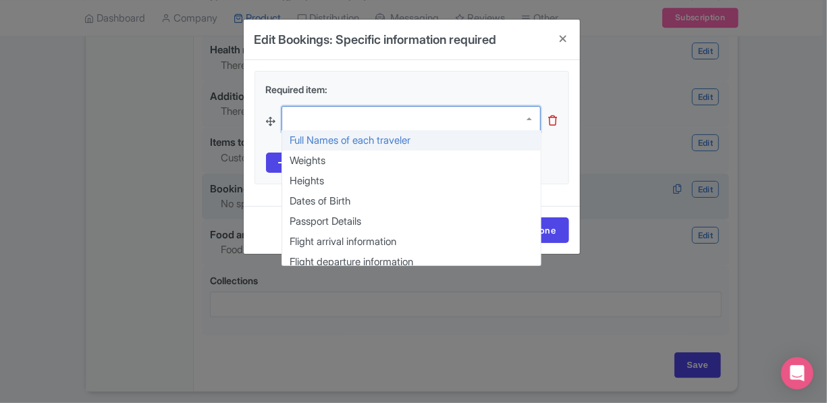
click at [520, 116] on div at bounding box center [411, 119] width 259 height 26
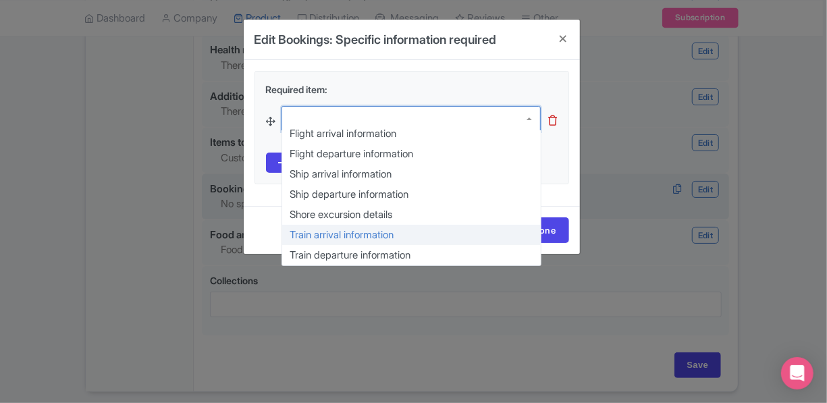
scroll to position [41, 0]
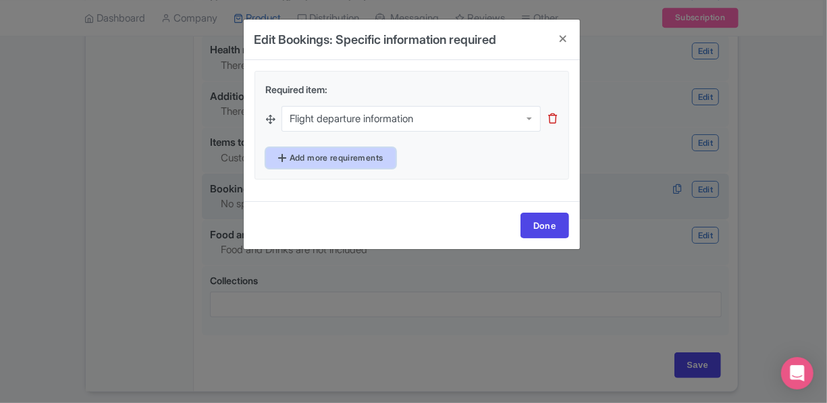
click at [367, 159] on link "Add more requirements" at bounding box center [331, 158] width 130 height 20
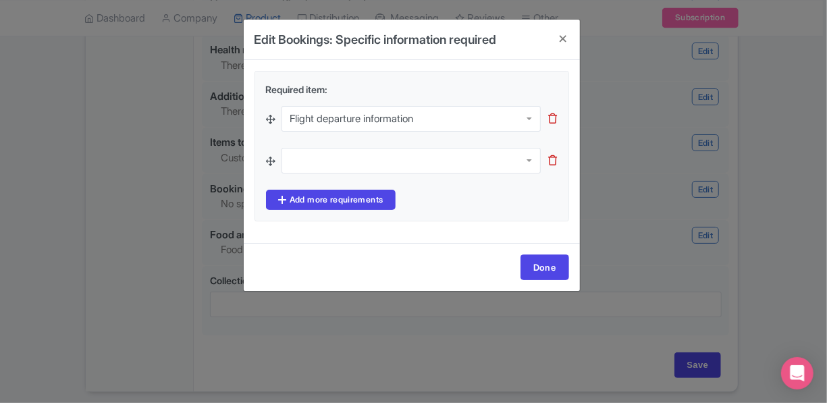
click at [526, 159] on div at bounding box center [411, 161] width 259 height 26
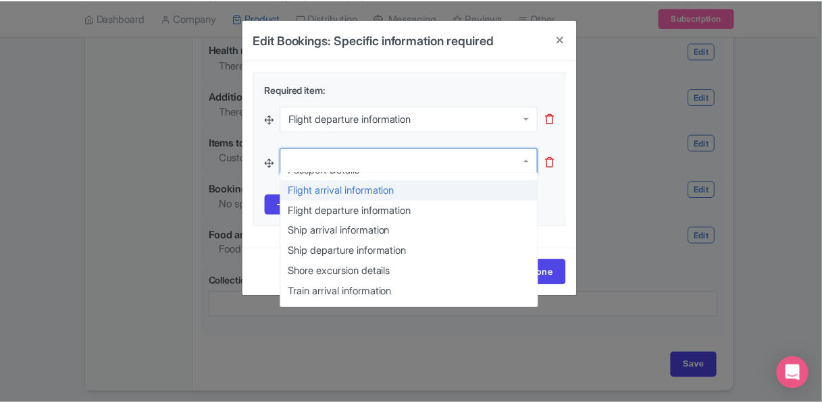
scroll to position [108, 0]
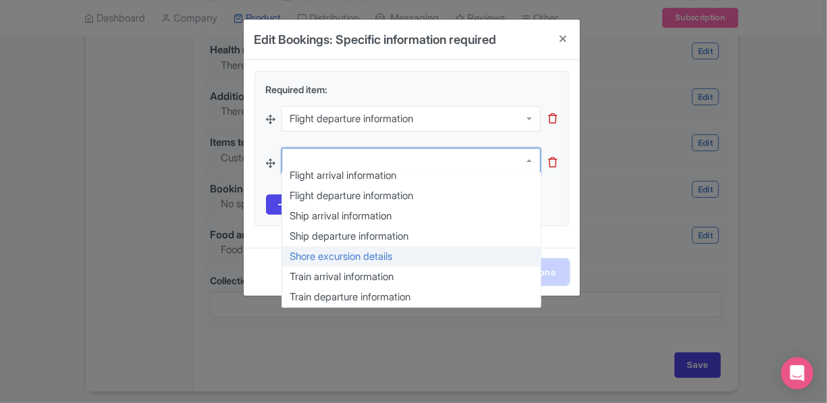
click at [548, 268] on link "Done" at bounding box center [545, 272] width 49 height 26
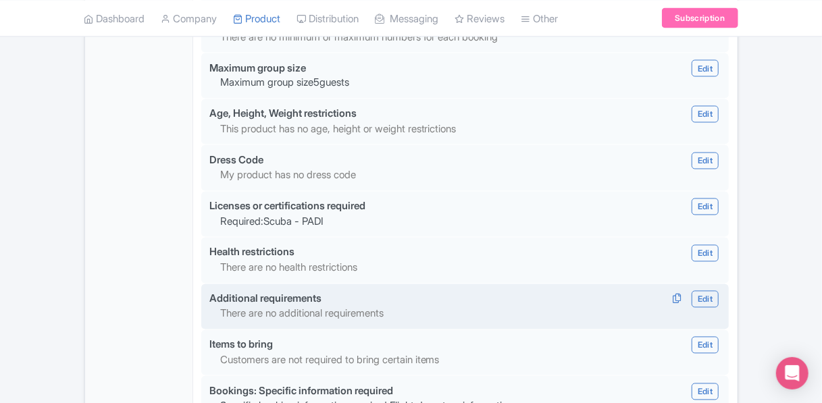
scroll to position [1393, 0]
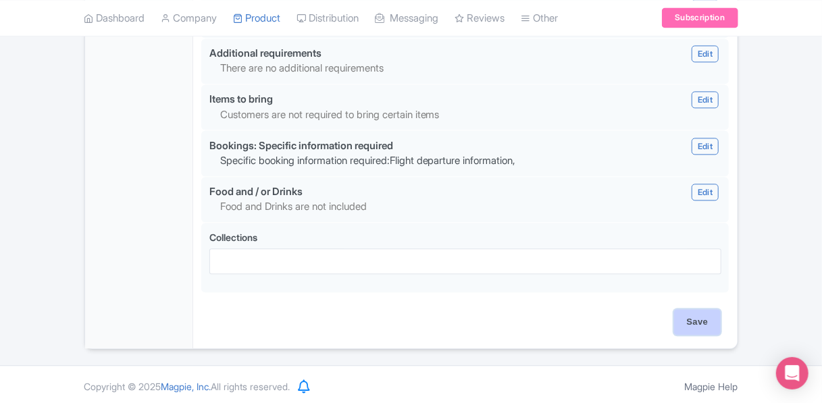
click at [702, 321] on input "Save" at bounding box center [697, 322] width 47 height 26
type input "Update Product"
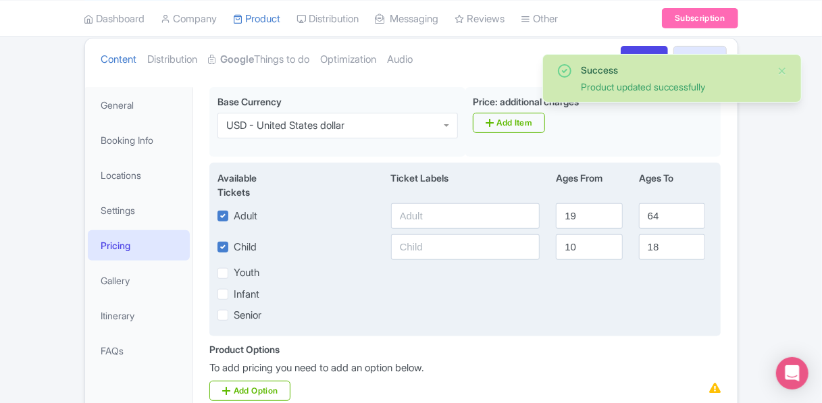
scroll to position [99, 0]
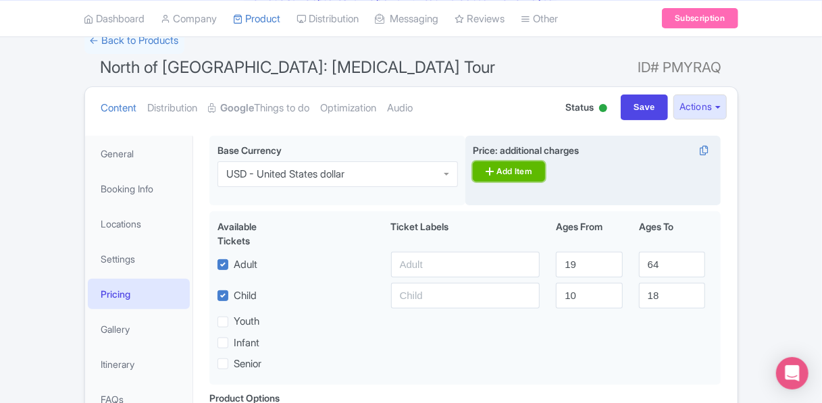
click at [505, 172] on link "Add Item" at bounding box center [509, 171] width 72 height 20
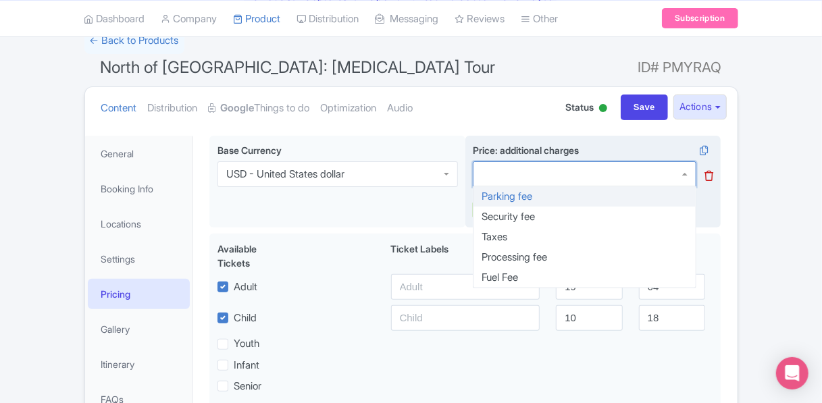
click at [508, 173] on div at bounding box center [584, 174] width 223 height 26
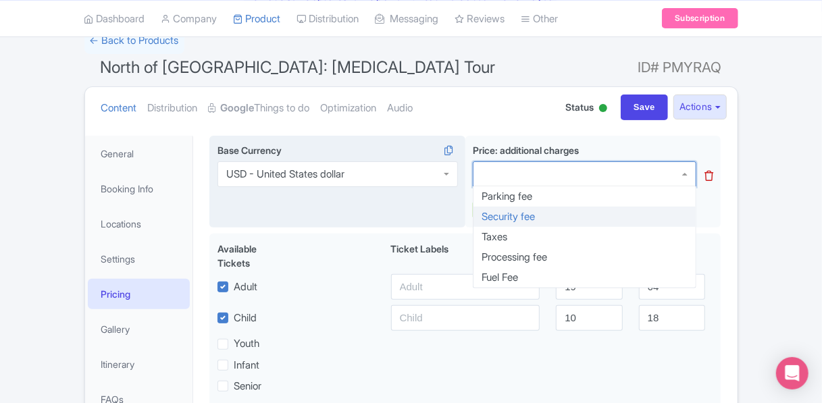
click at [410, 203] on div "Base Currency USD - United States dollar USD - United States dollar" at bounding box center [337, 182] width 256 height 92
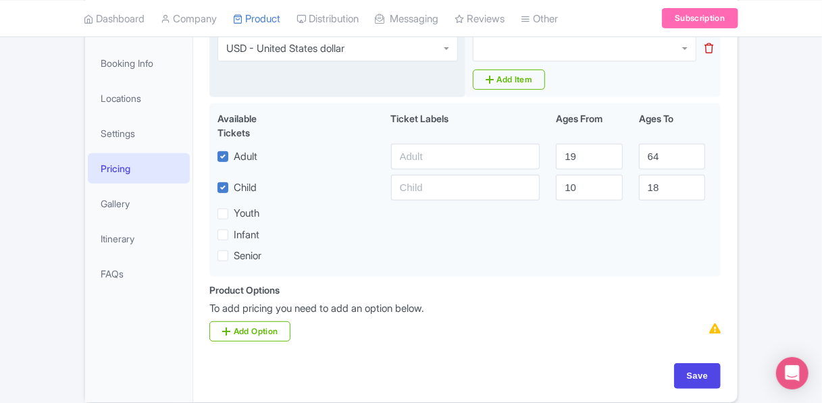
scroll to position [234, 0]
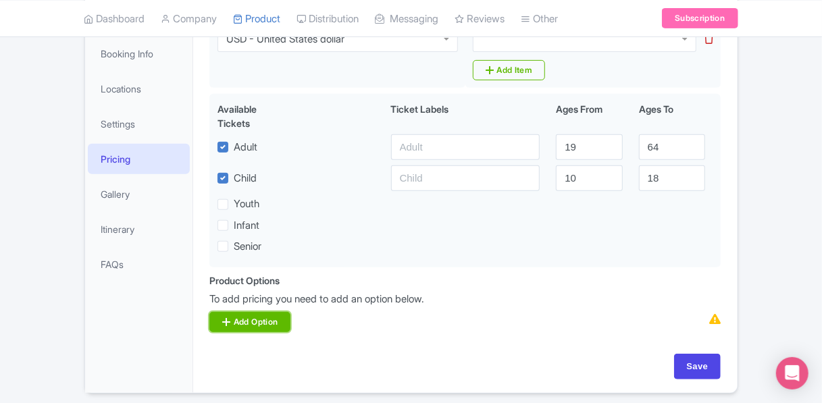
click at [260, 323] on link "Add Option" at bounding box center [249, 322] width 81 height 20
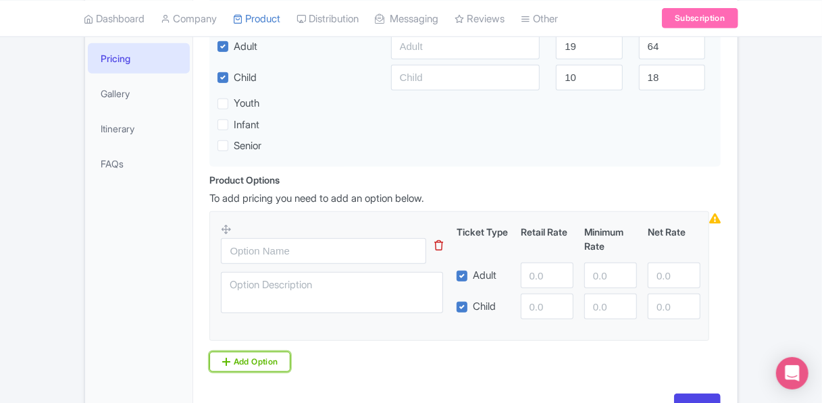
scroll to position [369, 0]
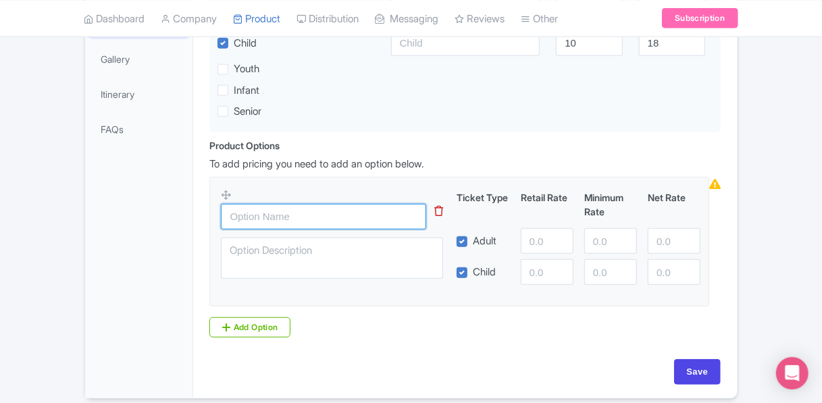
click at [271, 217] on input "text" at bounding box center [323, 217] width 205 height 26
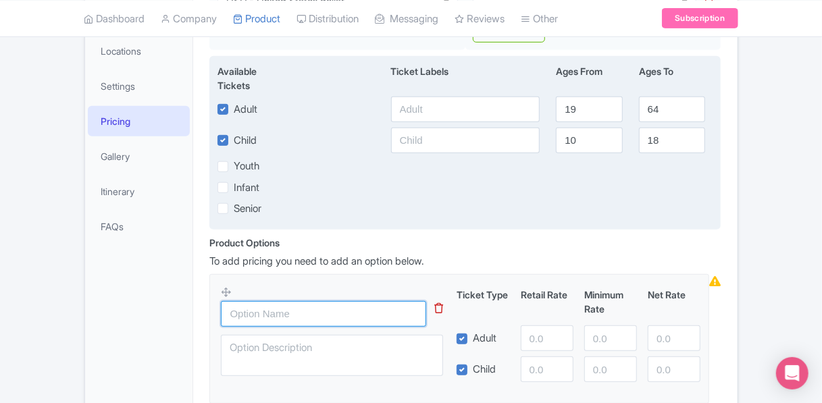
scroll to position [167, 0]
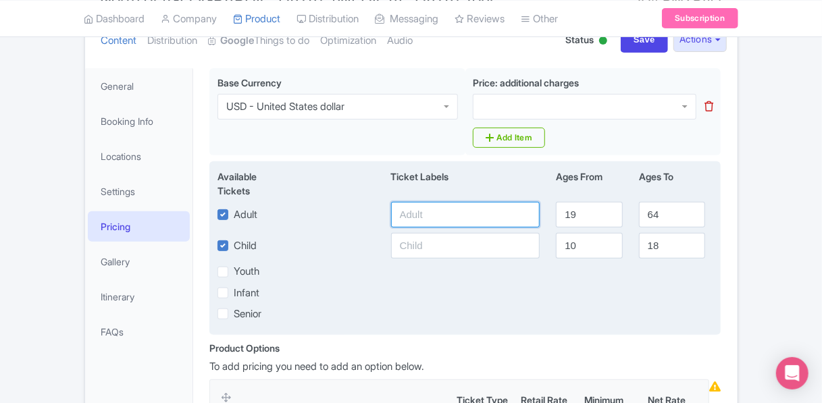
click at [458, 216] on input "text" at bounding box center [465, 215] width 149 height 26
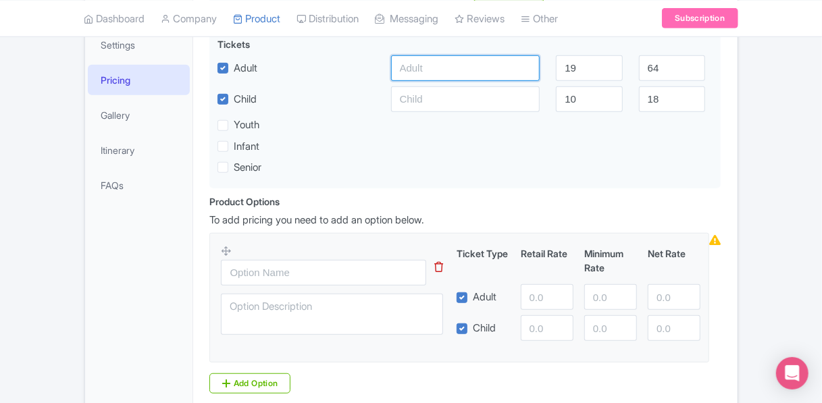
scroll to position [219, 0]
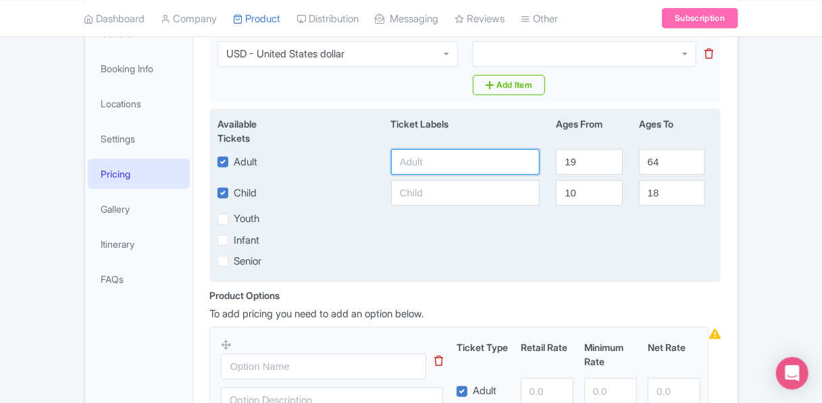
click at [423, 164] on input "text" at bounding box center [465, 162] width 149 height 26
type input "1"
type input "90"
click at [525, 259] on div "Senior" at bounding box center [465, 261] width 512 height 16
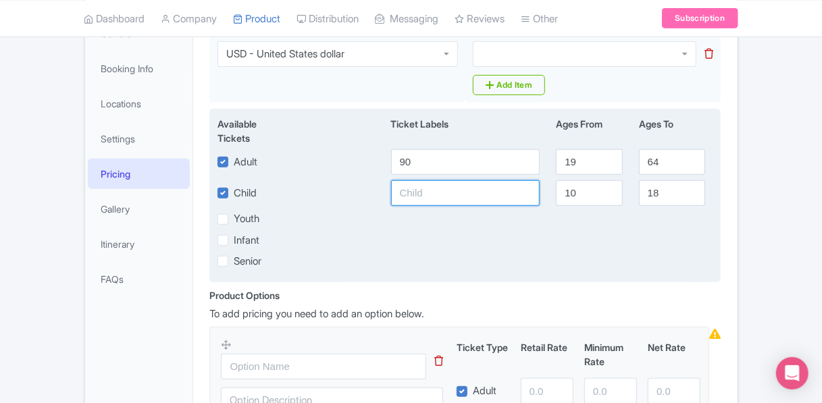
click at [450, 185] on input "text" at bounding box center [465, 193] width 149 height 26
type input "90"
click at [446, 229] on div "Available Tickets i Ticket Labels Ages From Ages To Adult 90 19 64 Child [DEMOG…" at bounding box center [464, 196] width 511 height 174
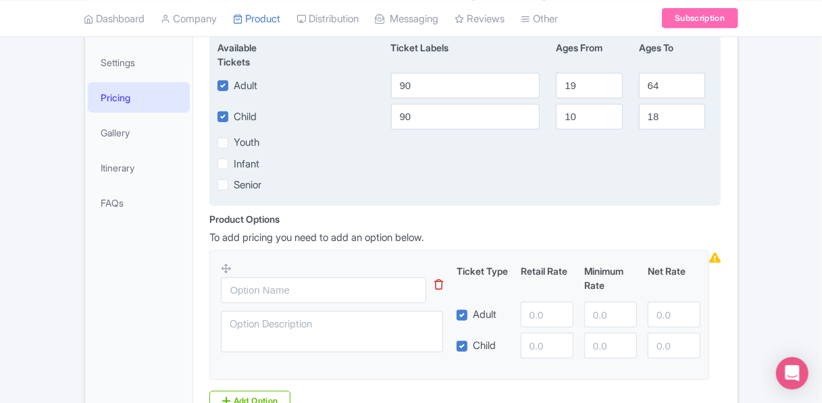
scroll to position [422, 0]
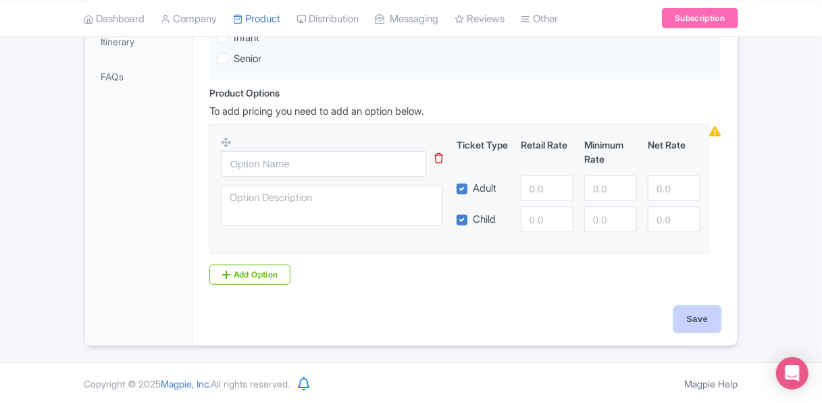
click at [687, 316] on input "Save" at bounding box center [697, 320] width 47 height 26
type input "Saving..."
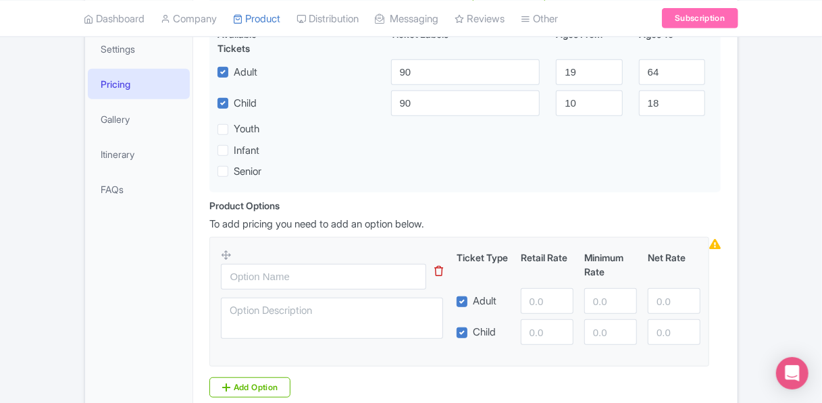
scroll to position [219, 0]
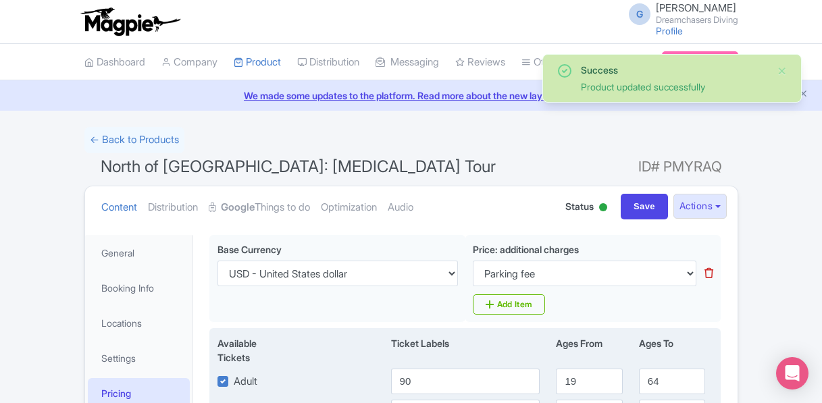
scroll to position [234, 0]
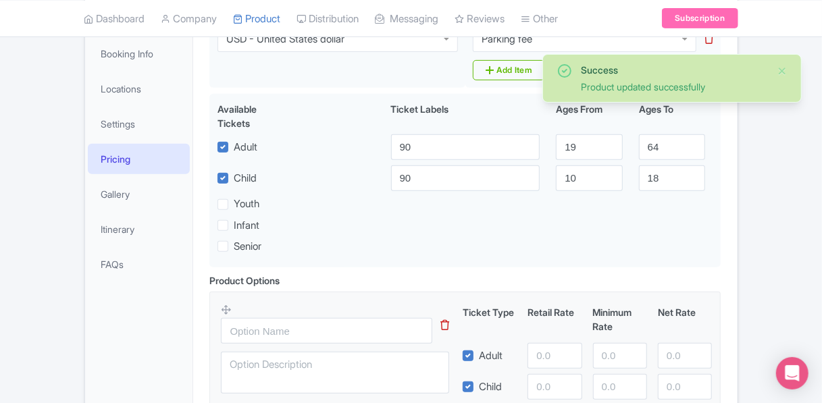
click at [107, 153] on link "Pricing" at bounding box center [139, 159] width 103 height 30
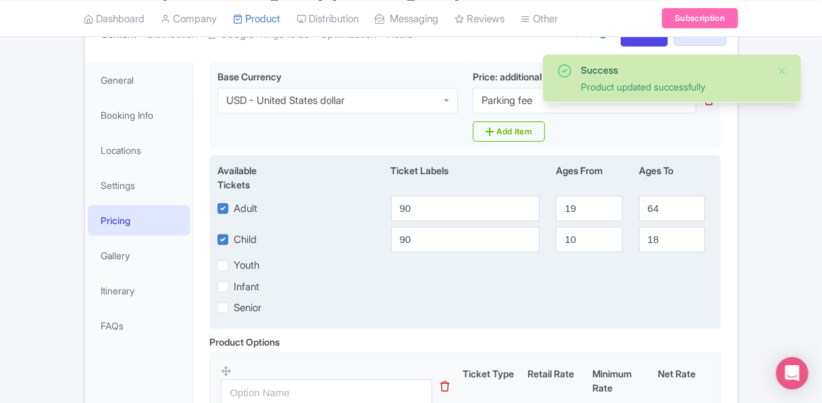
scroll to position [99, 0]
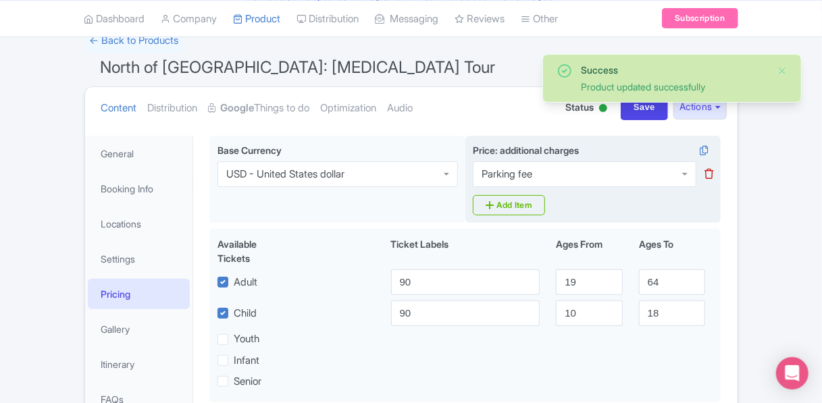
click at [527, 178] on div "Parking fee" at bounding box center [506, 174] width 51 height 12
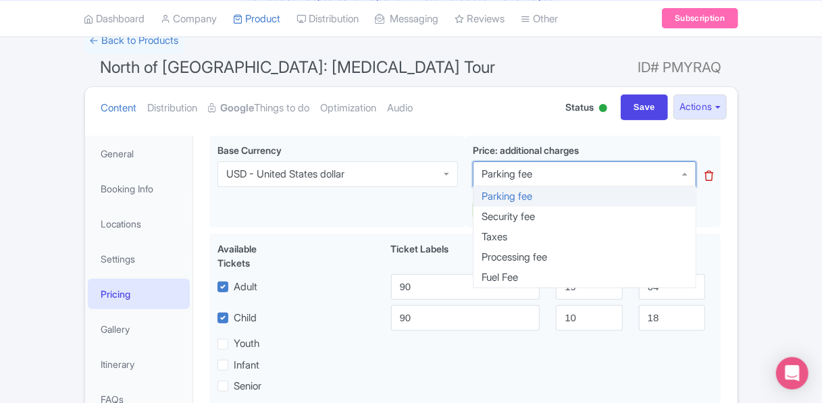
click at [463, 118] on ul "Content Distribution Google Things to do Optimization Audio" at bounding box center [322, 107] width 452 height 41
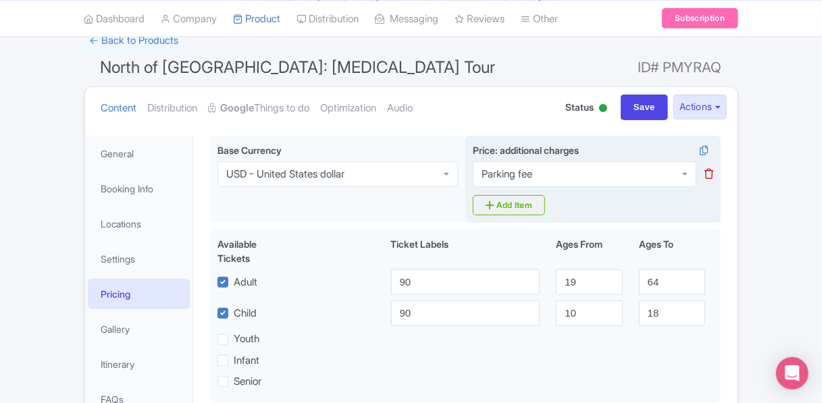
click at [709, 176] on icon at bounding box center [708, 174] width 9 height 10
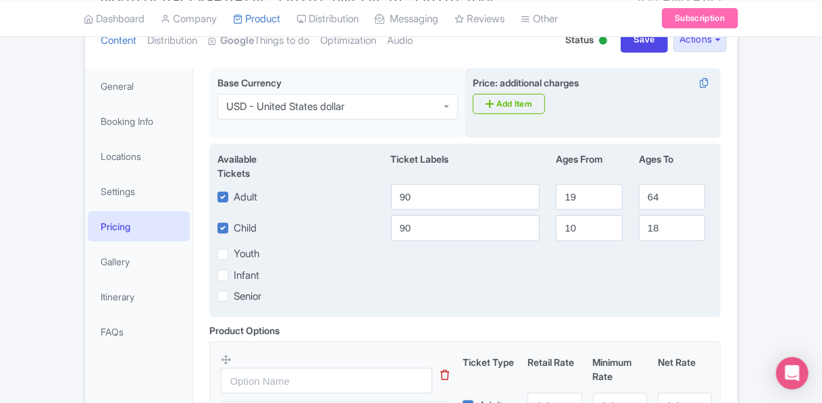
scroll to position [302, 0]
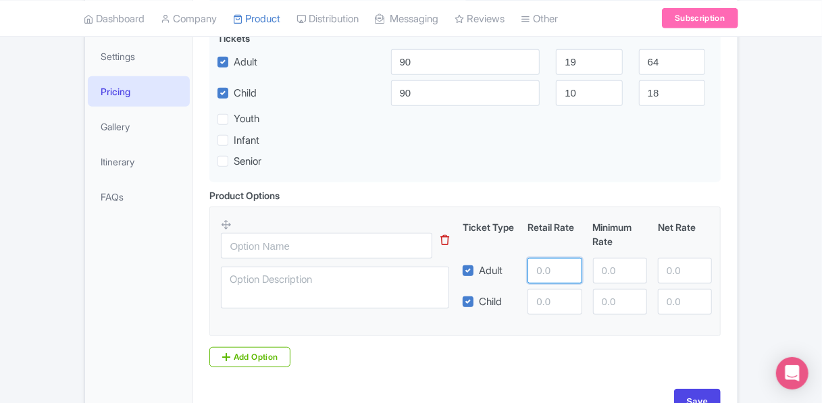
click at [550, 273] on input "number" at bounding box center [554, 271] width 54 height 26
click at [636, 359] on div "Product Options i This tip has not data. Code: tip_option_name Ticket Type Reta…" at bounding box center [464, 277] width 527 height 179
click at [555, 275] on input "80" at bounding box center [554, 271] width 54 height 26
type input "8"
click at [555, 275] on input "number" at bounding box center [554, 271] width 54 height 26
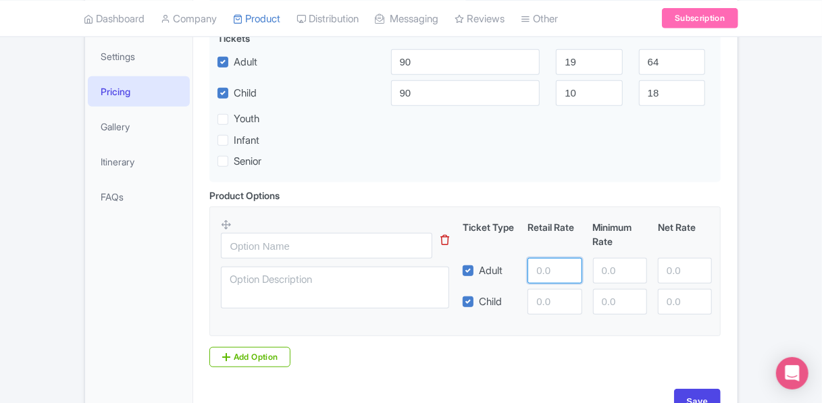
click at [555, 275] on input "number" at bounding box center [554, 271] width 54 height 26
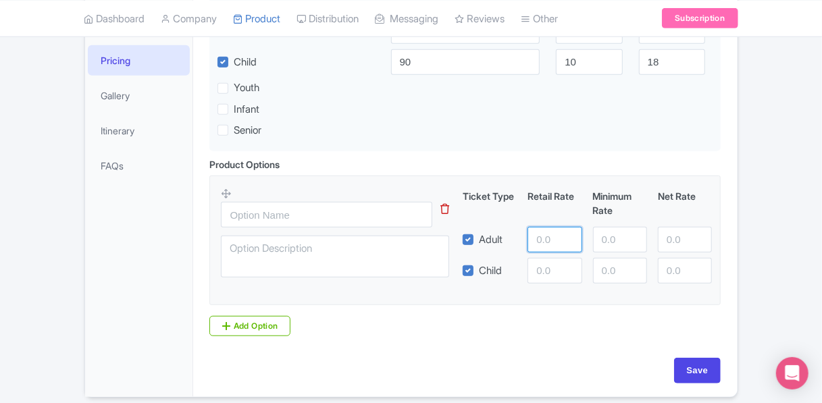
scroll to position [249, 0]
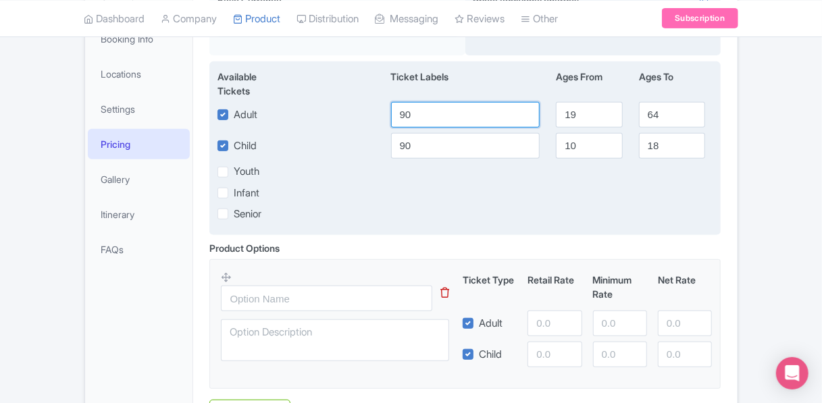
click at [500, 114] on input "90" at bounding box center [465, 115] width 149 height 26
type input "9"
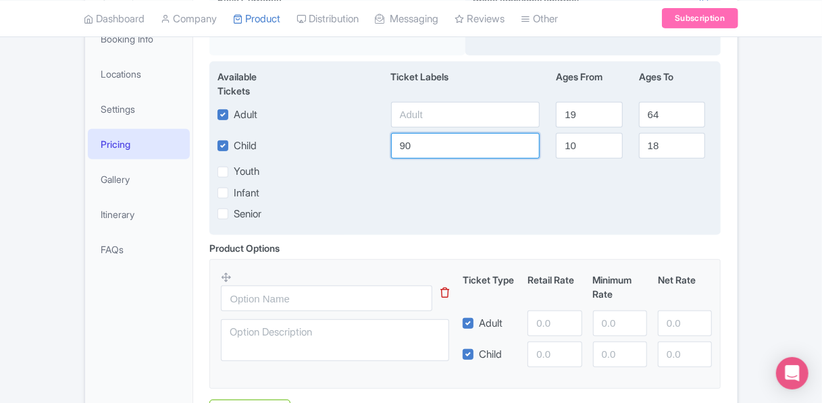
click at [464, 149] on input "90" at bounding box center [465, 146] width 149 height 26
type input "9"
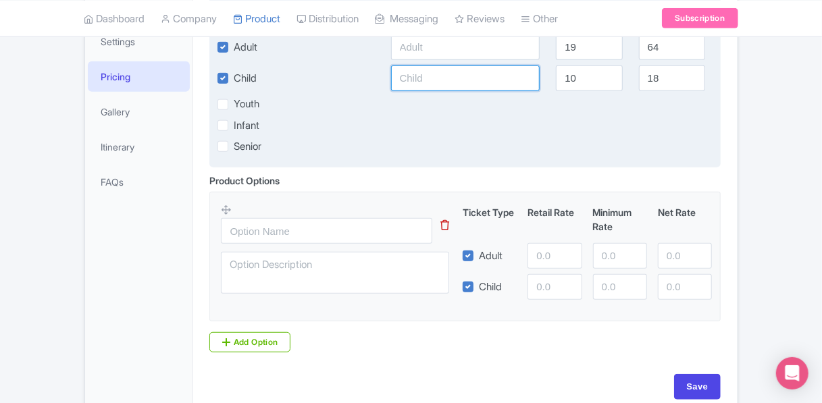
scroll to position [182, 0]
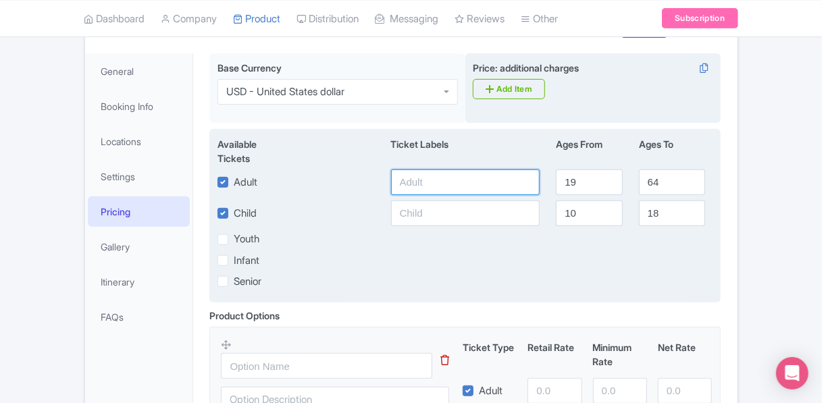
click at [429, 181] on input "text" at bounding box center [465, 182] width 149 height 26
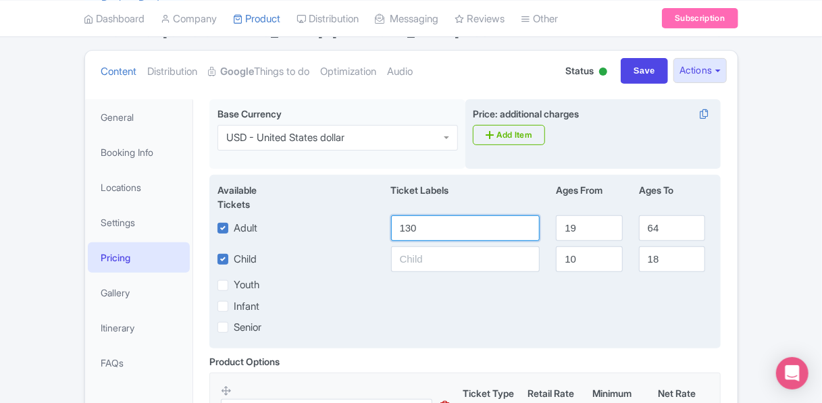
scroll to position [114, 0]
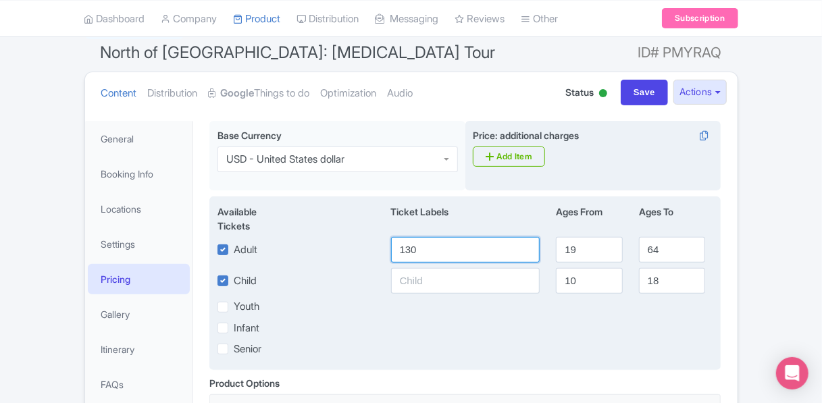
type input "130"
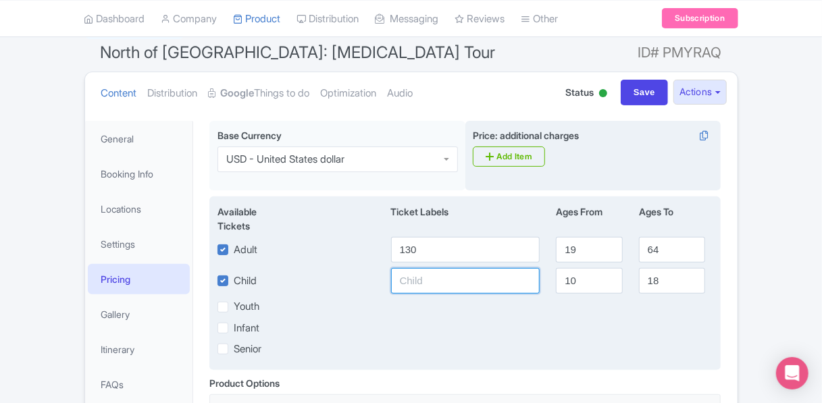
click at [435, 280] on input "text" at bounding box center [465, 281] width 149 height 26
type input "130"
click at [448, 350] on div "Senior" at bounding box center [465, 349] width 512 height 16
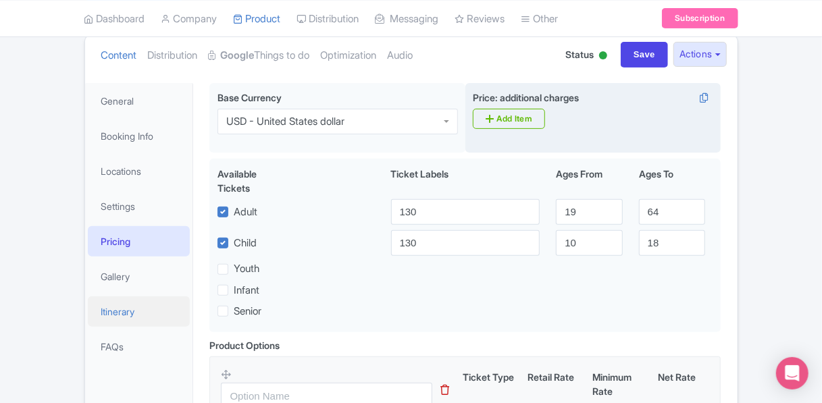
scroll to position [182, 0]
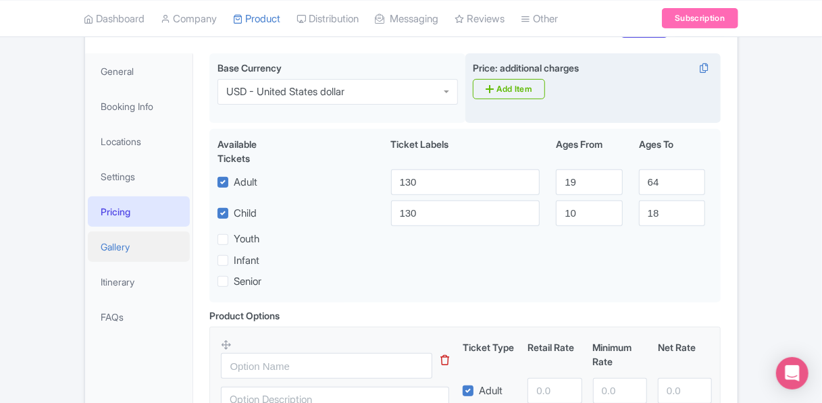
click at [122, 252] on link "Gallery" at bounding box center [139, 247] width 103 height 30
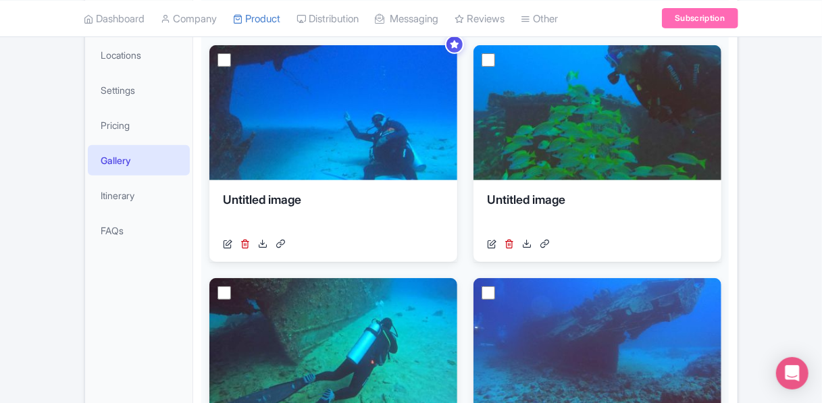
scroll to position [285, 0]
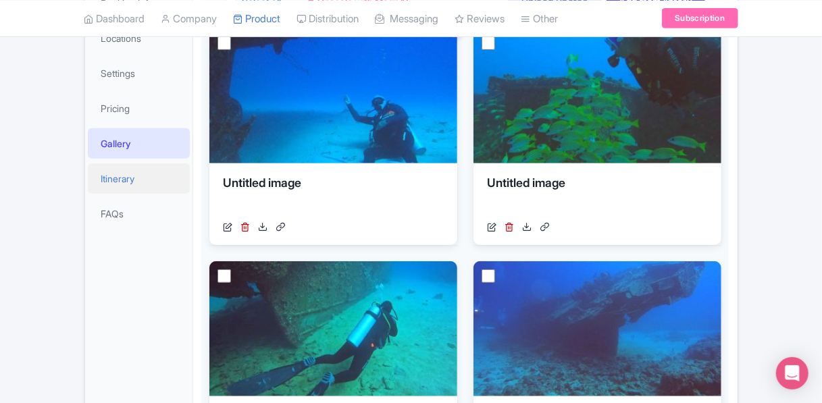
click at [146, 175] on link "Itinerary" at bounding box center [139, 178] width 103 height 30
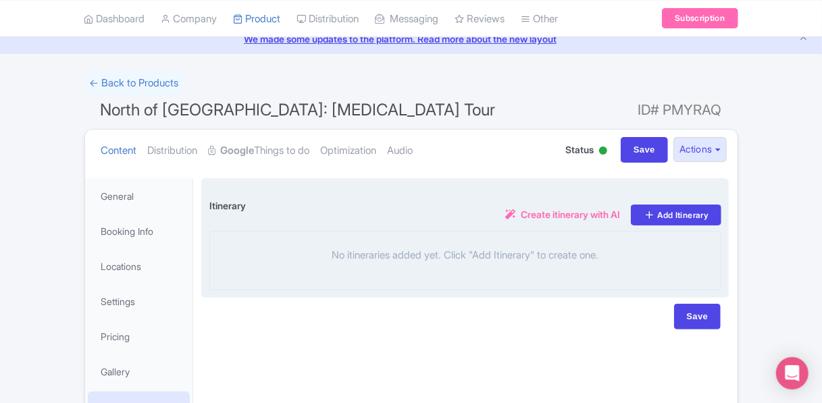
scroll to position [0, 0]
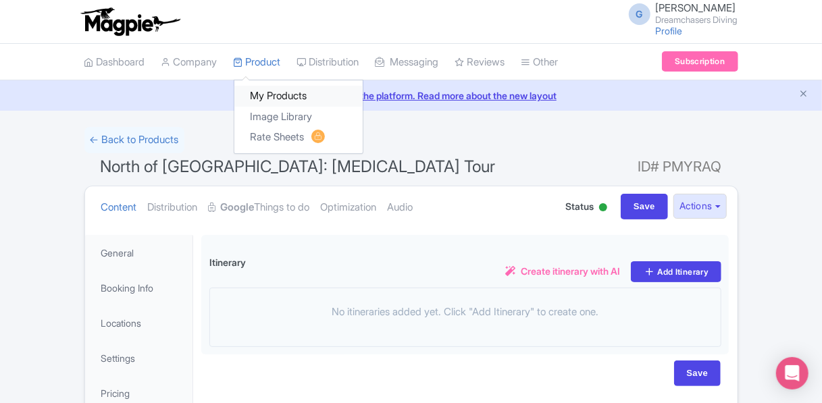
click at [275, 95] on link "My Products" at bounding box center [298, 96] width 128 height 21
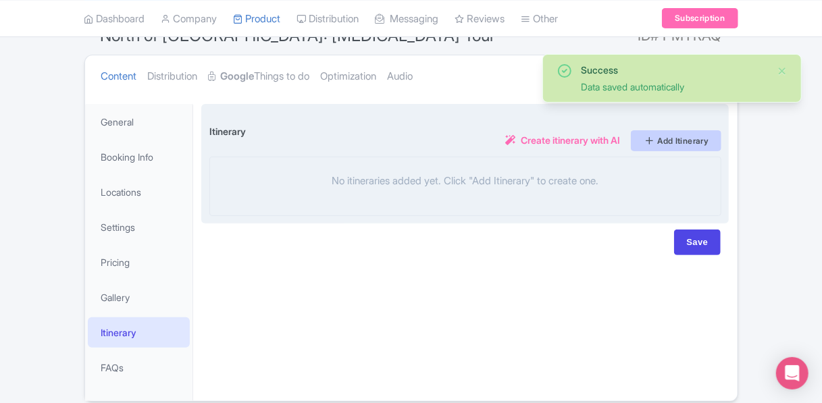
scroll to position [51, 0]
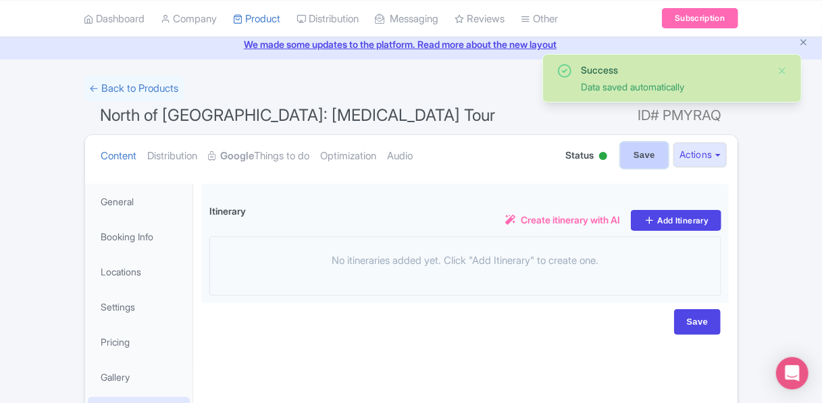
click at [646, 159] on input "Save" at bounding box center [643, 155] width 47 height 26
type input "Saving..."
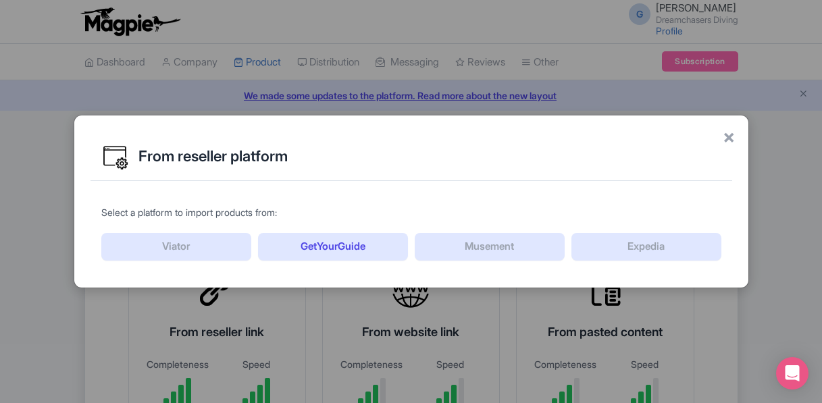
scroll to position [611, 0]
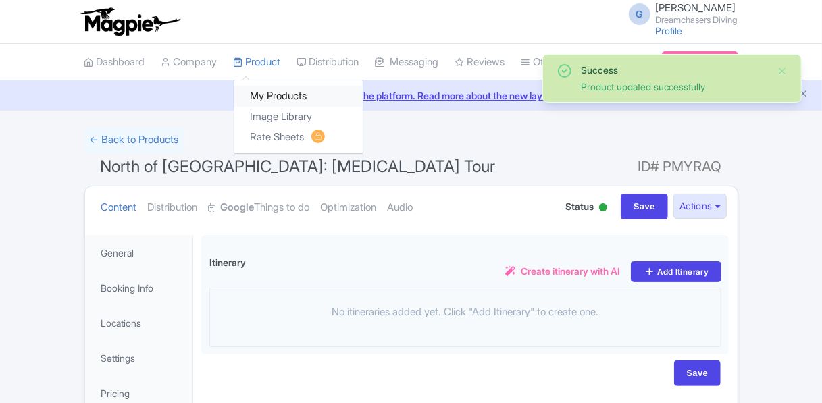
click at [293, 95] on link "My Products" at bounding box center [298, 96] width 128 height 21
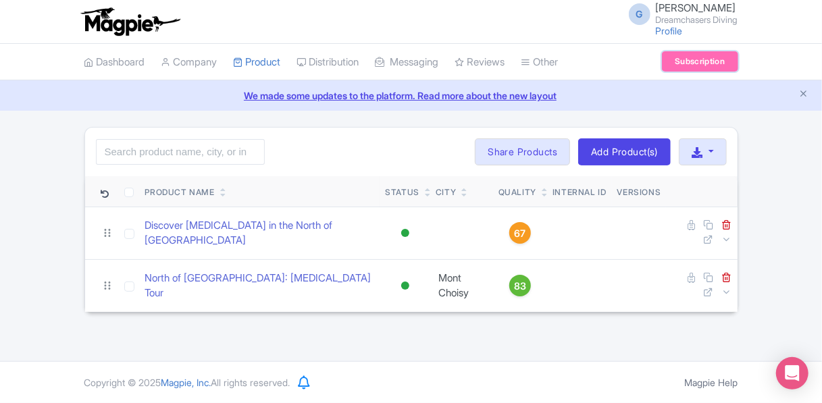
click at [706, 67] on link "Subscription" at bounding box center [700, 61] width 76 height 20
click at [534, 157] on link "Share Products" at bounding box center [522, 151] width 95 height 27
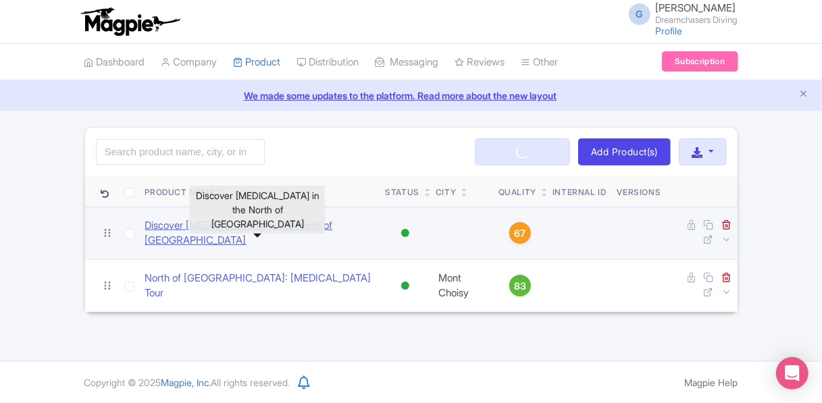
click at [217, 234] on link "Discover [MEDICAL_DATA] in the North of [GEOGRAPHIC_DATA]" at bounding box center [260, 233] width 230 height 30
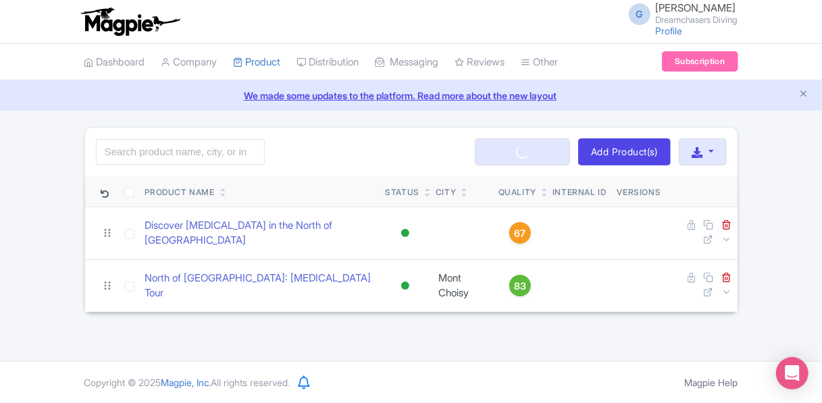
drag, startPoint x: 54, startPoint y: 205, endPoint x: 77, endPoint y: 192, distance: 26.0
click at [54, 205] on div "Search Bulk Actions [GEOGRAPHIC_DATA] Add to Collection Share Products Add to C…" at bounding box center [411, 220] width 822 height 186
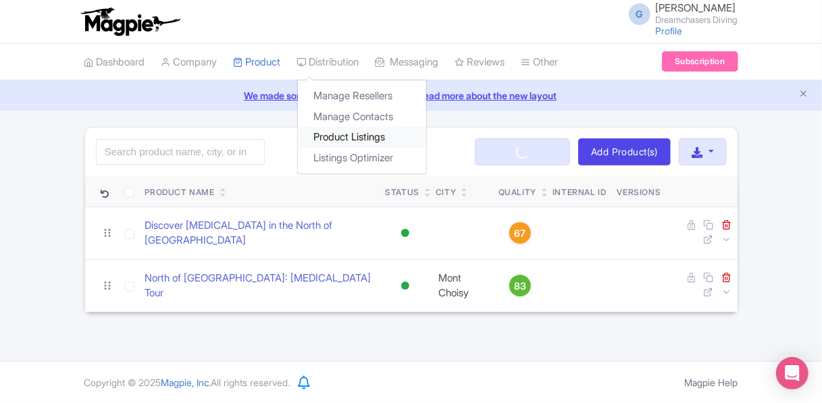
click at [358, 139] on link "Product Listings" at bounding box center [362, 137] width 128 height 21
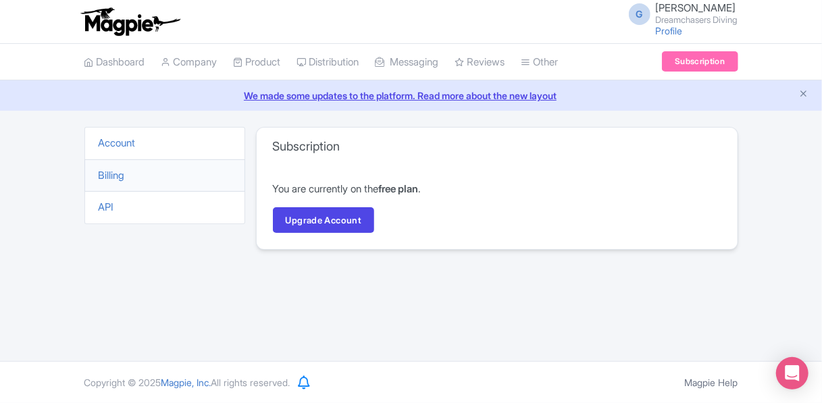
click at [128, 178] on li "Billing" at bounding box center [164, 175] width 161 height 33
click at [121, 173] on link "Billing" at bounding box center [112, 175] width 26 height 13
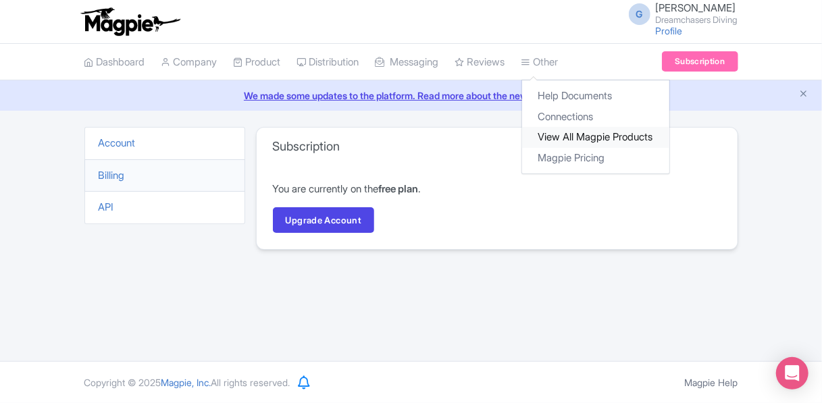
click at [563, 135] on link "View All Magpie Products" at bounding box center [595, 137] width 147 height 21
click at [582, 159] on link "Magpie Pricing" at bounding box center [595, 158] width 147 height 21
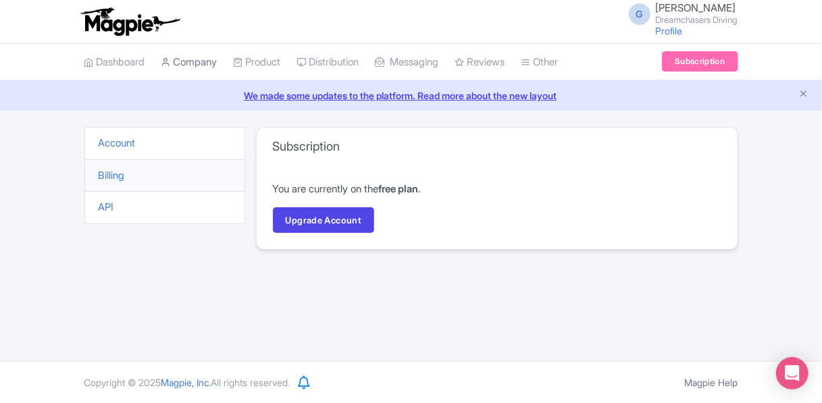
click at [193, 62] on link "Company" at bounding box center [189, 62] width 56 height 37
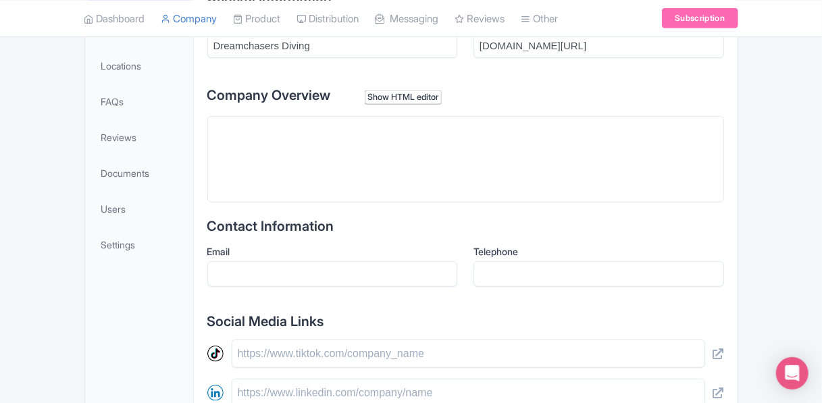
scroll to position [270, 0]
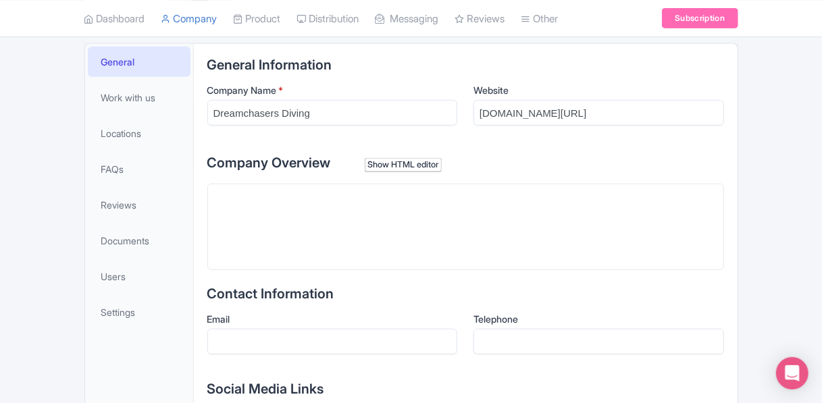
click at [47, 157] on div "Add cover photo View as visitor Add logo Last updated by Operator Sep 05, 2025 …" at bounding box center [411, 322] width 822 height 930
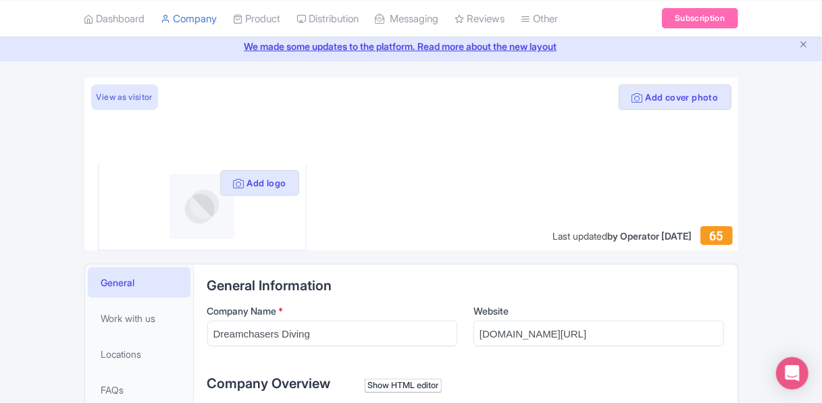
scroll to position [0, 0]
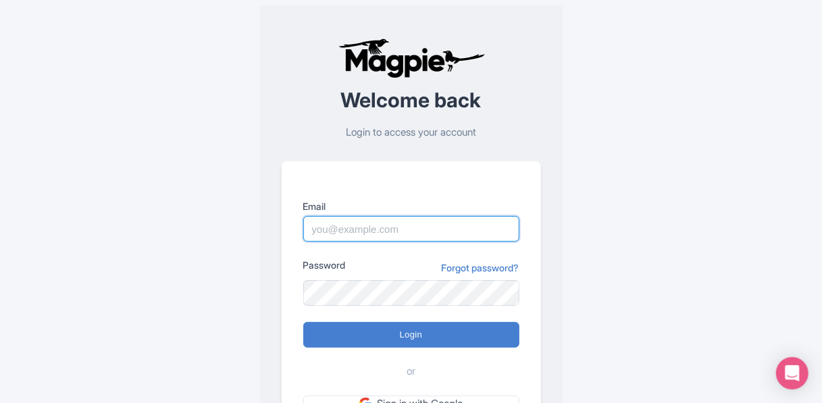
drag, startPoint x: 351, startPoint y: 230, endPoint x: 329, endPoint y: 222, distance: 23.5
click at [351, 230] on input "Email" at bounding box center [411, 229] width 216 height 26
type input "[EMAIL_ADDRESS][DOMAIN_NAME]"
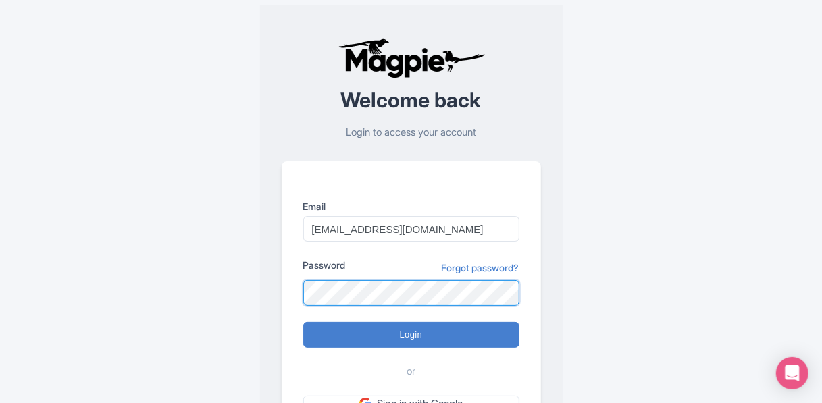
click at [303, 322] on input "Login" at bounding box center [411, 335] width 216 height 26
type input "Logging in..."
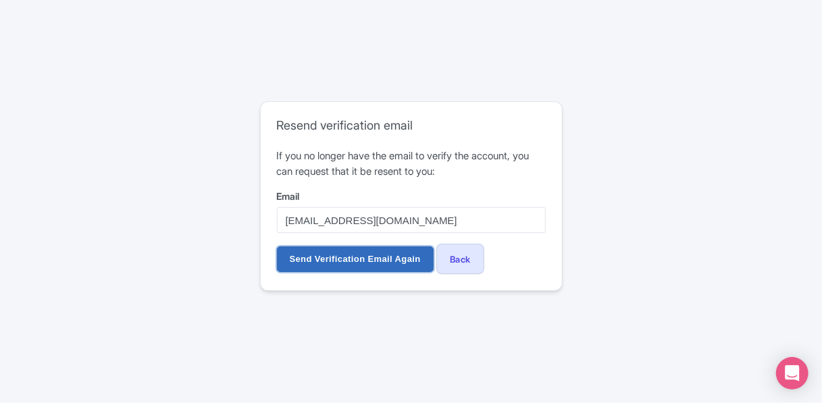
click at [400, 263] on input "Send Verification Email Again" at bounding box center [355, 259] width 157 height 26
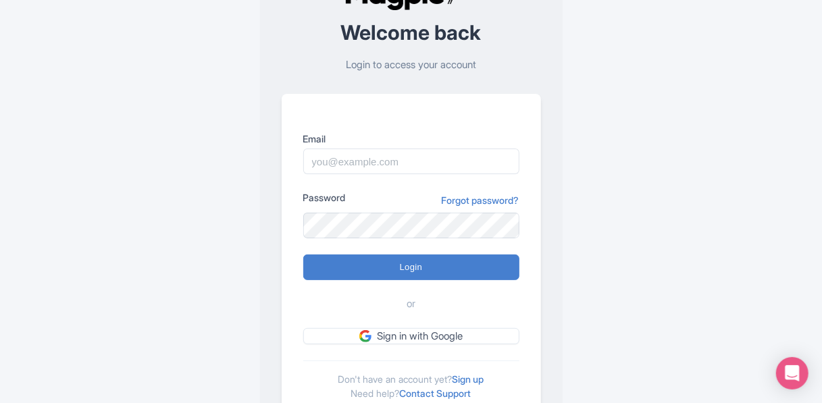
scroll to position [123, 0]
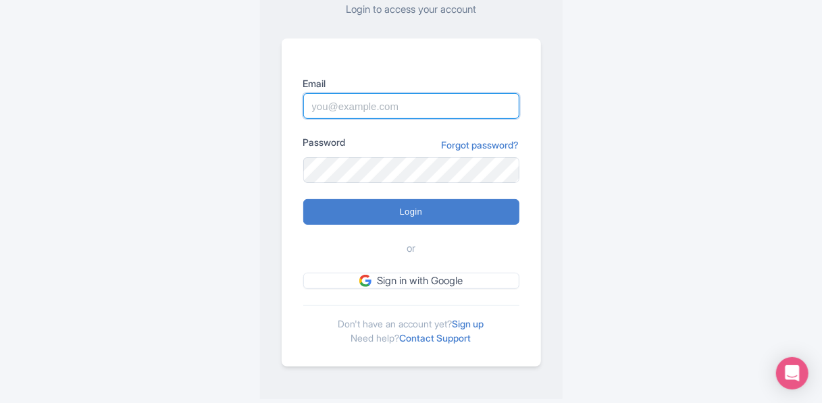
click at [363, 114] on input "Email" at bounding box center [411, 106] width 216 height 26
type input "[EMAIL_ADDRESS][DOMAIN_NAME]"
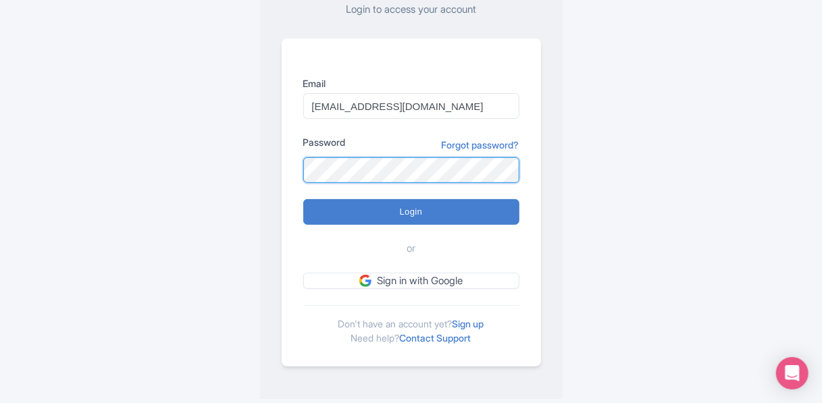
click at [303, 199] on input "Login" at bounding box center [411, 212] width 216 height 26
type input "Logging in..."
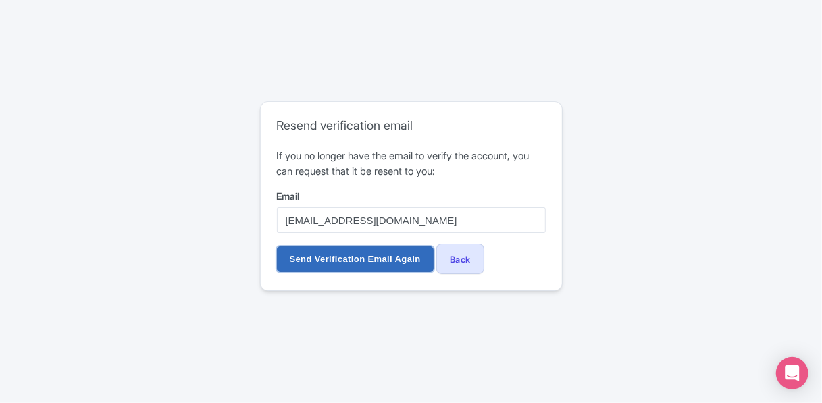
click at [378, 260] on input "Send Verification Email Again" at bounding box center [355, 259] width 157 height 26
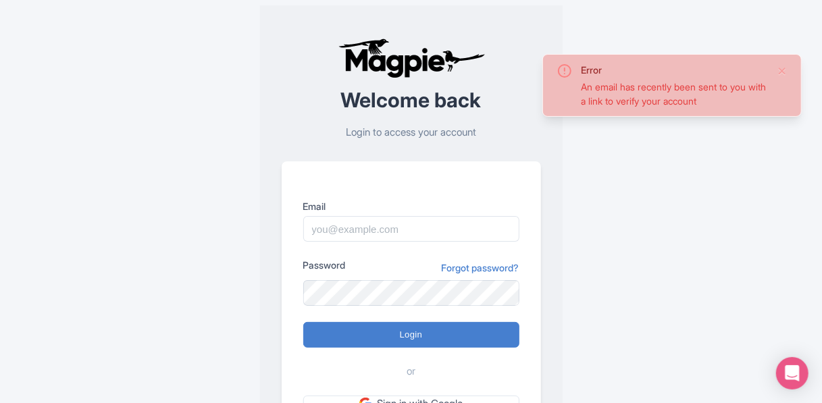
click at [672, 99] on div "An email has recently been sent to you with a link to verify your account" at bounding box center [673, 94] width 185 height 28
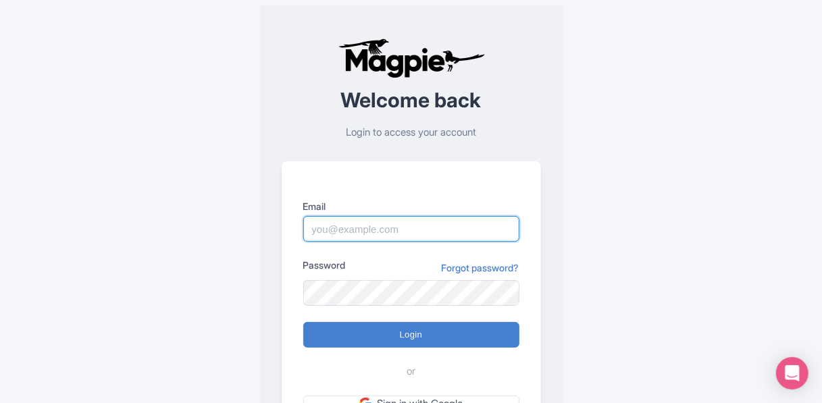
click at [400, 229] on input "Email" at bounding box center [411, 229] width 216 height 26
type input "[EMAIL_ADDRESS][DOMAIN_NAME]"
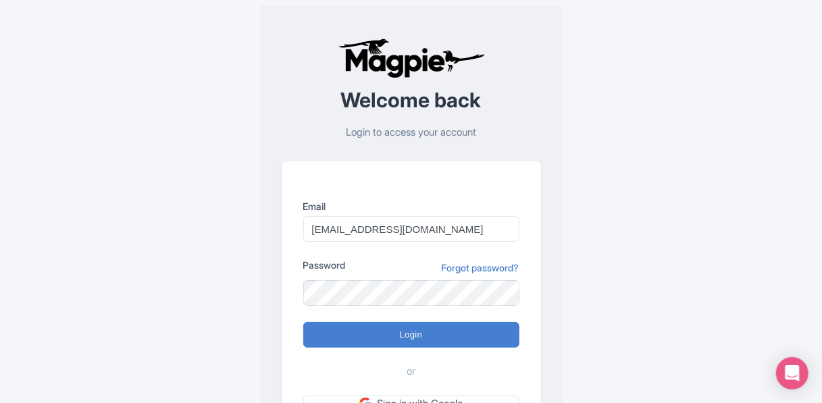
click at [388, 307] on form "Email [EMAIL_ADDRESS][DOMAIN_NAME] Password Forgot password? Login or Sign in w…" at bounding box center [411, 305] width 216 height 213
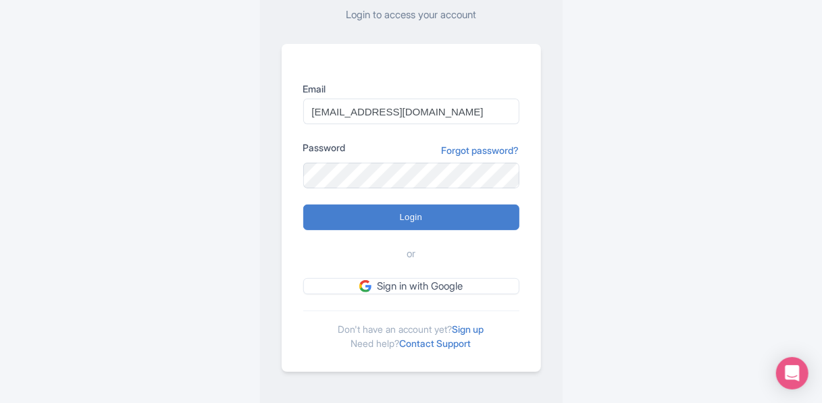
scroll to position [123, 0]
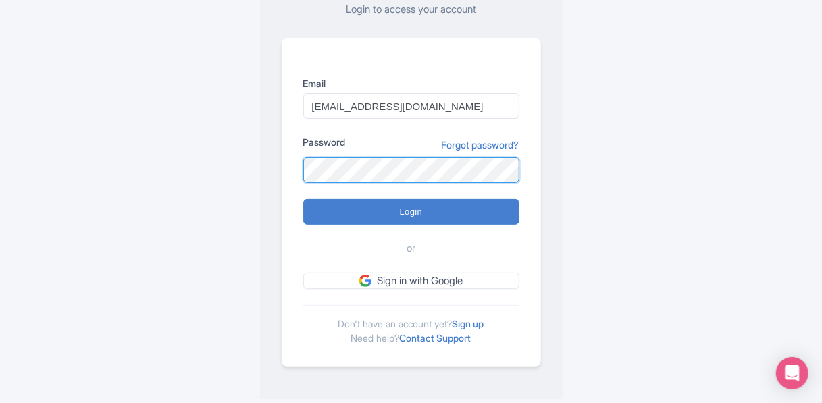
click at [303, 199] on input "Login" at bounding box center [411, 212] width 216 height 26
type input "Logging in..."
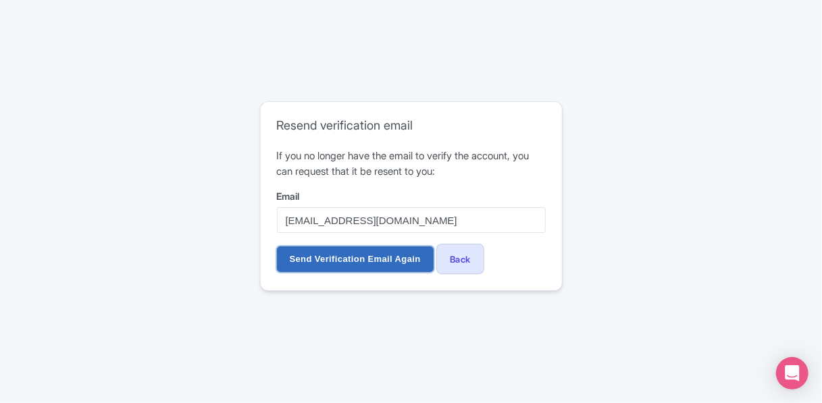
click at [339, 255] on input "Send Verification Email Again" at bounding box center [355, 259] width 157 height 26
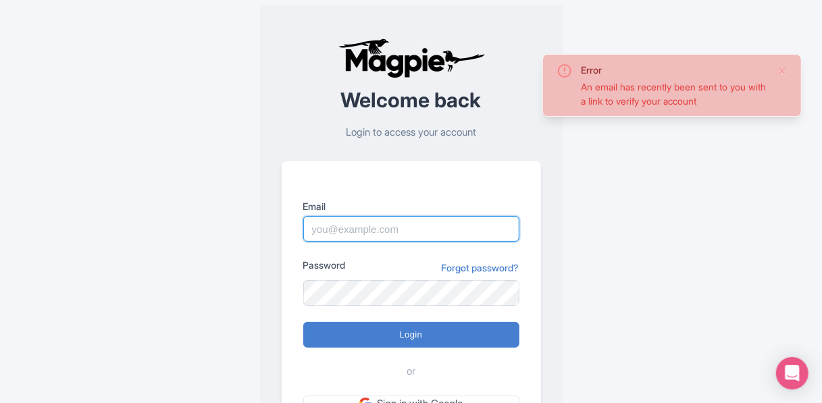
click at [374, 230] on input "Email" at bounding box center [411, 229] width 216 height 26
type input "Gael2298@icloud.com"
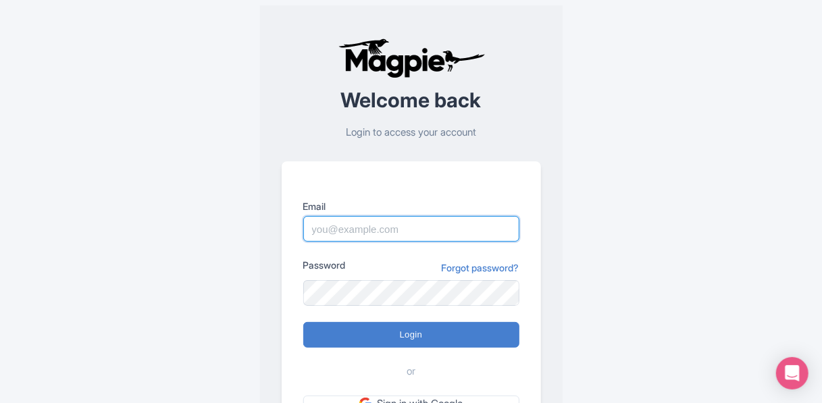
click at [377, 228] on input "Email" at bounding box center [411, 229] width 216 height 26
type input "[EMAIL_ADDRESS][DOMAIN_NAME]"
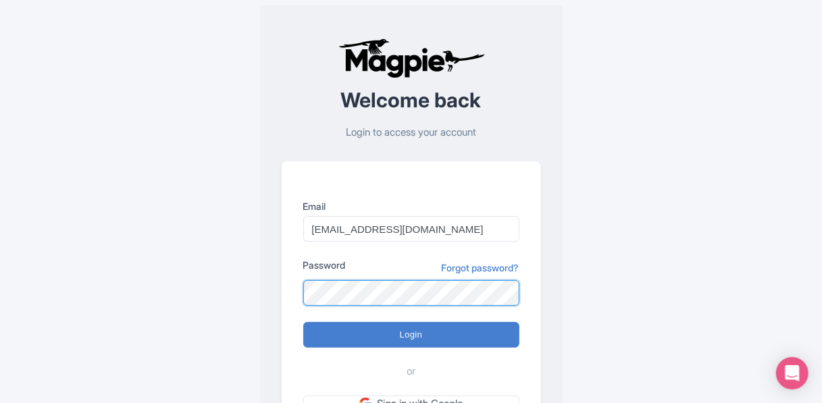
click at [303, 322] on input "Login" at bounding box center [411, 335] width 216 height 26
type input "Logging in..."
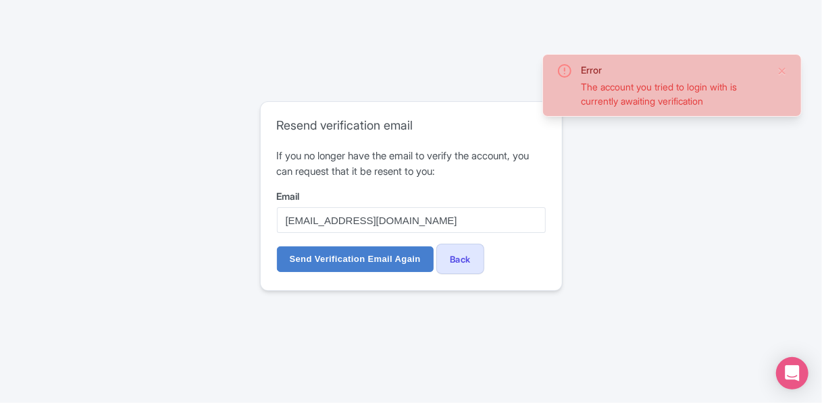
click at [563, 70] on icon at bounding box center [564, 71] width 16 height 16
click at [698, 98] on div "The account you tried to login with is currently awaiting verification" at bounding box center [673, 94] width 185 height 28
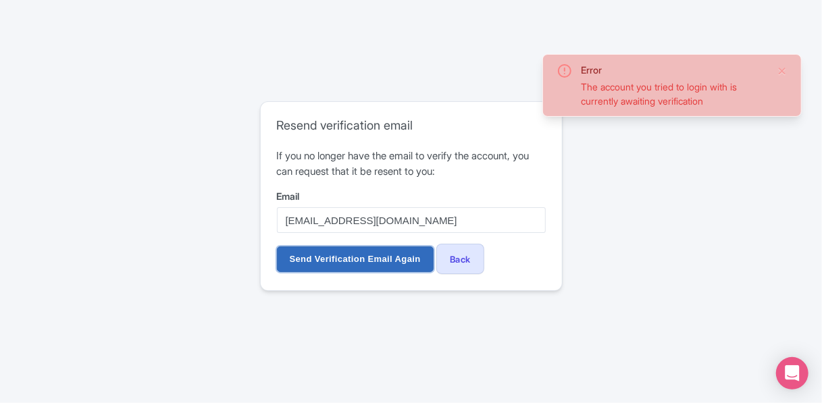
click at [361, 257] on input "Send Verification Email Again" at bounding box center [355, 259] width 157 height 26
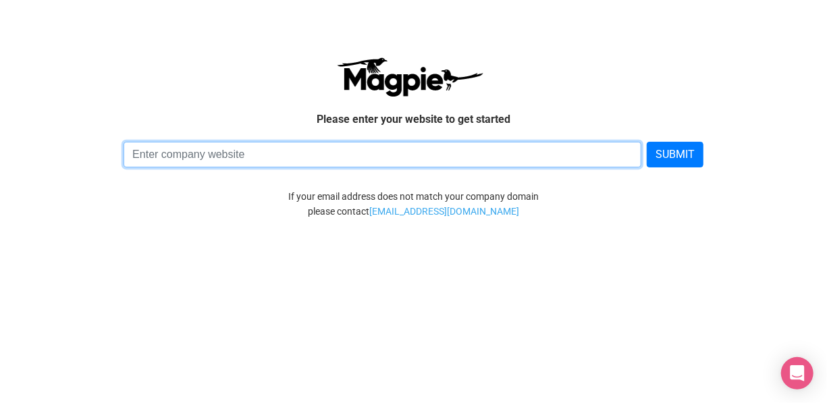
click at [355, 149] on input at bounding box center [383, 155] width 518 height 26
type input "Dreamchasers"
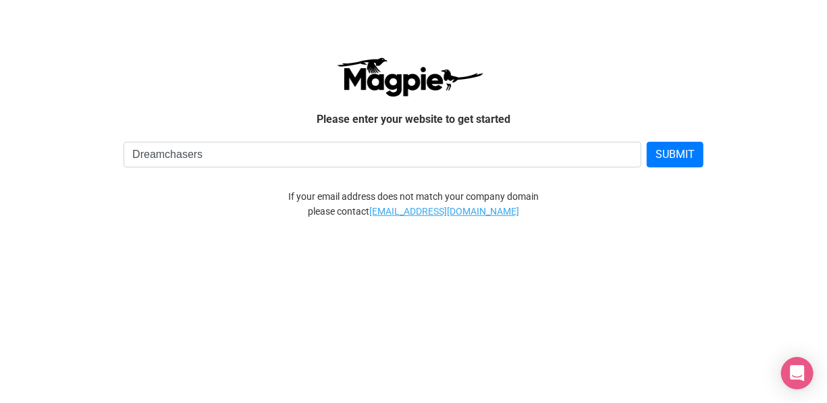
click at [454, 211] on link "support@magpie.travel" at bounding box center [444, 211] width 150 height 15
drag, startPoint x: 802, startPoint y: 124, endPoint x: 786, endPoint y: 120, distance: 16.6
click at [802, 124] on div "Please enter your website to get started Dreamchasers SUBMIT If your email addr…" at bounding box center [413, 138] width 783 height 248
click at [417, 210] on link "support@magpie.travel" at bounding box center [444, 211] width 150 height 15
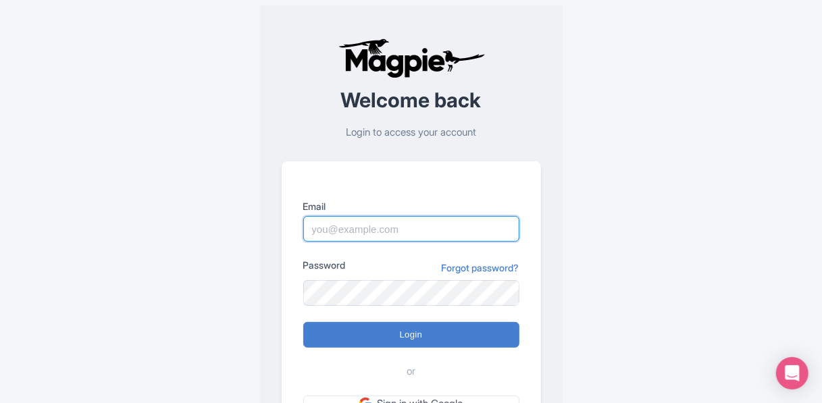
click at [342, 228] on input "Email" at bounding box center [411, 229] width 216 height 26
type input "Gael2298@icloud.com"
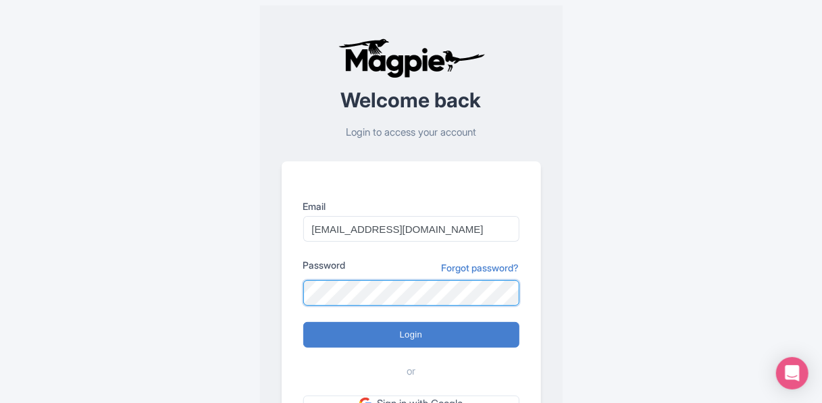
click at [303, 322] on input "Login" at bounding box center [411, 335] width 216 height 26
type input "Logging in..."
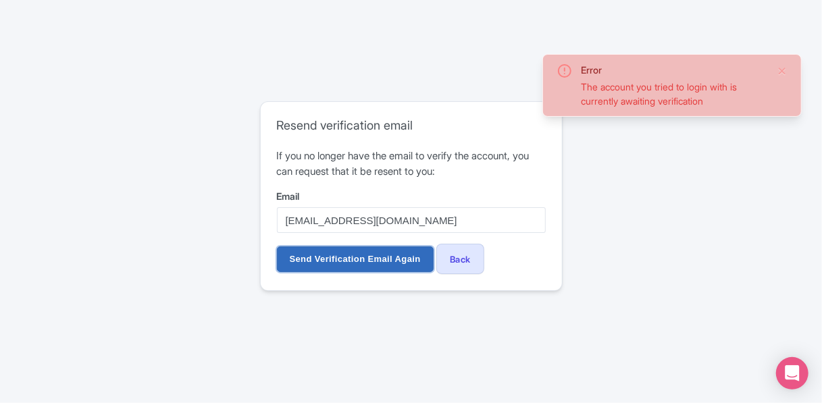
click at [380, 263] on input "Send Verification Email Again" at bounding box center [355, 259] width 157 height 26
